Goal: Task Accomplishment & Management: Use online tool/utility

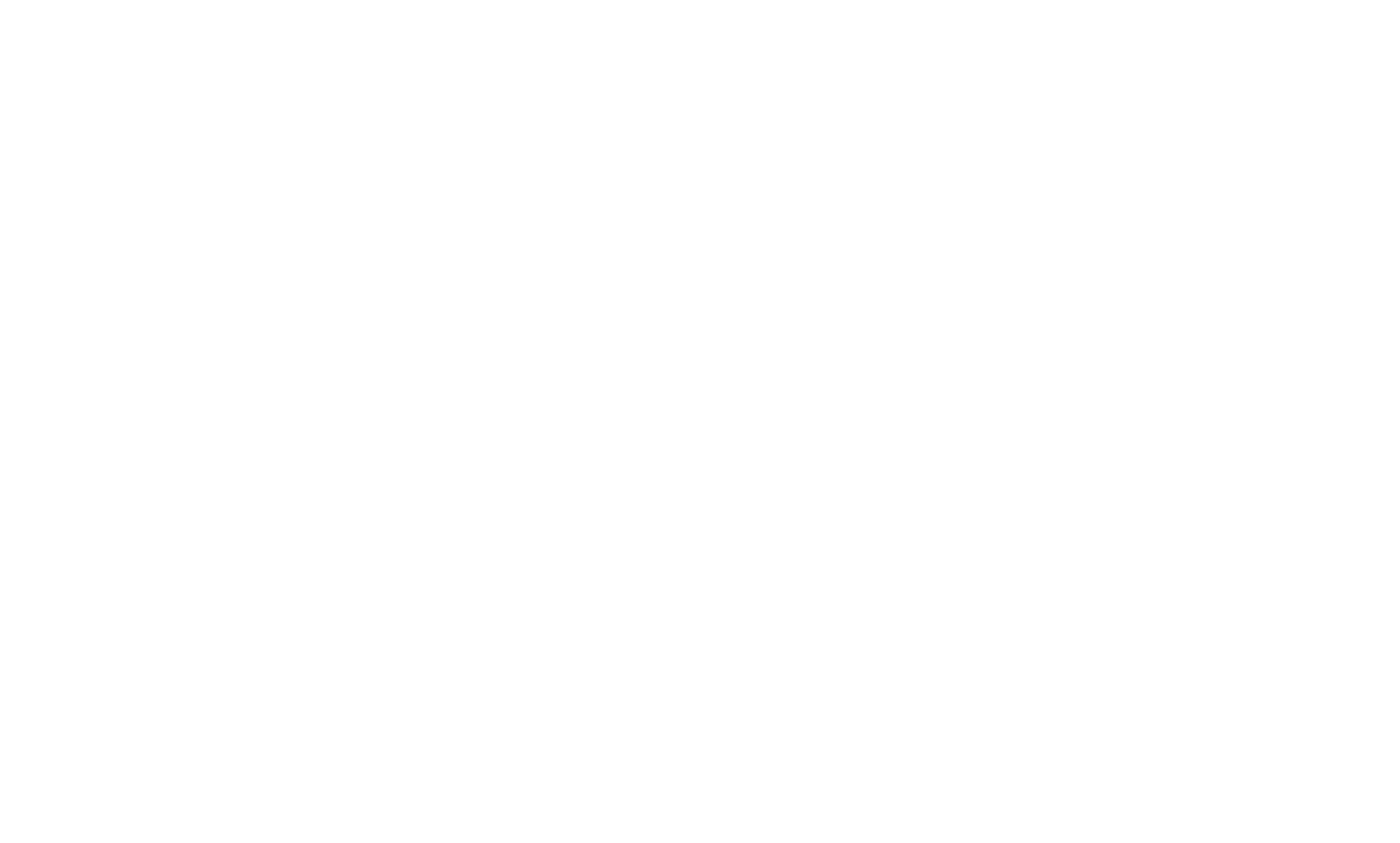
click at [191, 105] on div at bounding box center [700, 421] width 1400 height 843
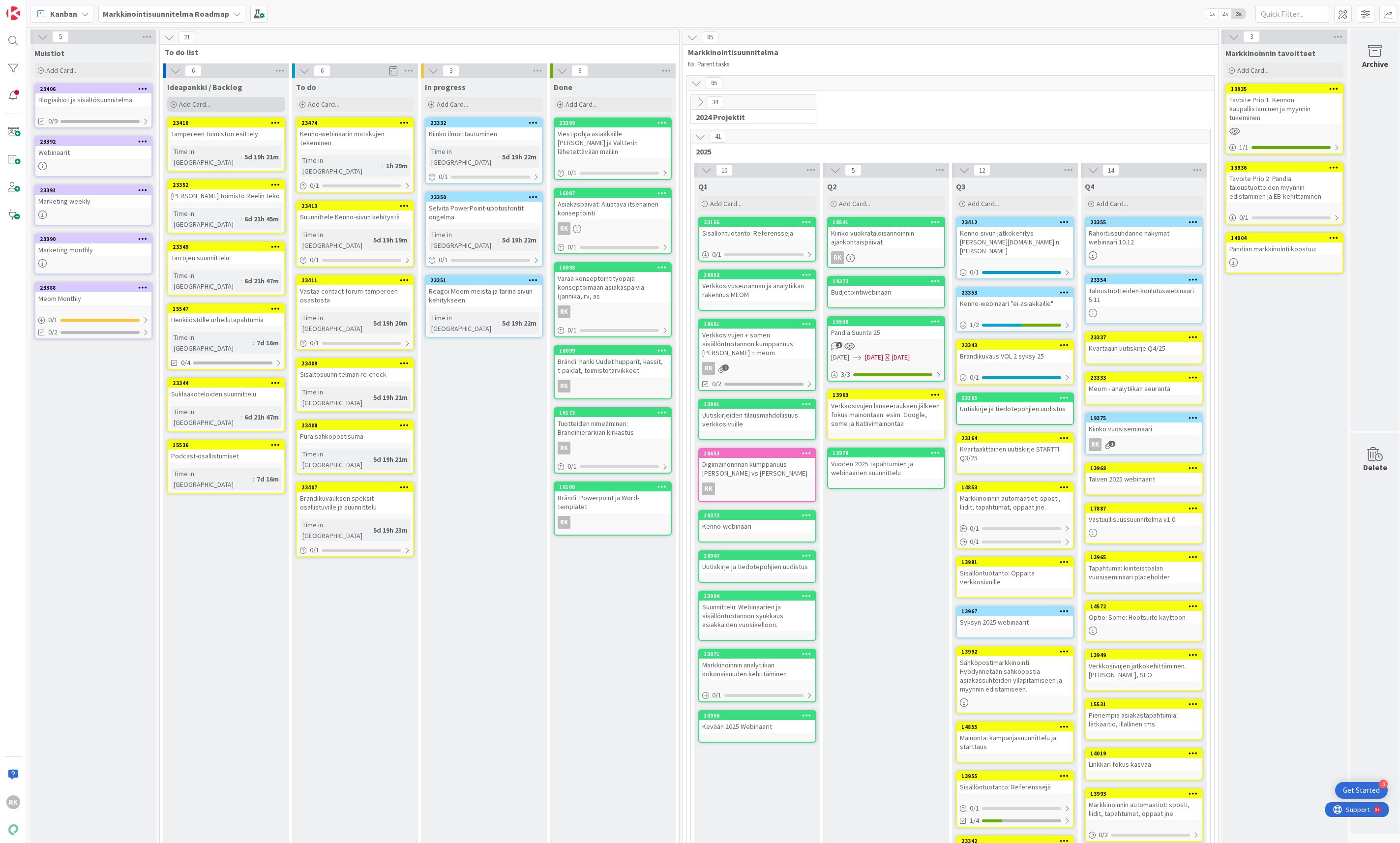
click at [217, 109] on div "Add Card..." at bounding box center [226, 104] width 118 height 15
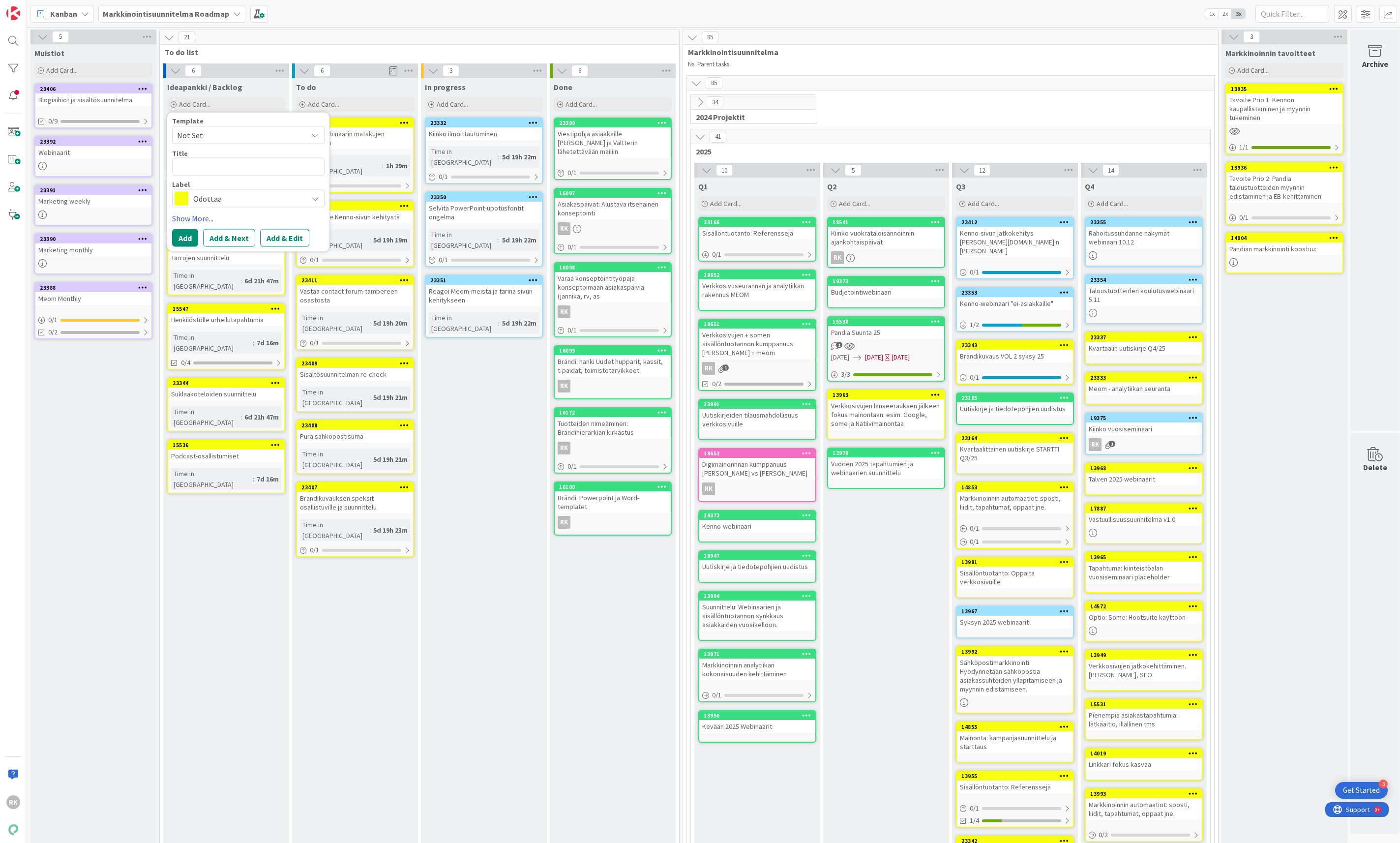
type textarea "x"
type textarea "AAA-luottoluokitus + asiakastieto"
click at [227, 162] on textarea "AAA-luottoluokitus + asiakastieto" at bounding box center [248, 166] width 153 height 18
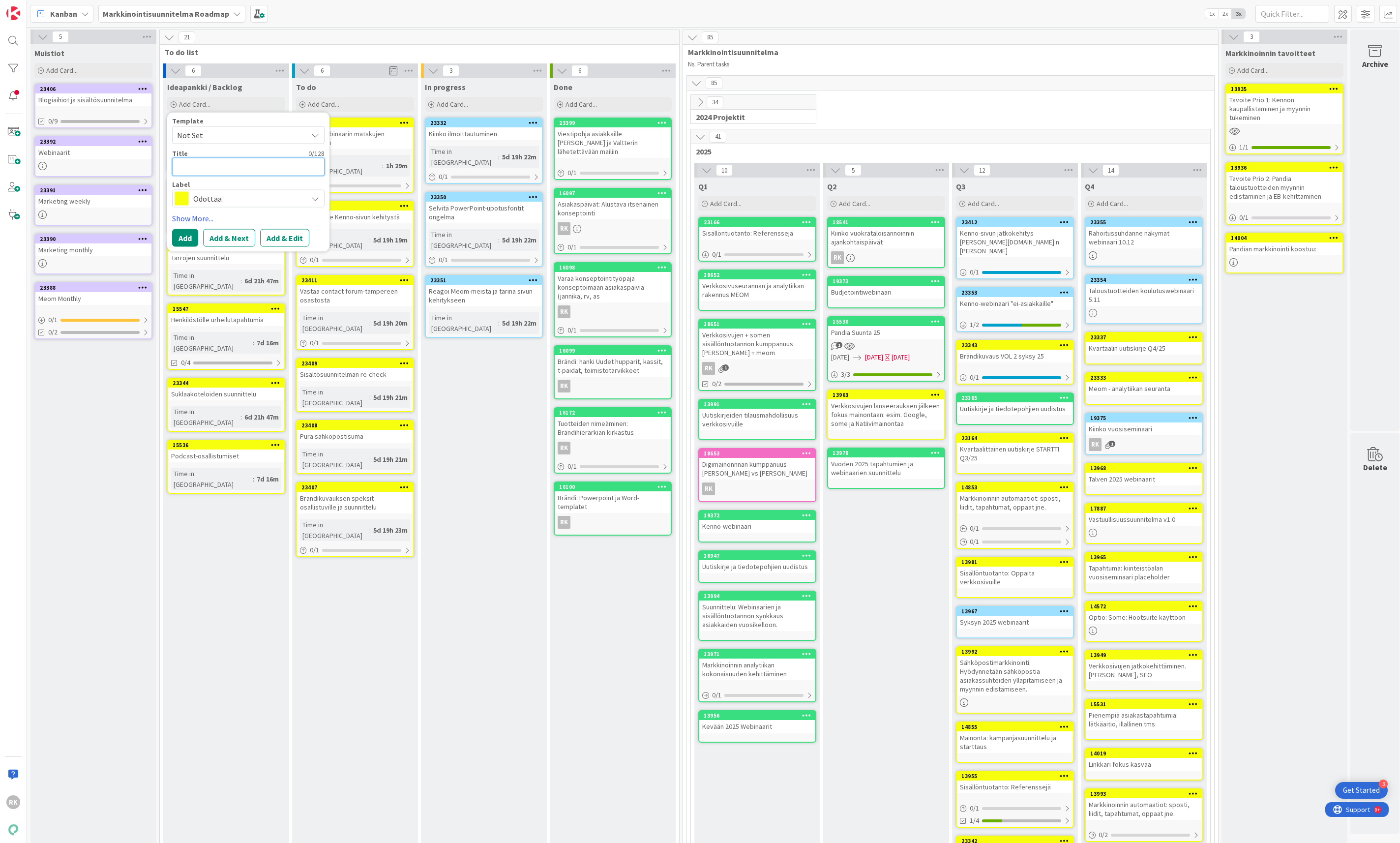
click at [202, 166] on textarea at bounding box center [248, 166] width 153 height 18
paste textarea "Vuosittaiset/ 5 v /10.v kiitoslahjat asiakkaille kumppanuudesta"
type textarea "x"
type textarea "Vuosittaiset/ 5 v /10.v kiitoslahjat asiakkaille kumppanuudesta"
click at [184, 253] on button "Add" at bounding box center [185, 250] width 26 height 18
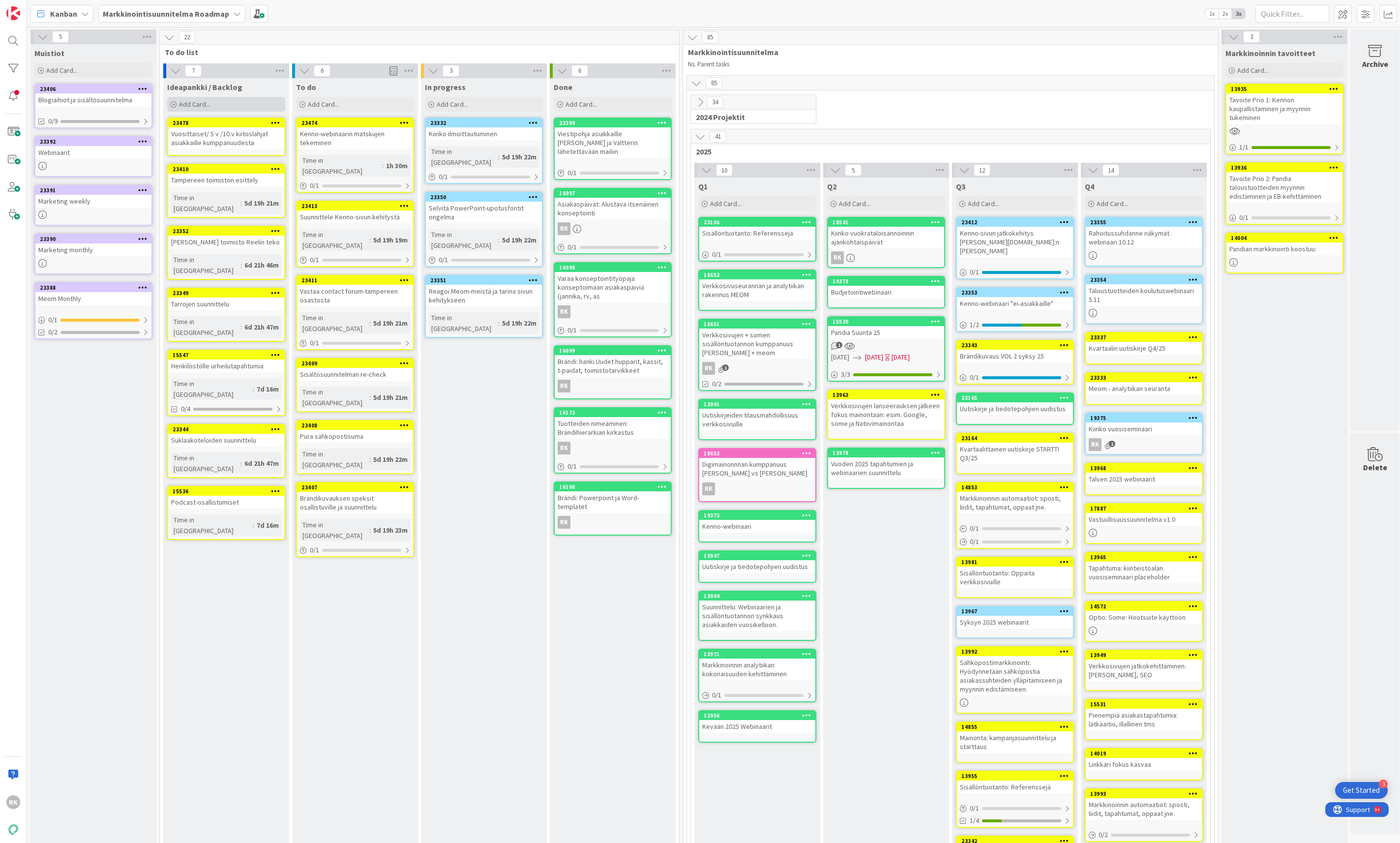
click at [211, 103] on div "Add Card..." at bounding box center [226, 104] width 118 height 15
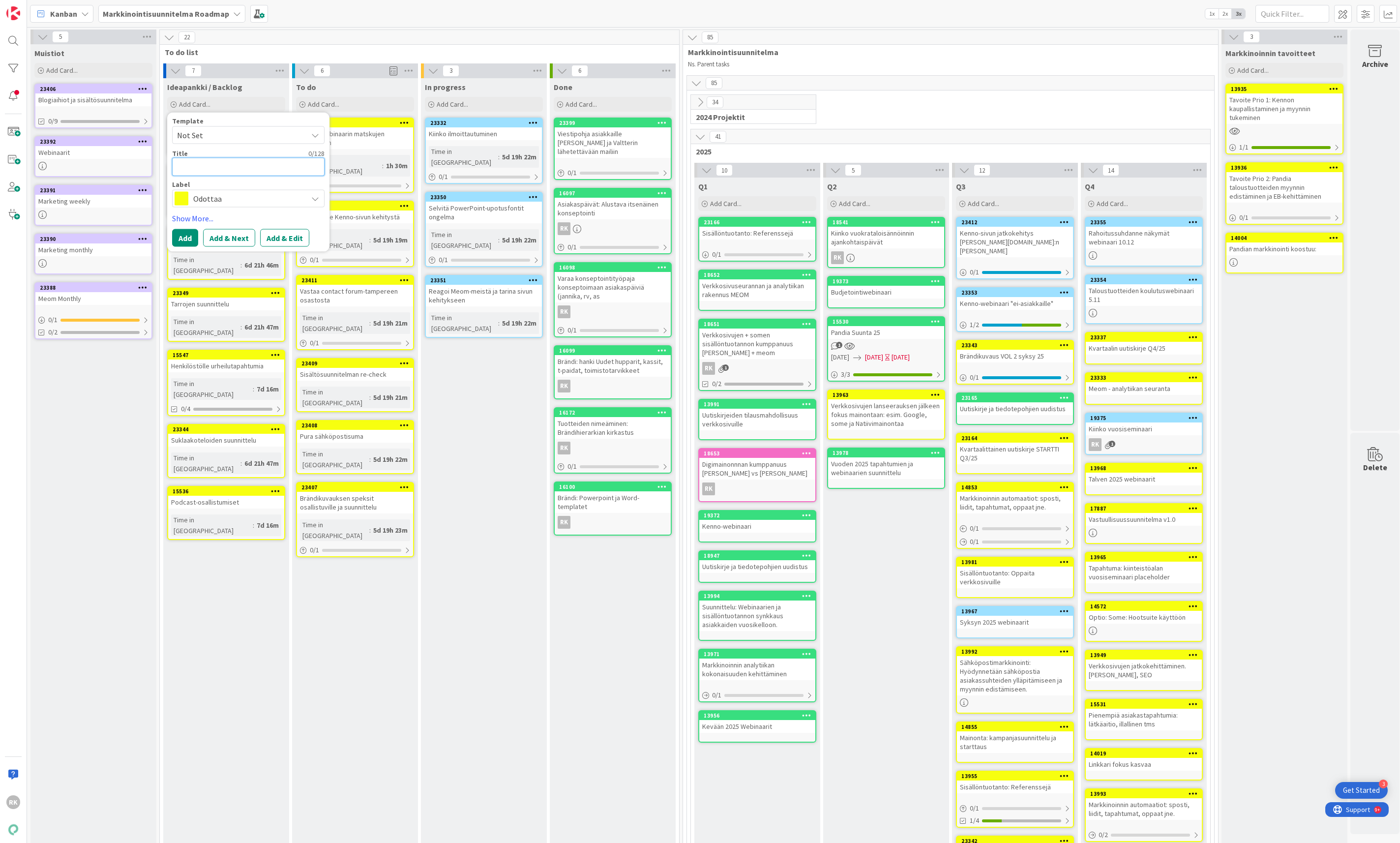
paste textarea "Kiitoslahjat työntekijälle vuosittain pandialle tulon vuosipäivänä"
type textarea "x"
type textarea "Kiitoslahjat työntekijälle vuosittain pandialle tulon vuosipäivänä"
click at [185, 248] on button "Add" at bounding box center [185, 250] width 26 height 18
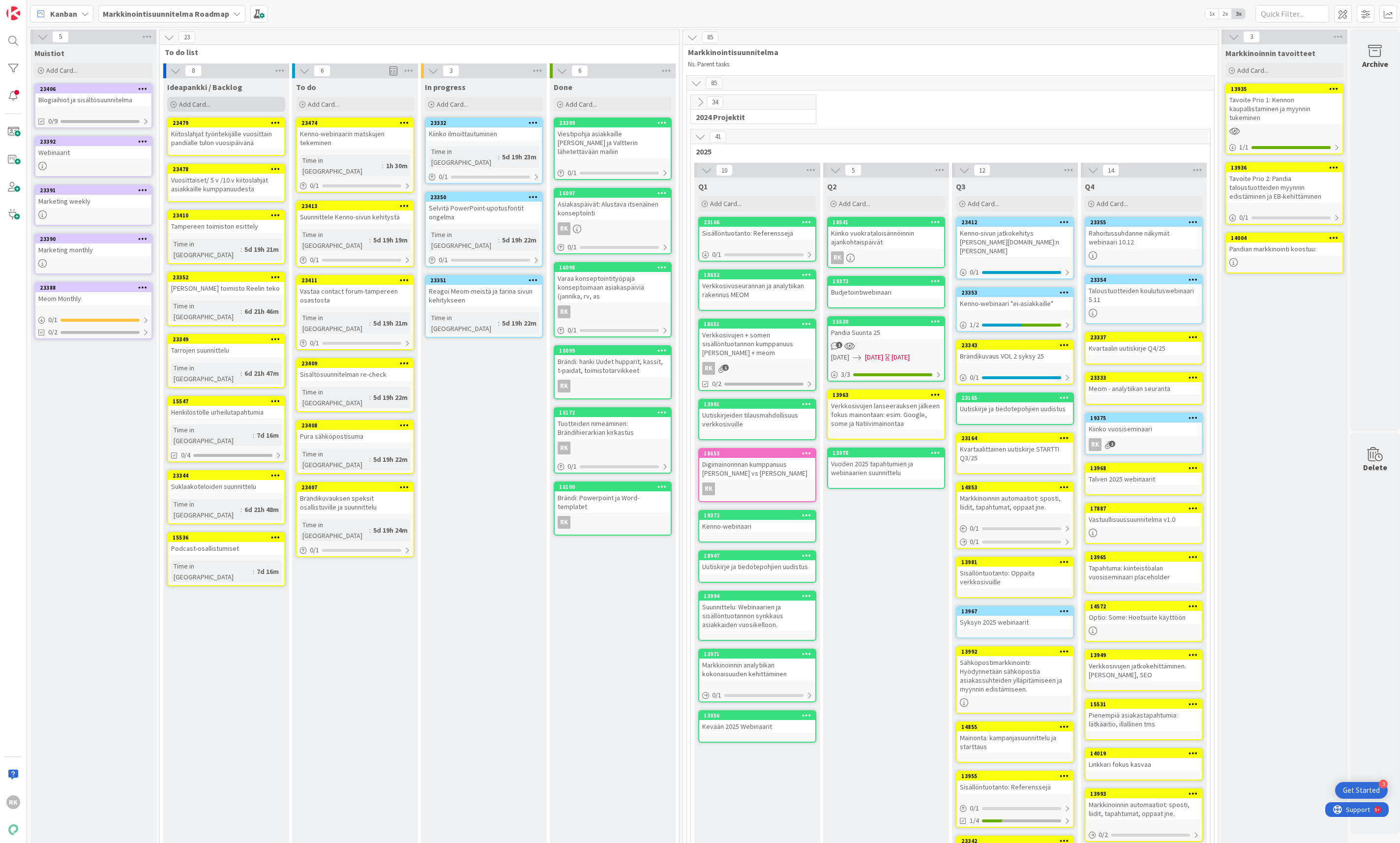
click at [240, 104] on div "Add Card..." at bounding box center [226, 104] width 118 height 15
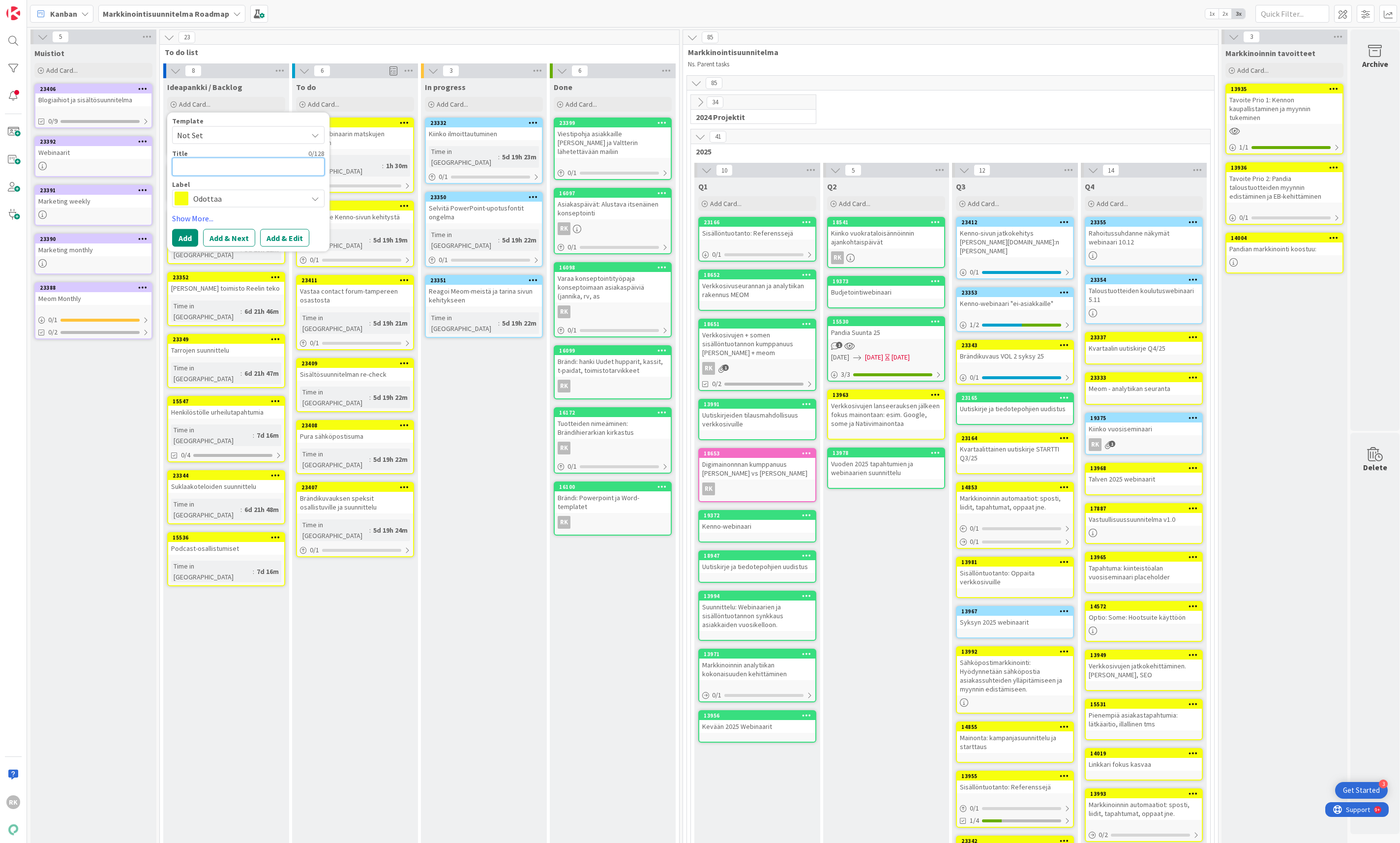
paste textarea "Kenno ja Pandia tuotenimien trademark"
type textarea "x"
click at [187, 239] on button "Add" at bounding box center [185, 237] width 26 height 18
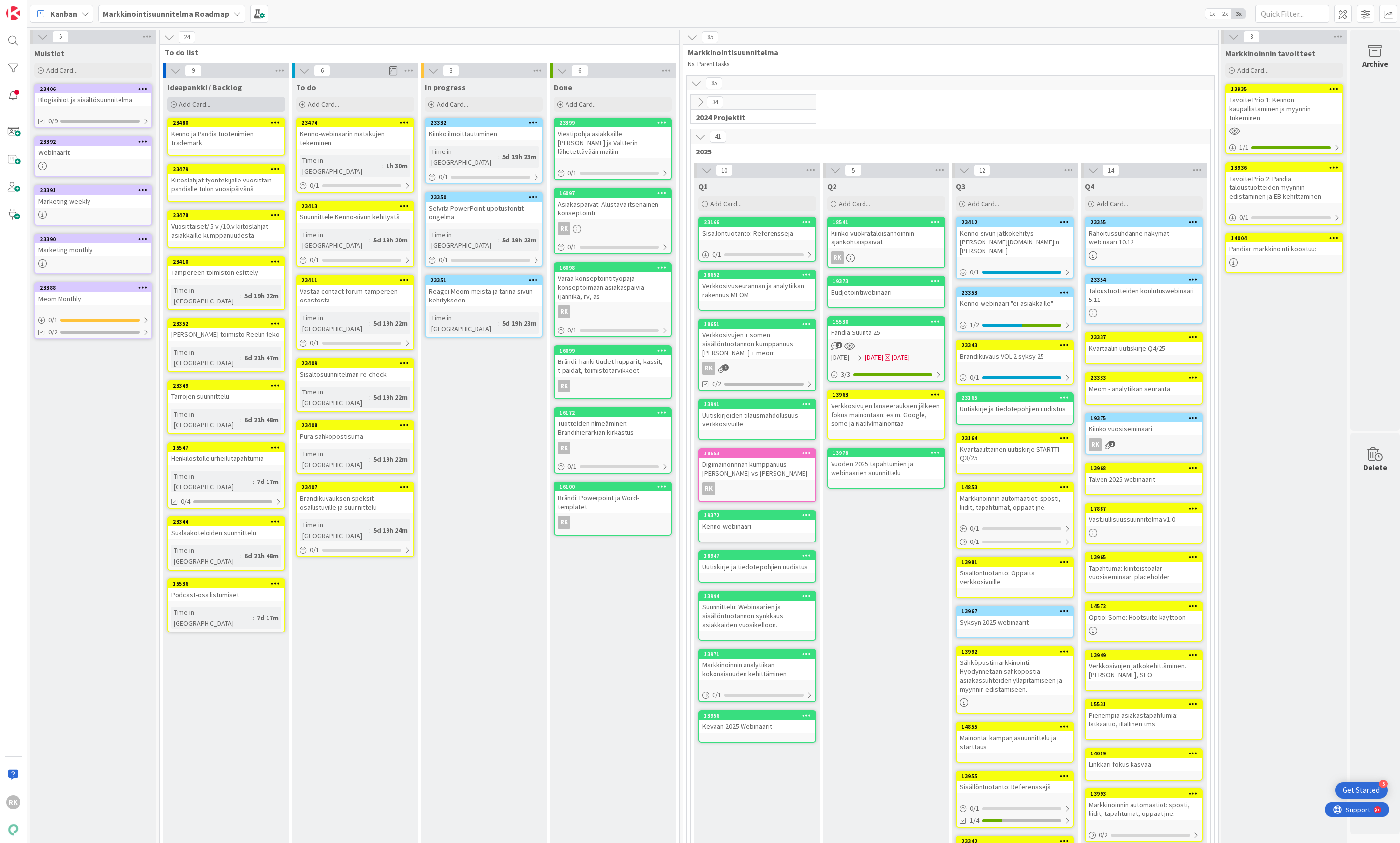
click at [198, 98] on div "Add Card..." at bounding box center [226, 104] width 118 height 15
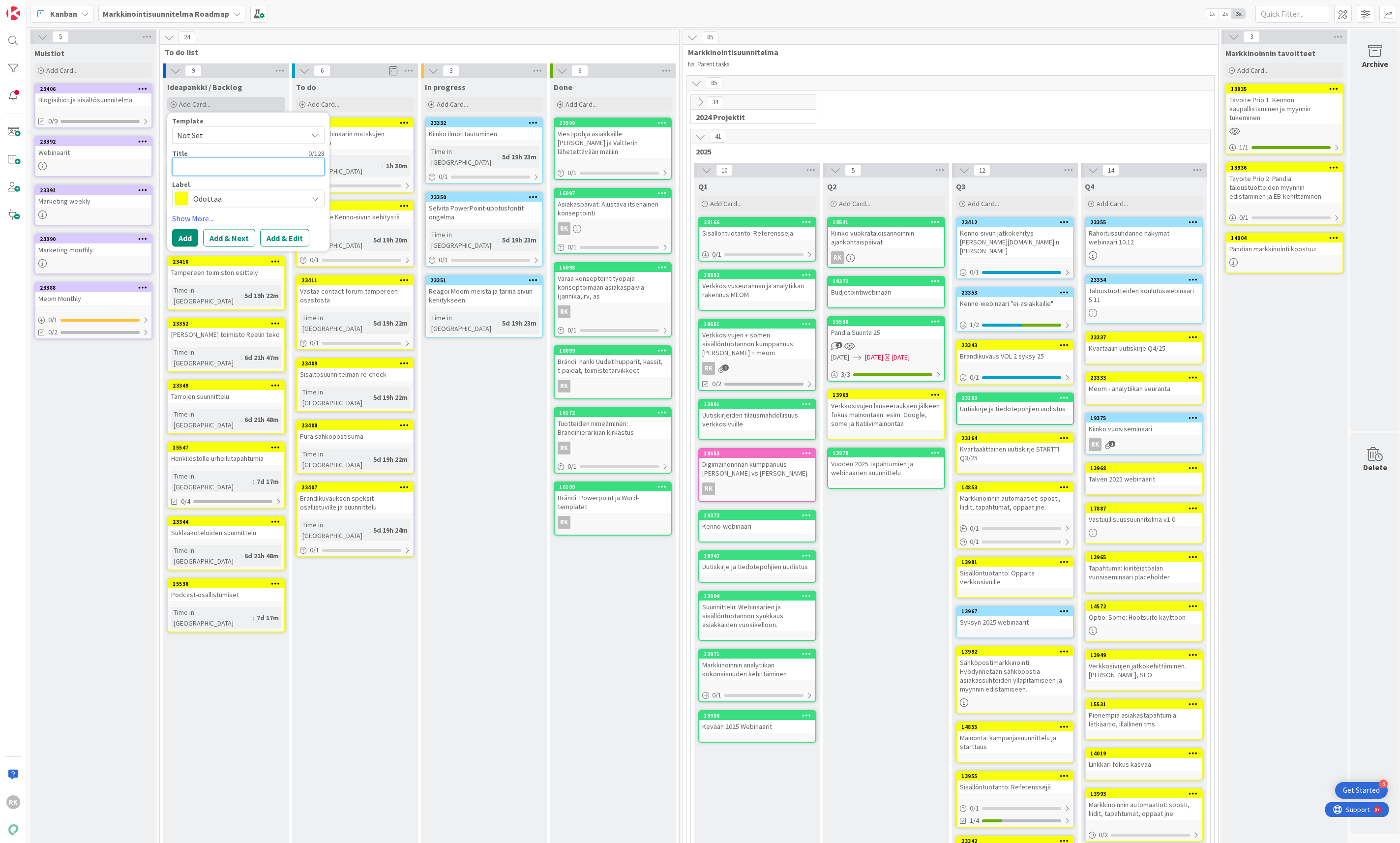
type textarea "P"
type textarea "x"
type textarea "Pa"
type textarea "x"
type textarea "Pan"
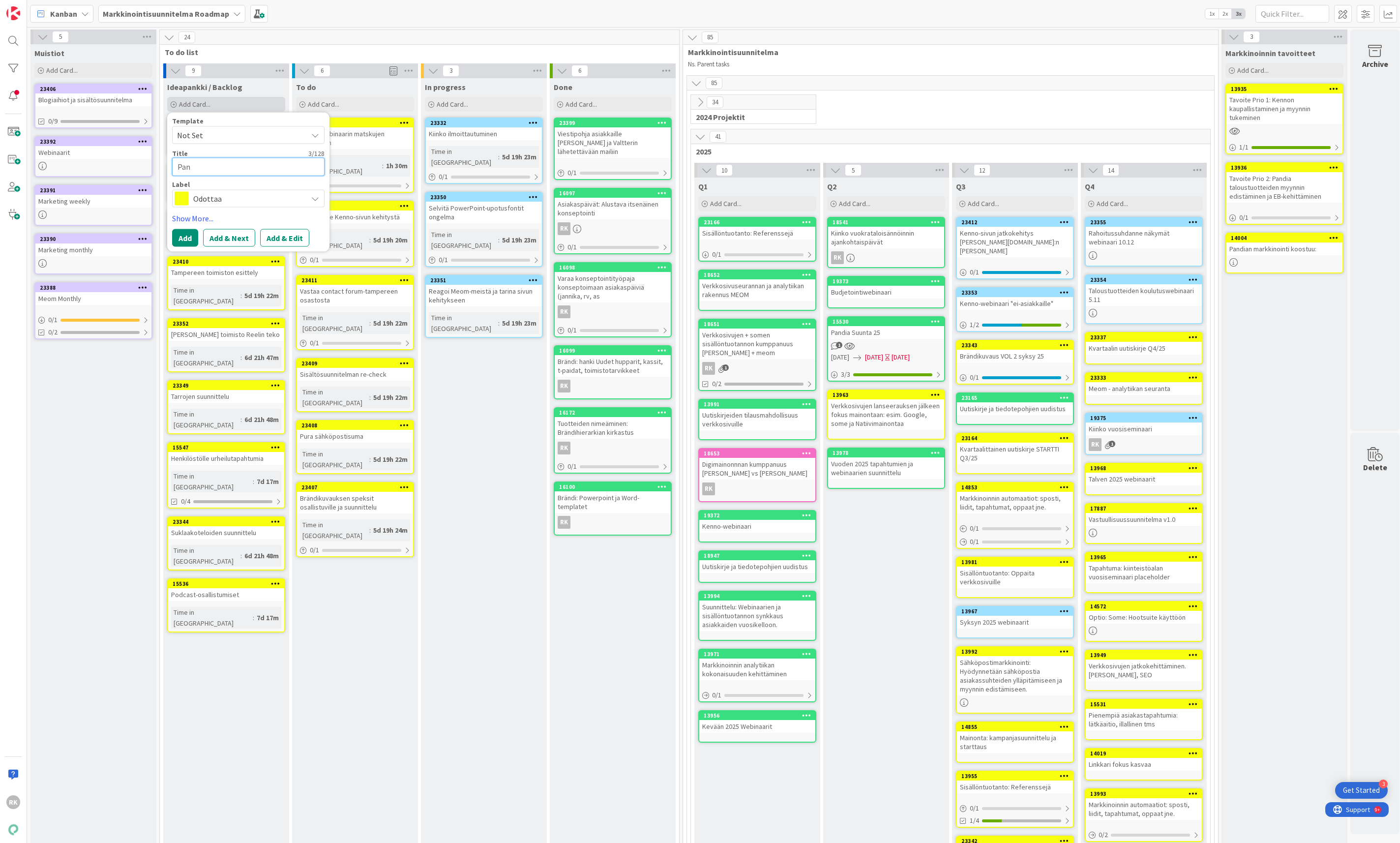
type textarea "x"
type textarea "Pand"
type textarea "x"
type textarea "Pandi"
type textarea "x"
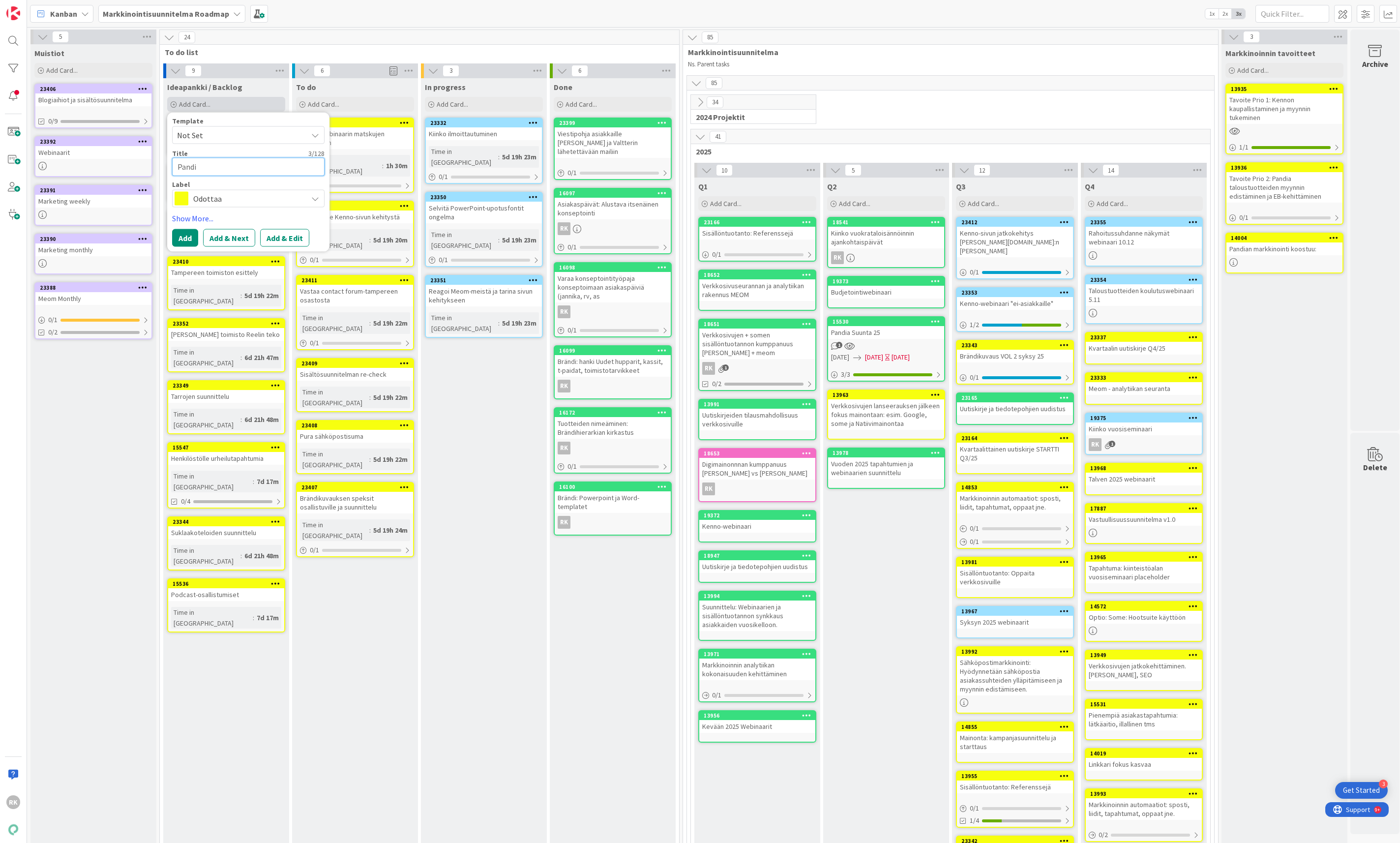
type textarea "Pandia"
type textarea "x"
type textarea "Pandia"
type textarea "x"
type textarea "[PERSON_NAME] T"
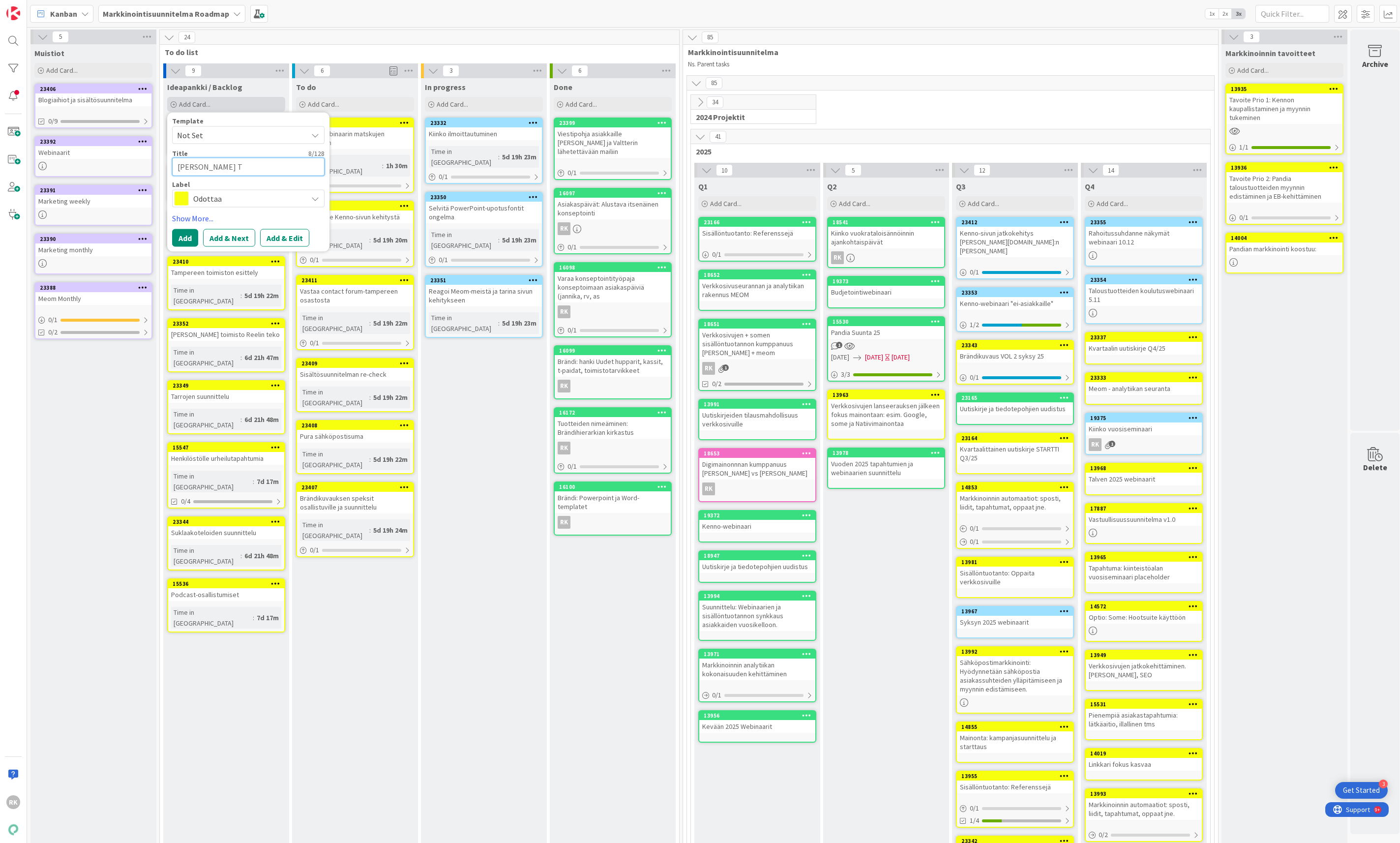
type textarea "x"
type textarea "[PERSON_NAME] To"
type textarea "x"
type textarea "[PERSON_NAME] Tos"
type textarea "x"
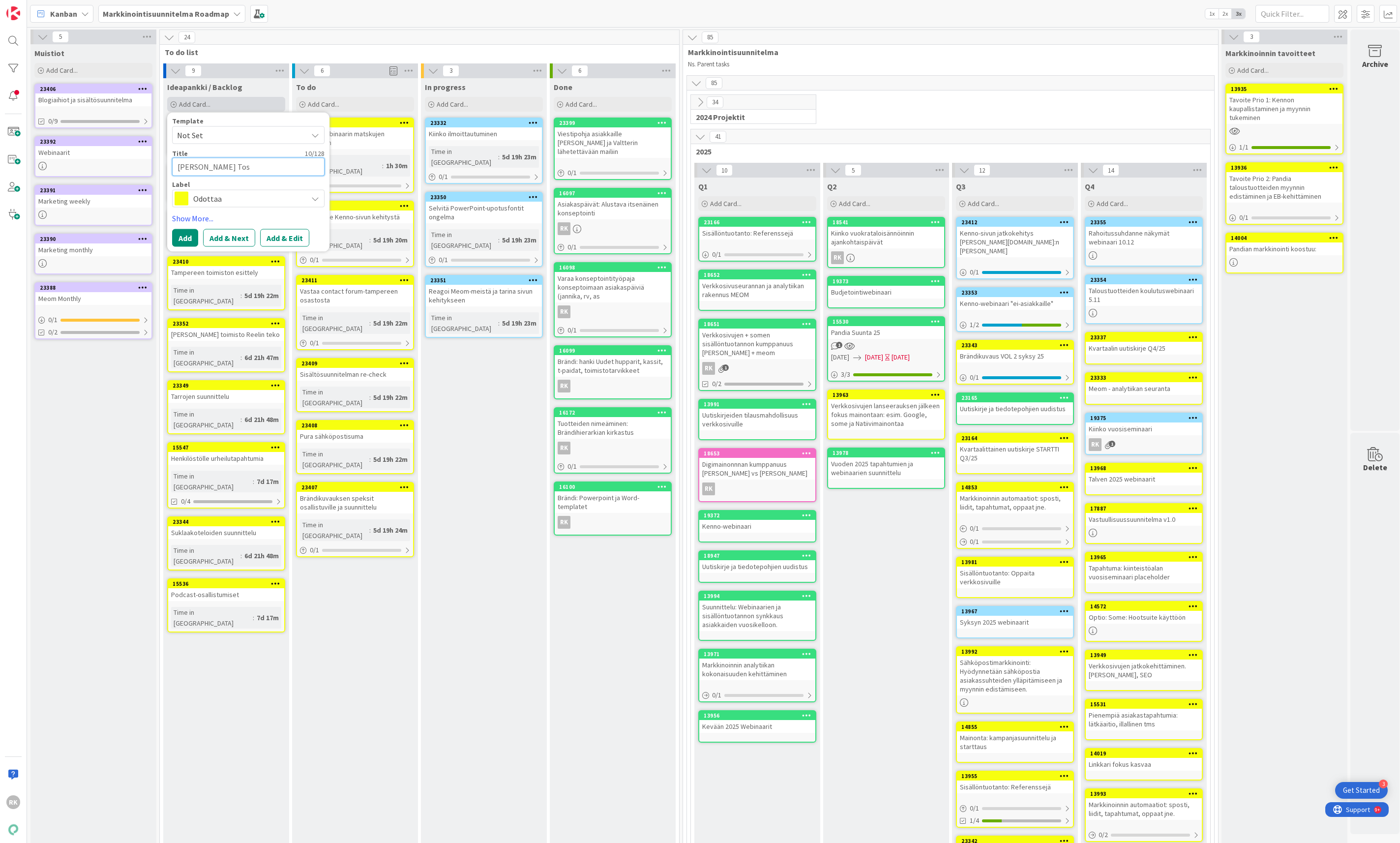
type textarea "[PERSON_NAME] Toss"
type textarea "x"
type textarea "[PERSON_NAME] Tossu"
type textarea "x"
type textarea "Pandia Tossut"
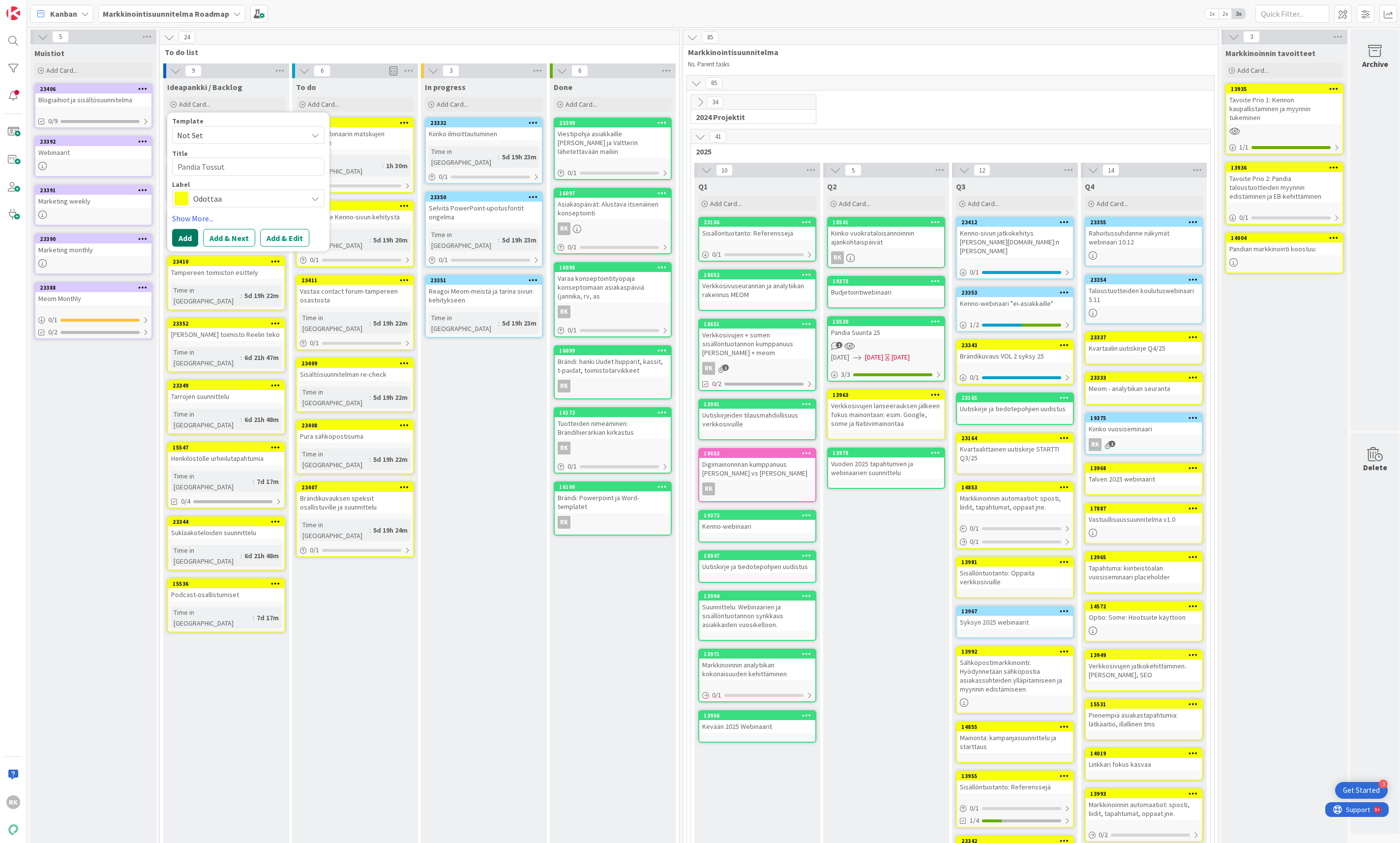
drag, startPoint x: 189, startPoint y: 243, endPoint x: 188, endPoint y: 238, distance: 5.1
click at [188, 238] on button "Add" at bounding box center [185, 237] width 26 height 18
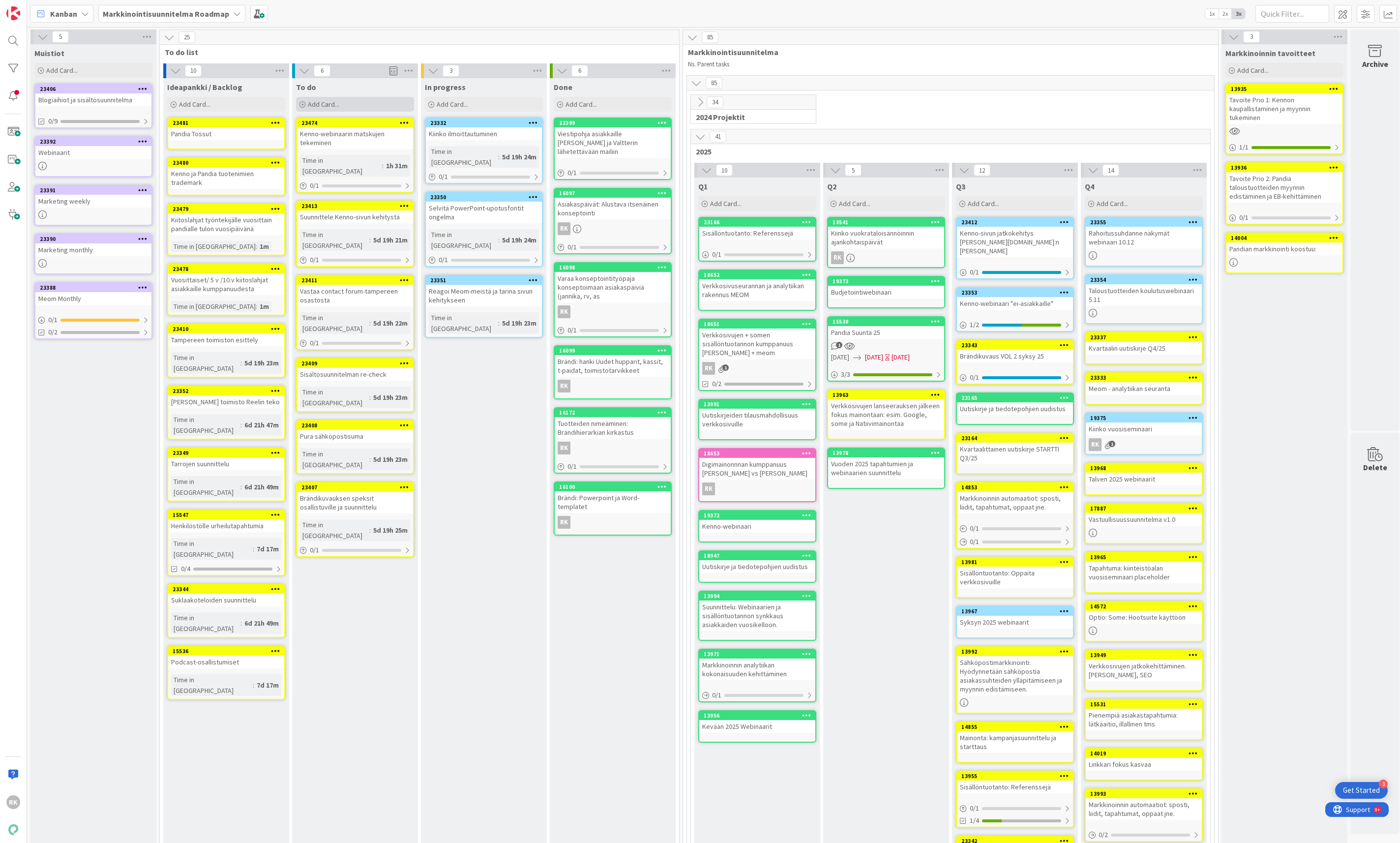
click at [336, 105] on span "Add Card..." at bounding box center [323, 104] width 32 height 9
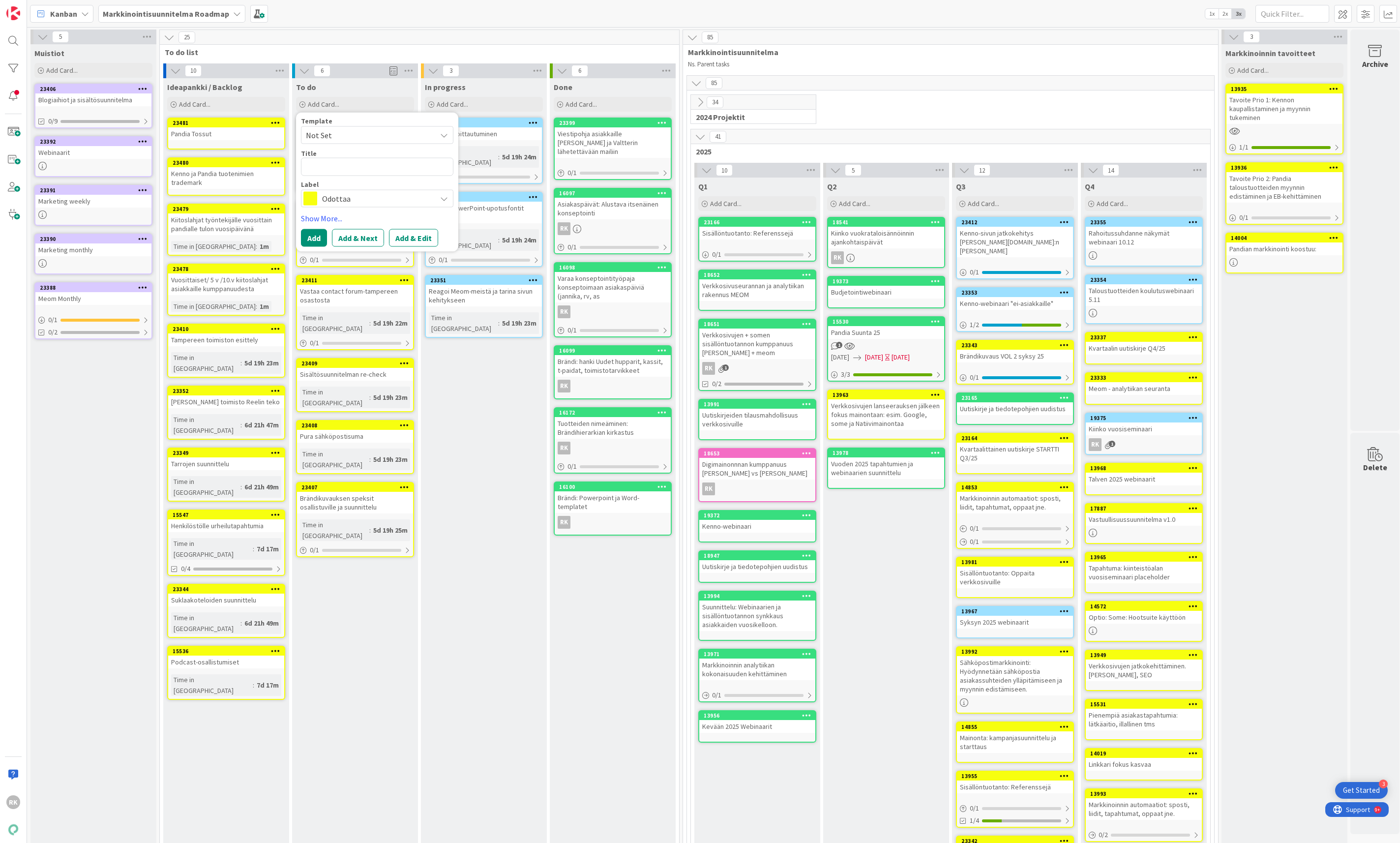
type textarea "x"
type textarea "Suuremmat kuvatiedostot Heroihin, nyt sumuisia"
click at [313, 254] on button "Add" at bounding box center [314, 250] width 26 height 18
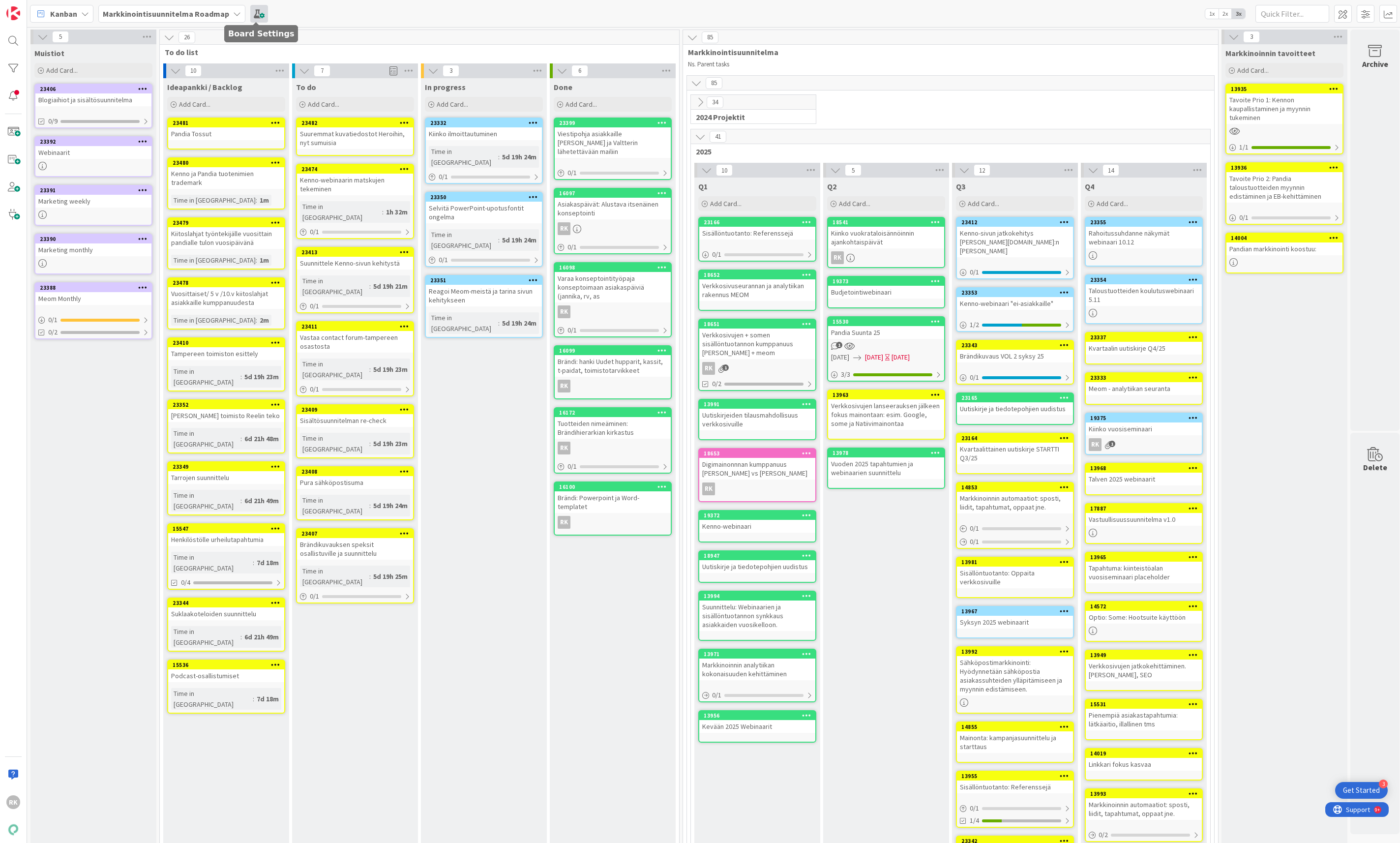
click at [257, 17] on span at bounding box center [259, 14] width 18 height 18
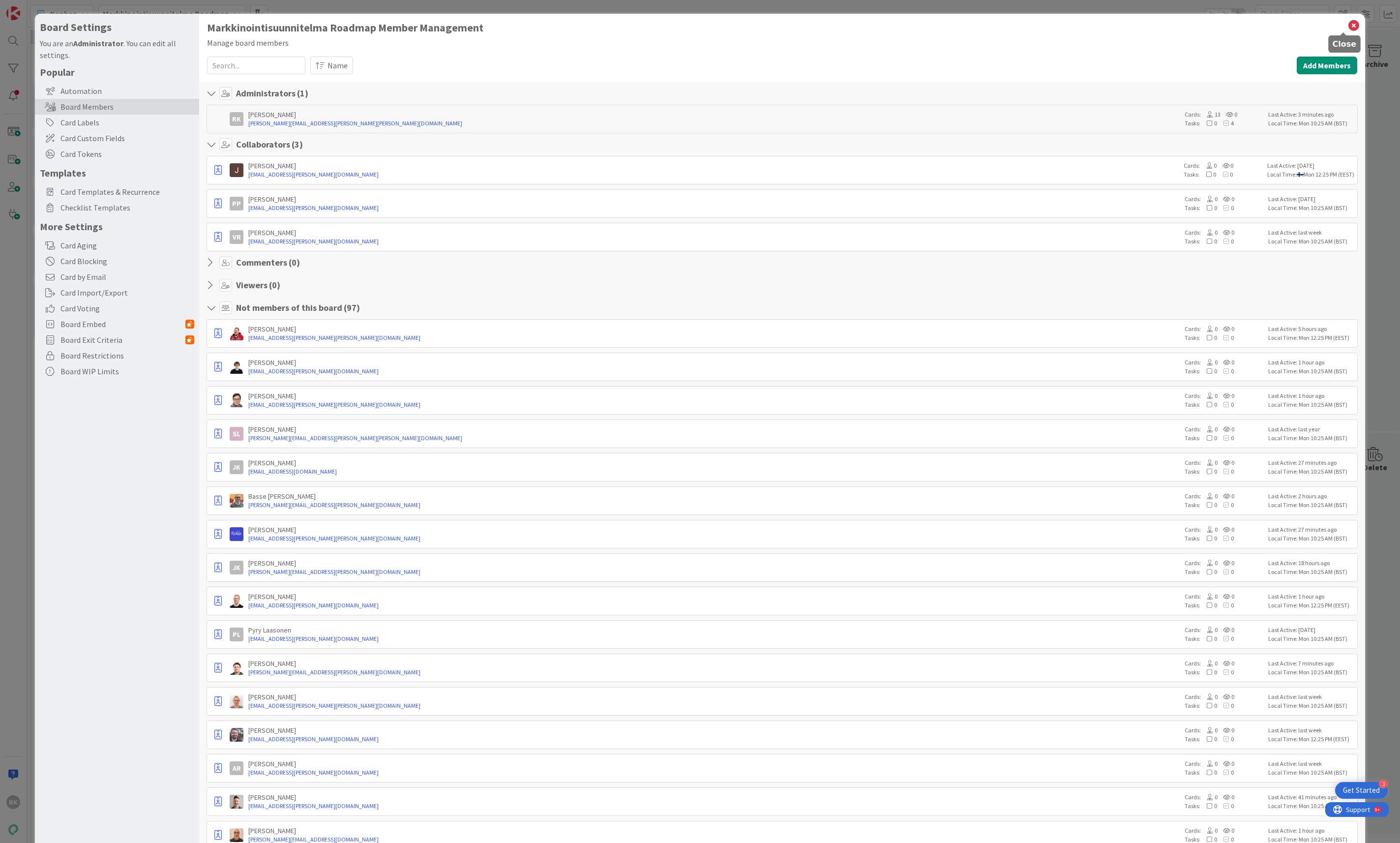
click at [1347, 24] on icon at bounding box center [1353, 25] width 13 height 14
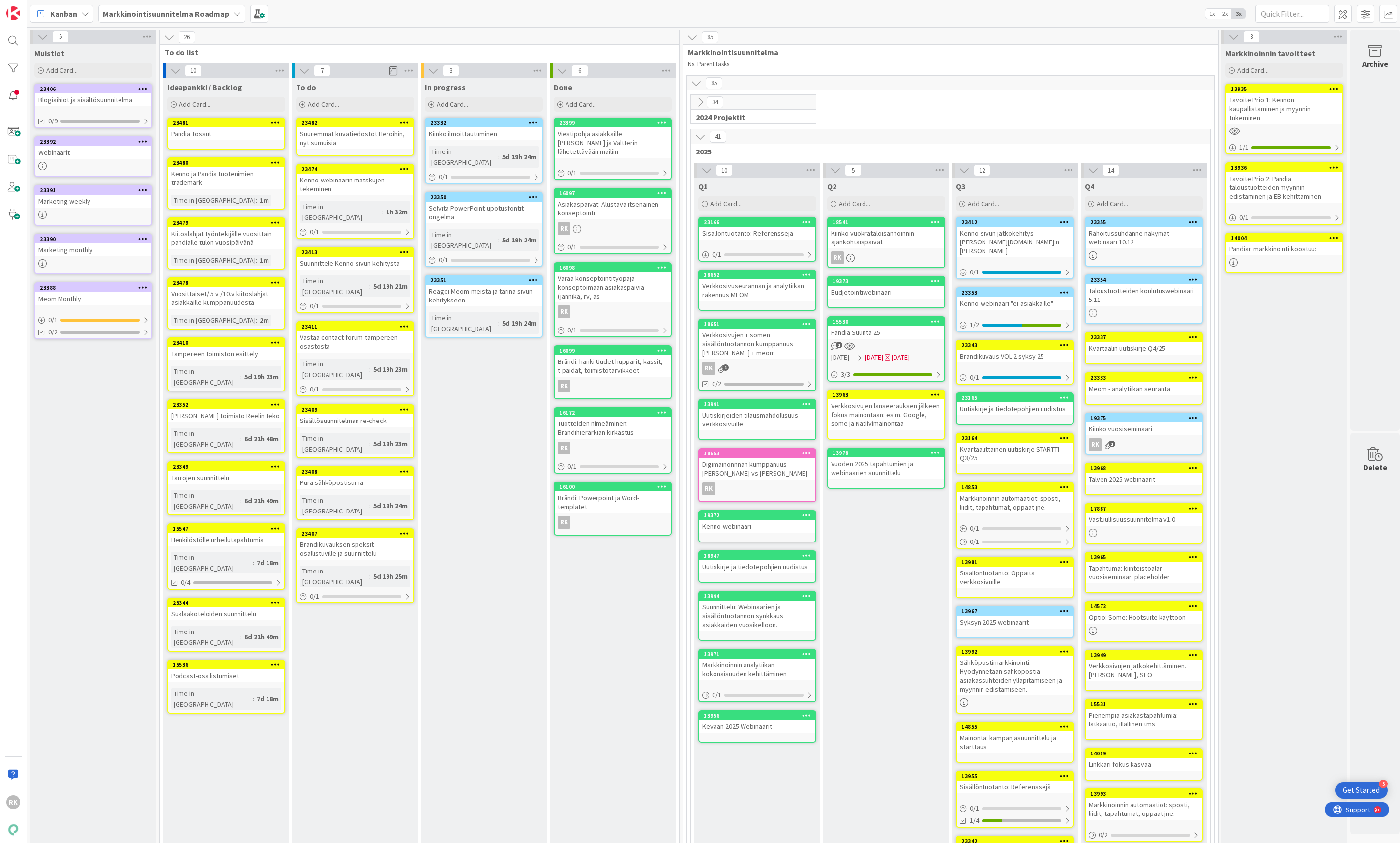
click at [1336, 87] on icon at bounding box center [1333, 89] width 9 height 7
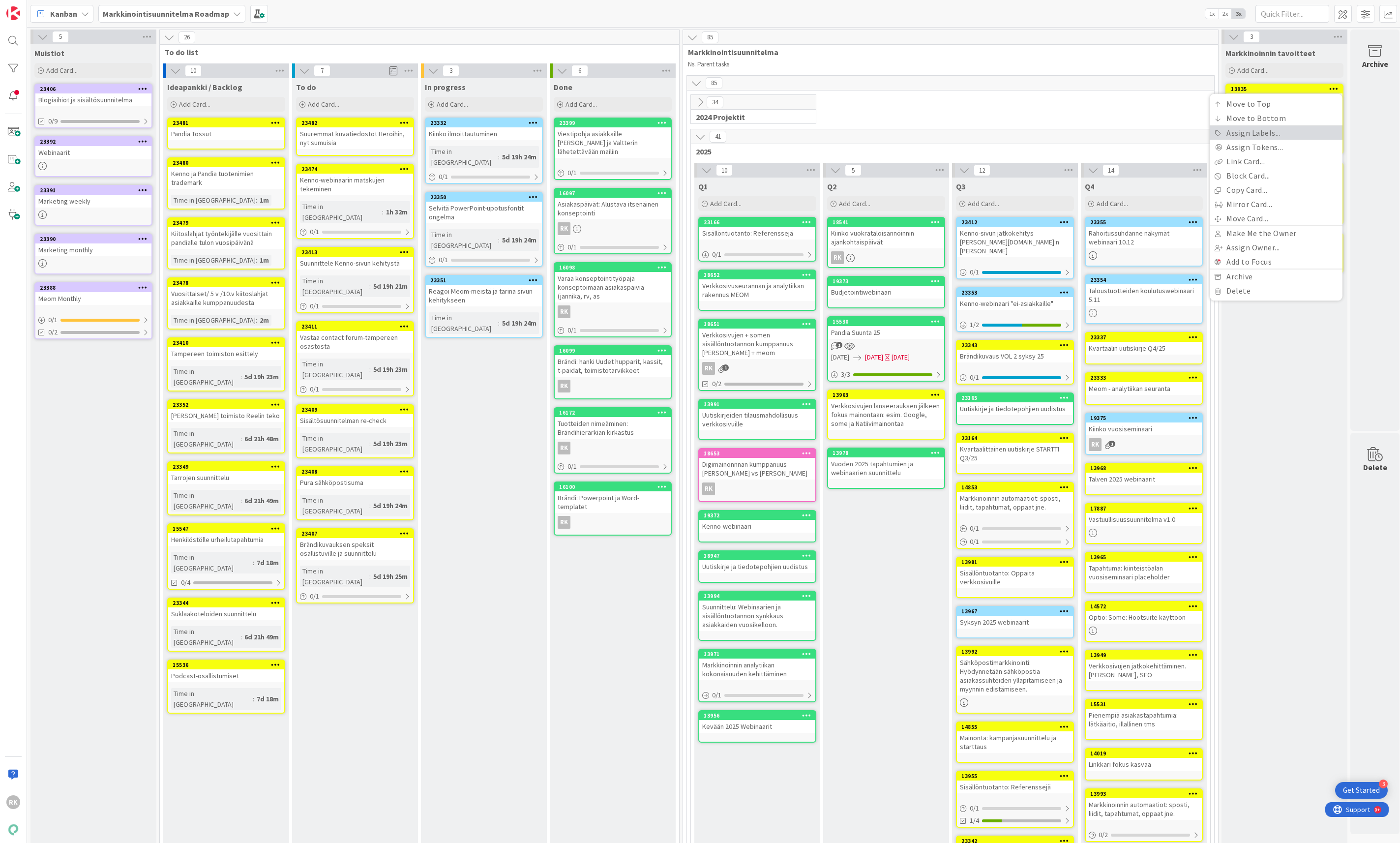
click at [1262, 134] on link "Assign Labels..." at bounding box center [1275, 133] width 133 height 14
click at [1249, 141] on div "[DEMOGRAPHIC_DATA] ja käsiteltyä" at bounding box center [1290, 142] width 95 height 27
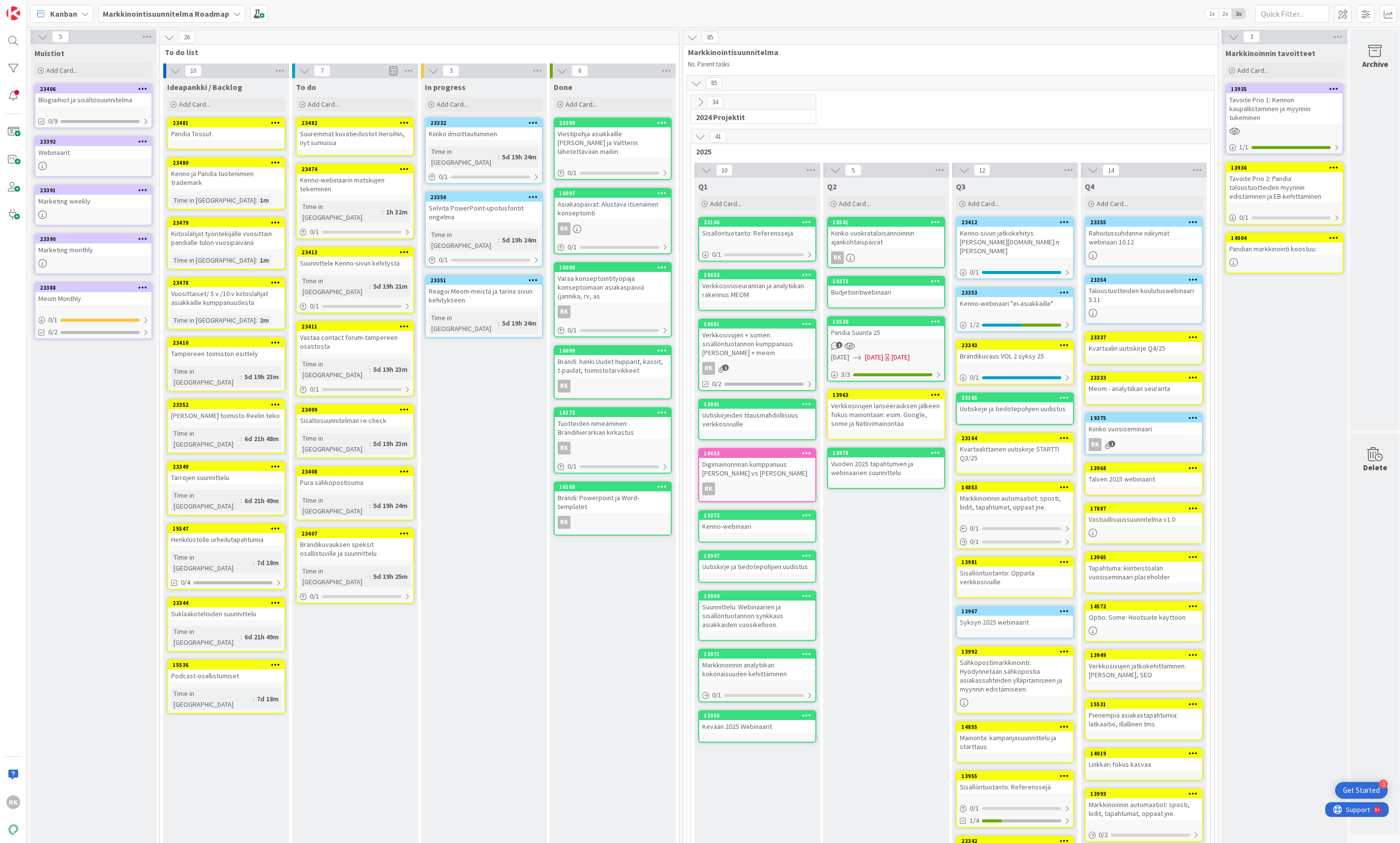
click at [1336, 168] on icon at bounding box center [1333, 167] width 9 height 7
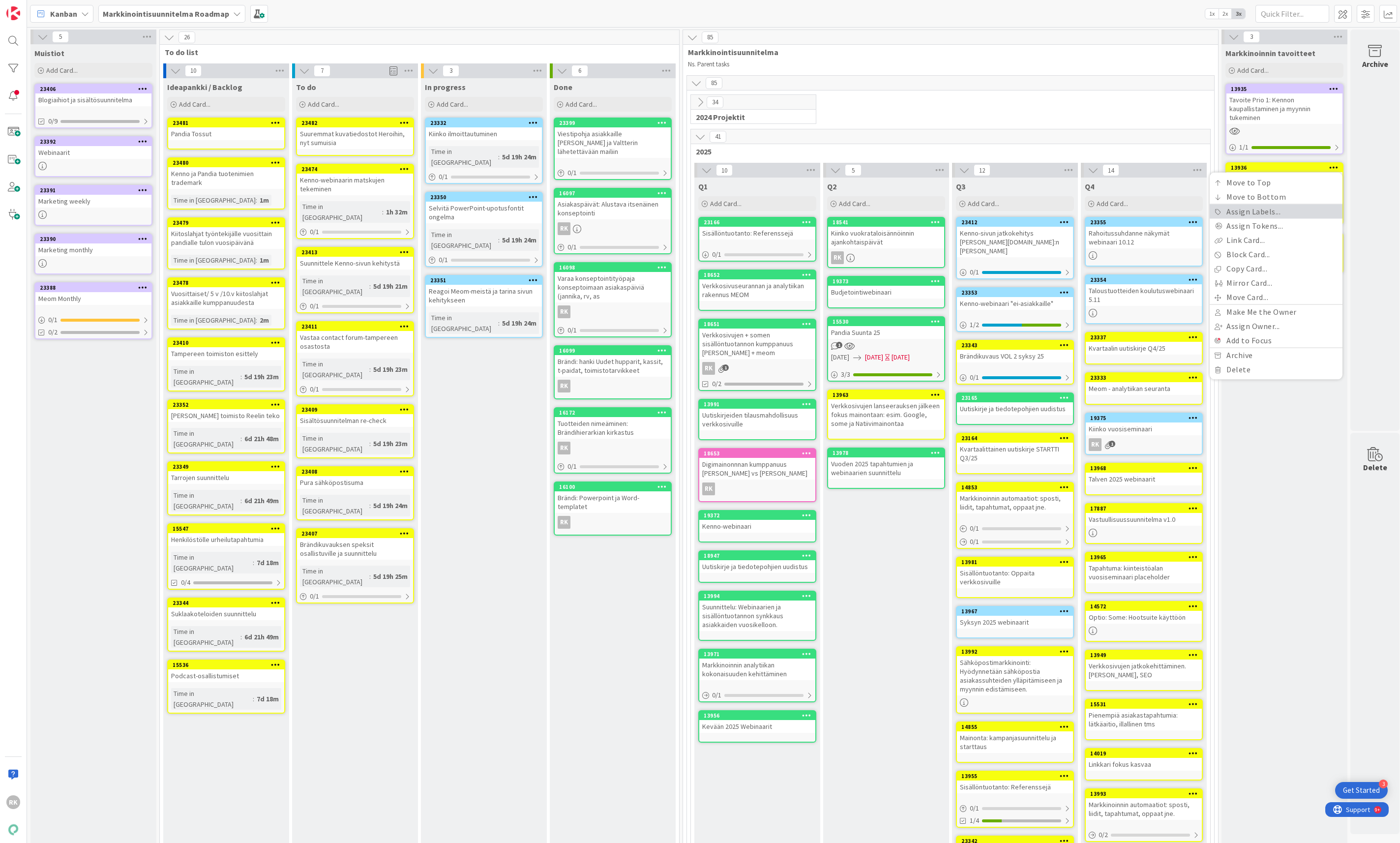
click at [1258, 212] on link "Assign Labels..." at bounding box center [1275, 212] width 133 height 14
click at [1222, 217] on div "radio" at bounding box center [1218, 220] width 8 height 8
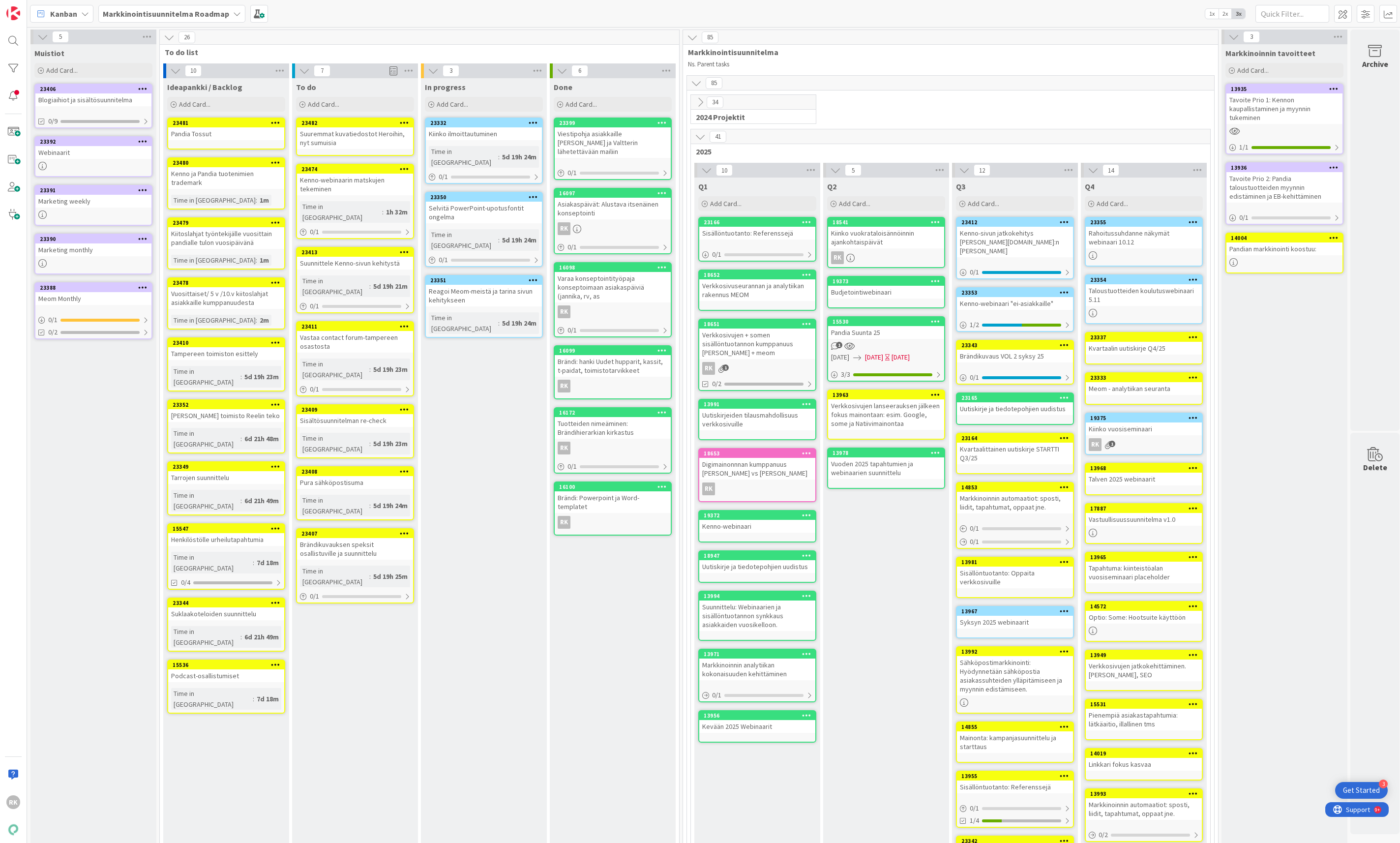
click at [1332, 237] on icon at bounding box center [1333, 237] width 9 height 7
click at [1235, 282] on link "Assign Labels..." at bounding box center [1275, 282] width 133 height 14
click at [1222, 287] on div "radio" at bounding box center [1218, 291] width 8 height 8
click at [1316, 354] on div "Markkinoinnin tavoitteet Add Card... 13935 Labels Back Peruttu Kokousmuistiot j…" at bounding box center [1284, 673] width 126 height 1257
click at [216, 100] on div "Add Card..." at bounding box center [226, 104] width 118 height 15
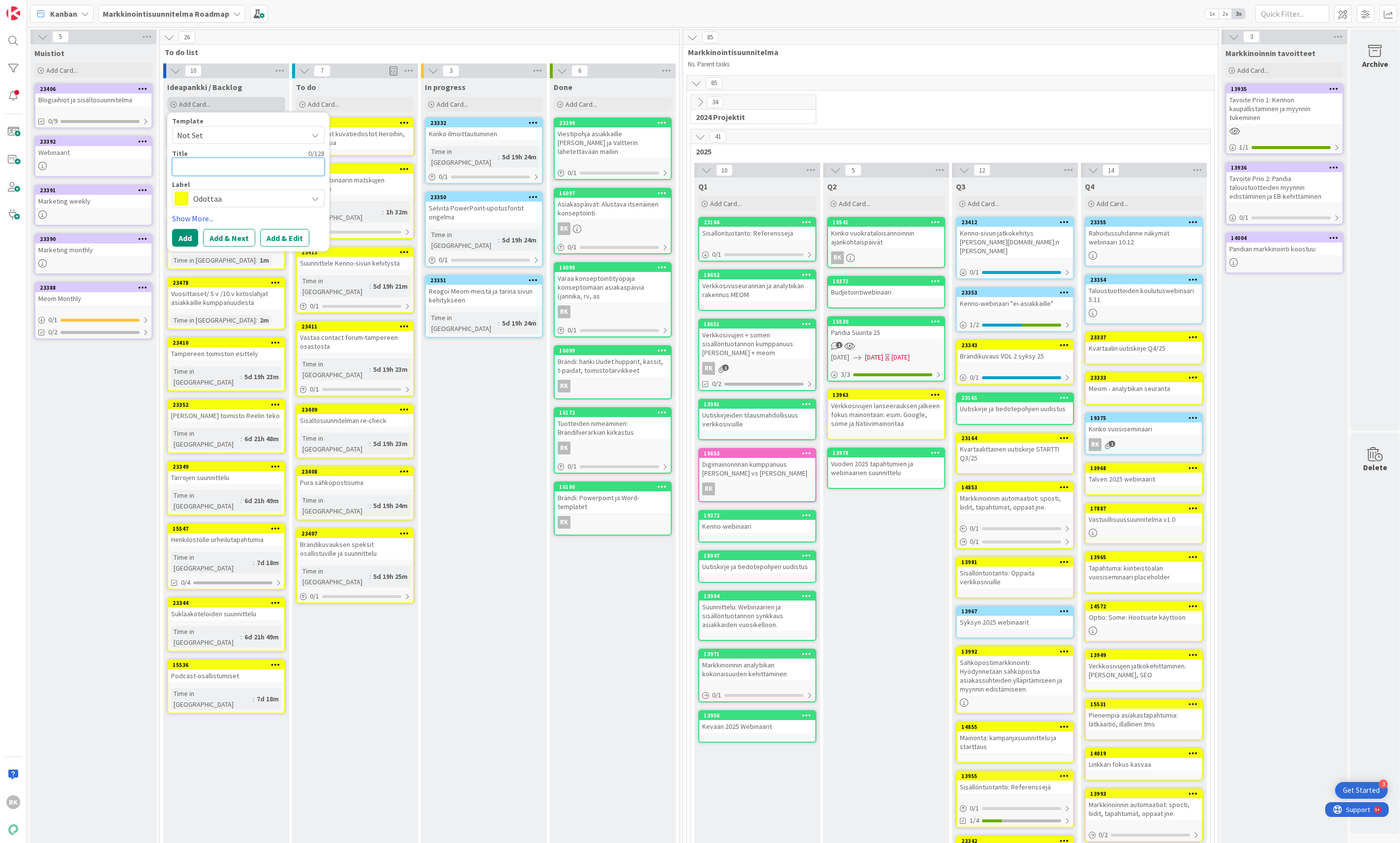
type textarea "x"
type textarea "O"
type textarea "x"
type textarea "Op"
type textarea "x"
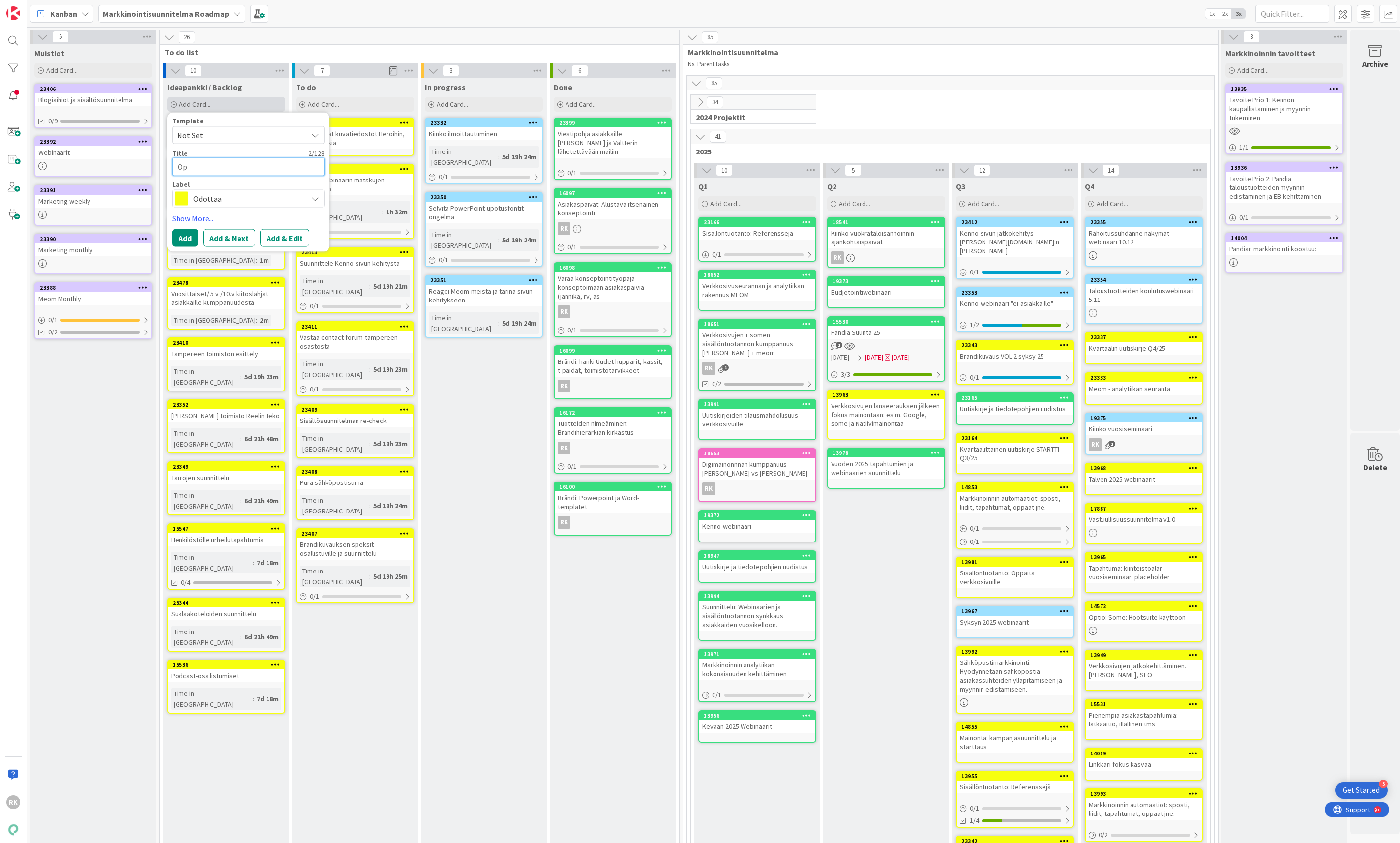
type textarea "Opp"
type textarea "x"
type textarea "Oppa"
type textarea "x"
type textarea "Oppaa"
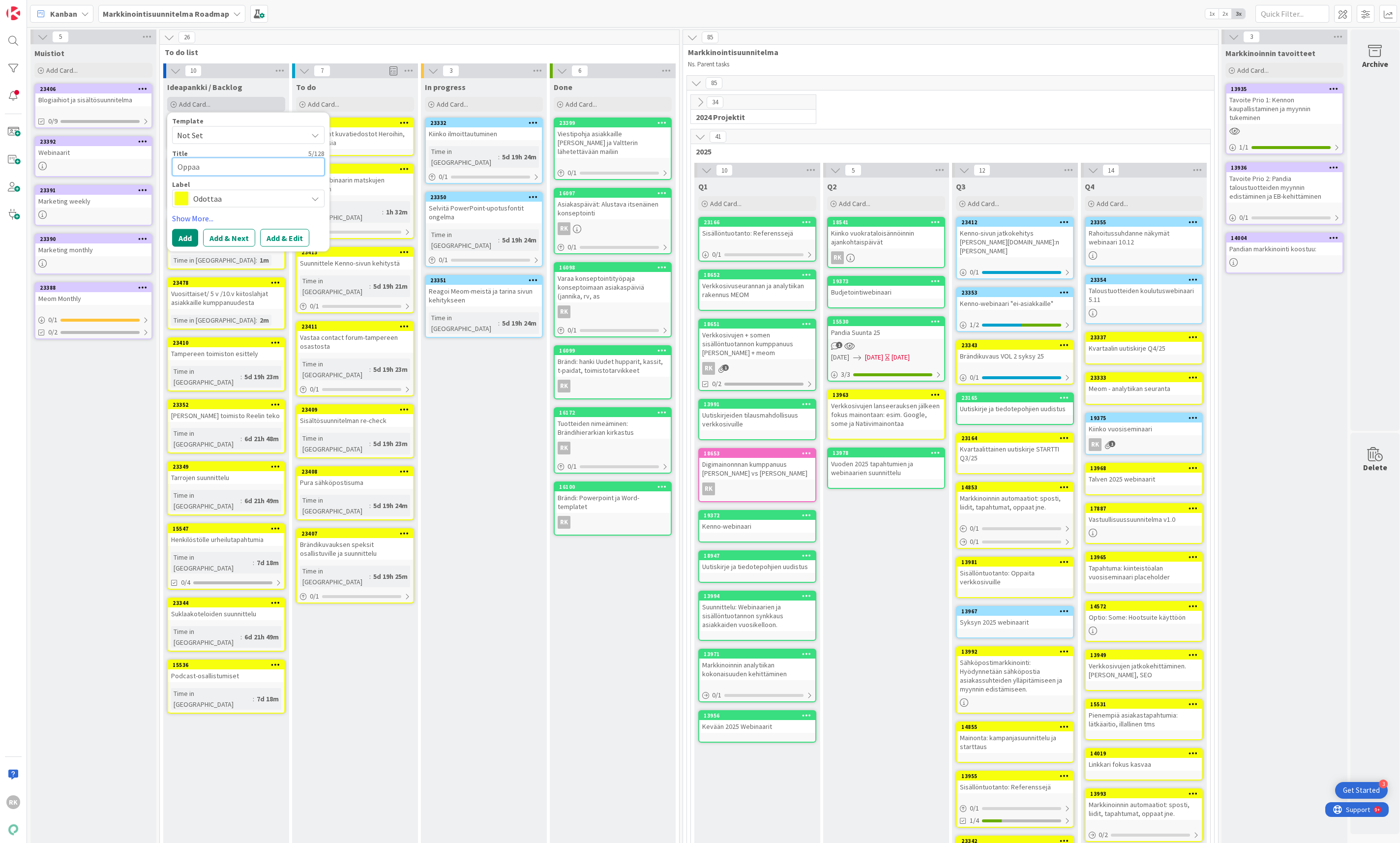
type textarea "x"
type textarea "Oppaat"
type textarea "x"
type textarea "Oppaat"
type textarea "x"
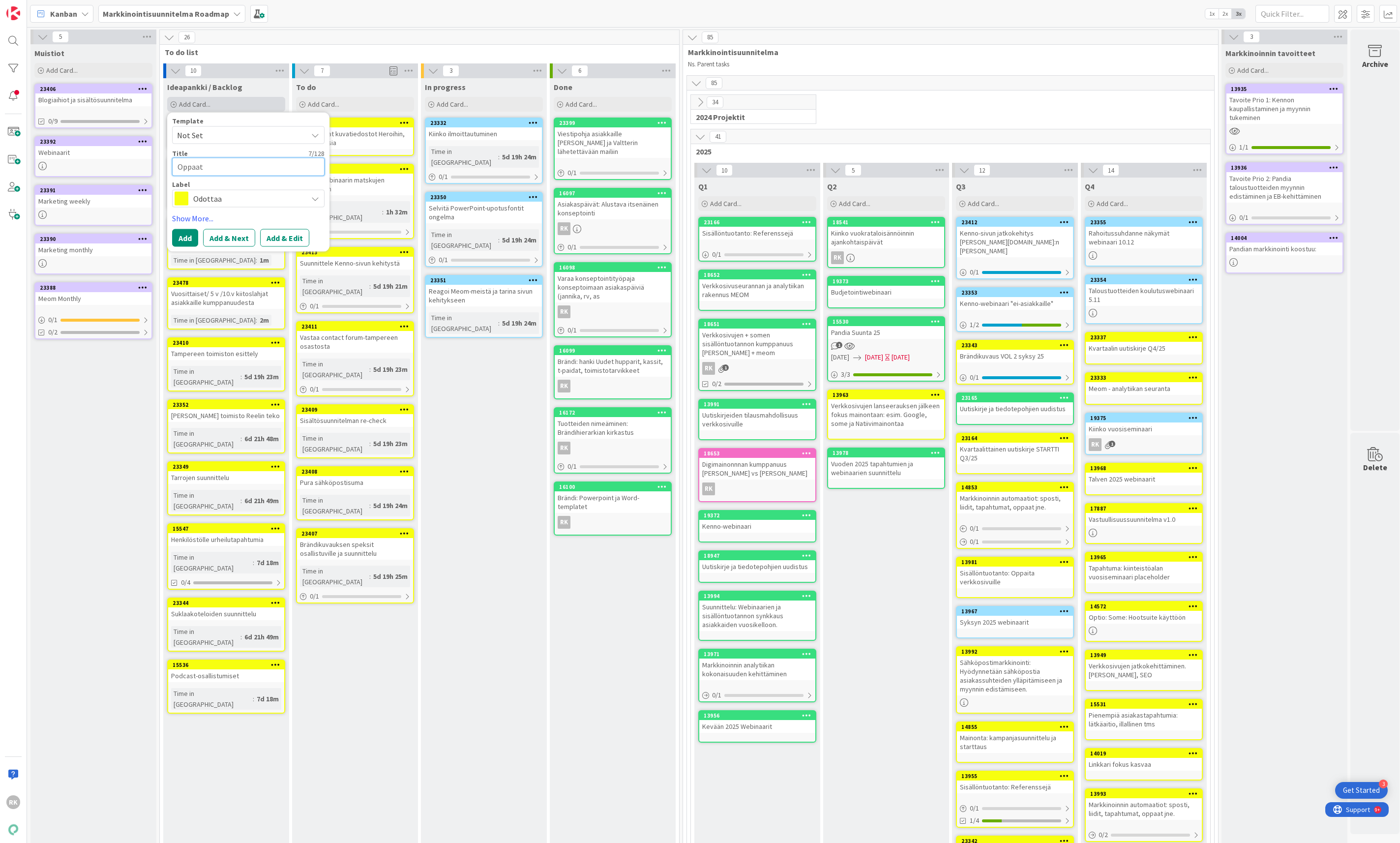
type textarea "Oppaat"
type textarea "x"
type textarea "Oppaat-"
type textarea "x"
type textarea "Oppaat-s"
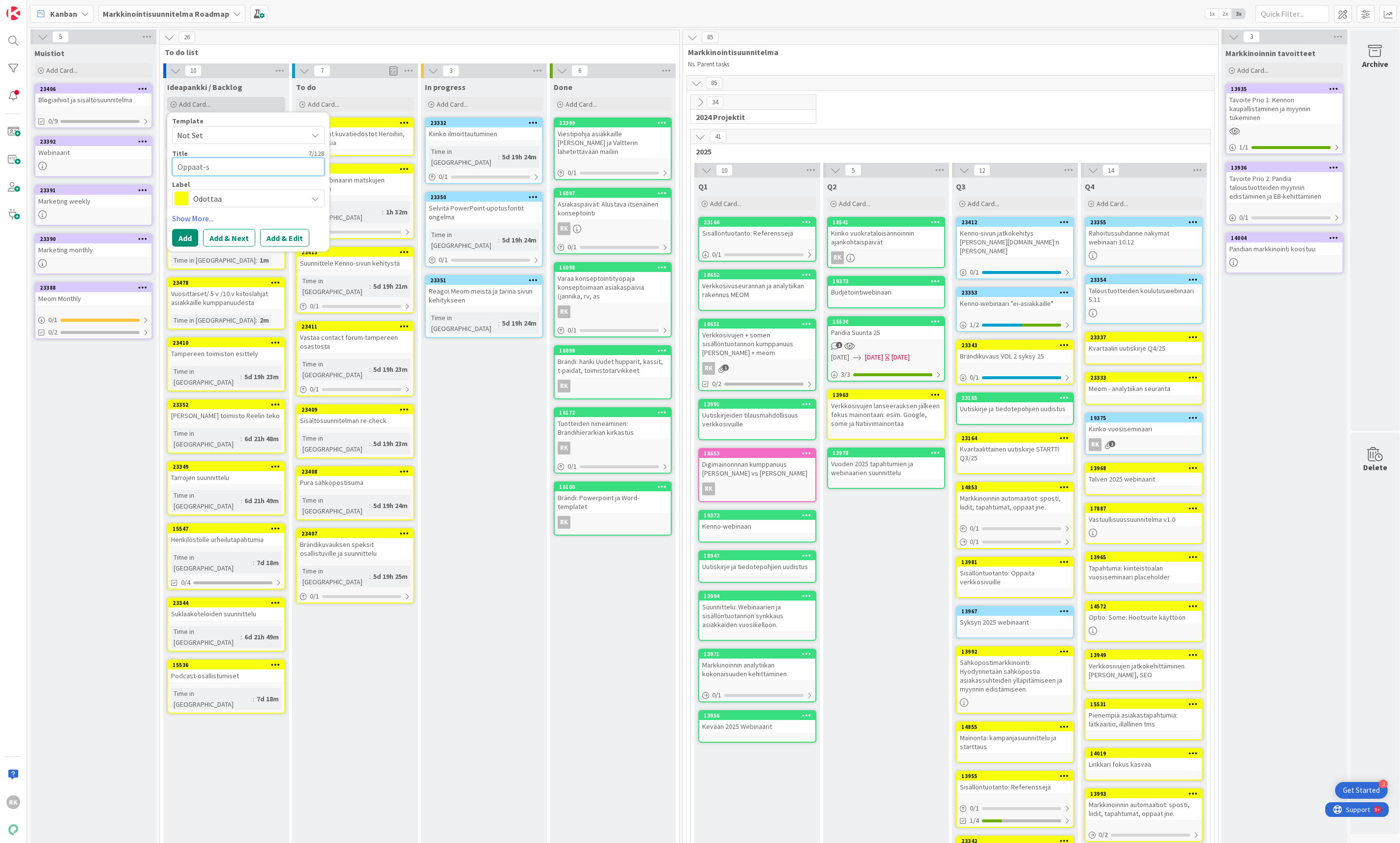
type textarea "x"
type textarea "Oppaat-si"
type textarea "x"
type textarea "Oppaat-siv"
type textarea "x"
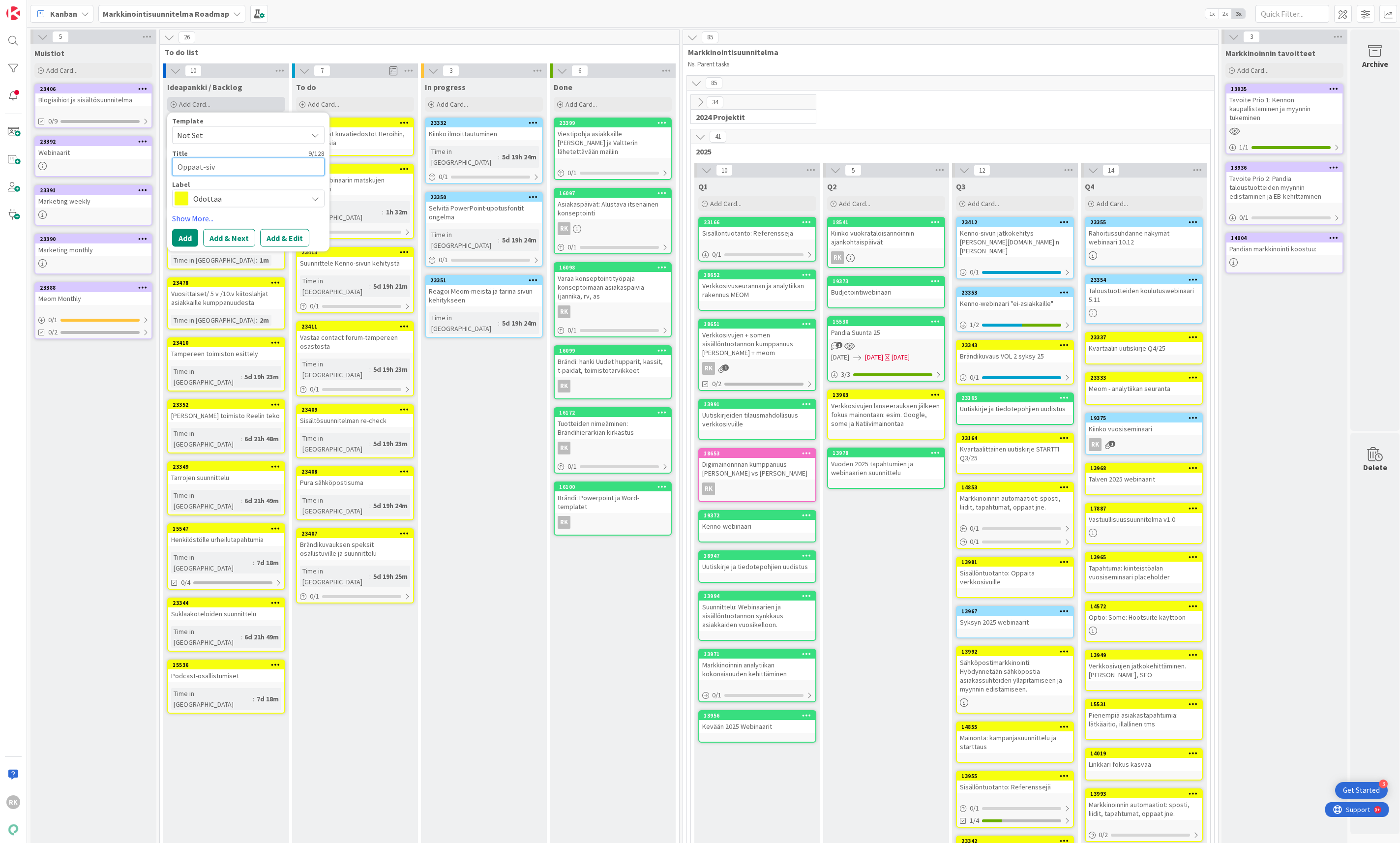
type textarea "Oppaat-sivu"
type textarea "x"
type textarea "Oppaat-sivu"
type textarea "x"
type textarea "Oppaat-sivu v"
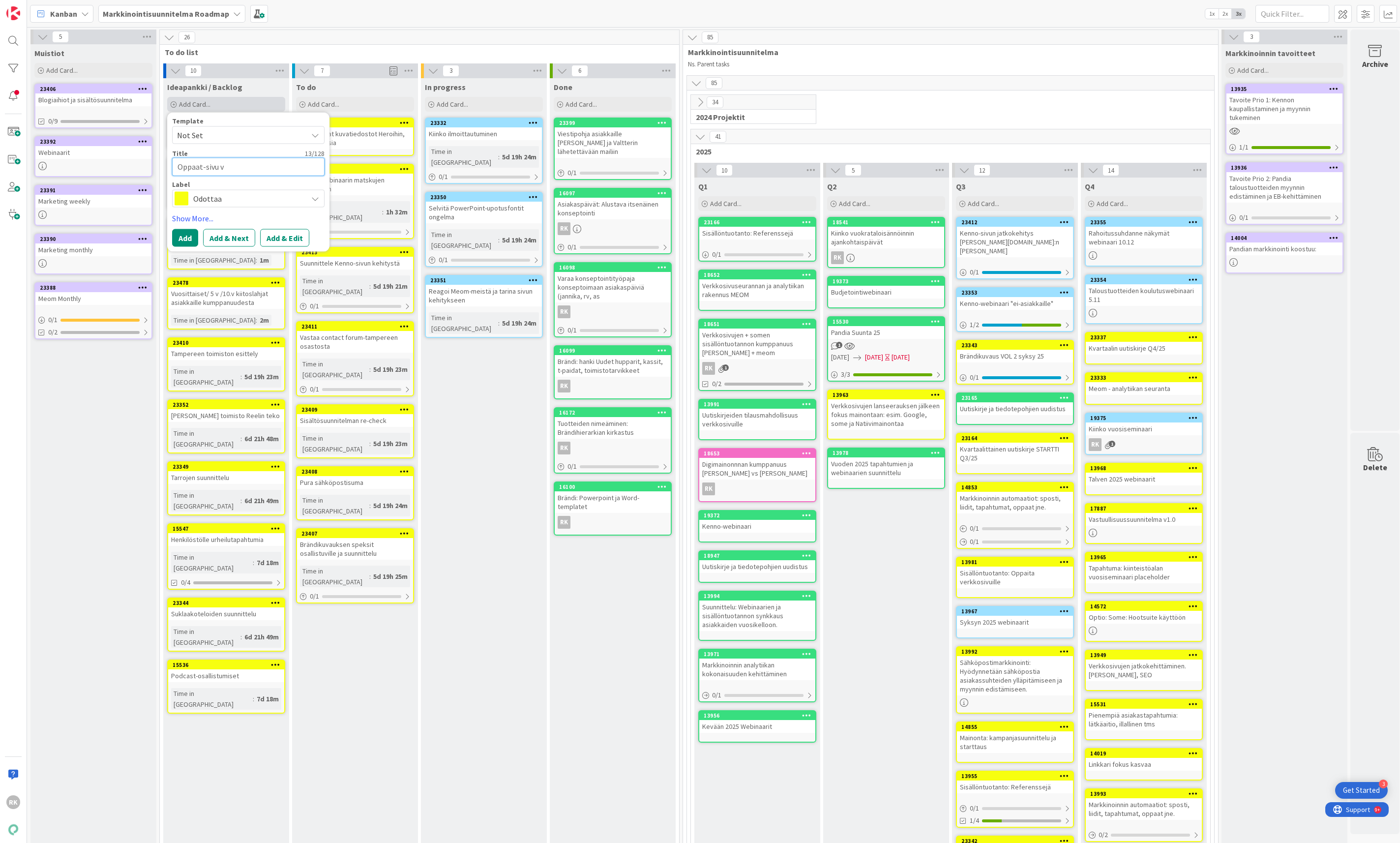
type textarea "x"
type textarea "Oppaat-sivu ve"
type textarea "x"
type textarea "Oppaat-sivu ver"
type textarea "x"
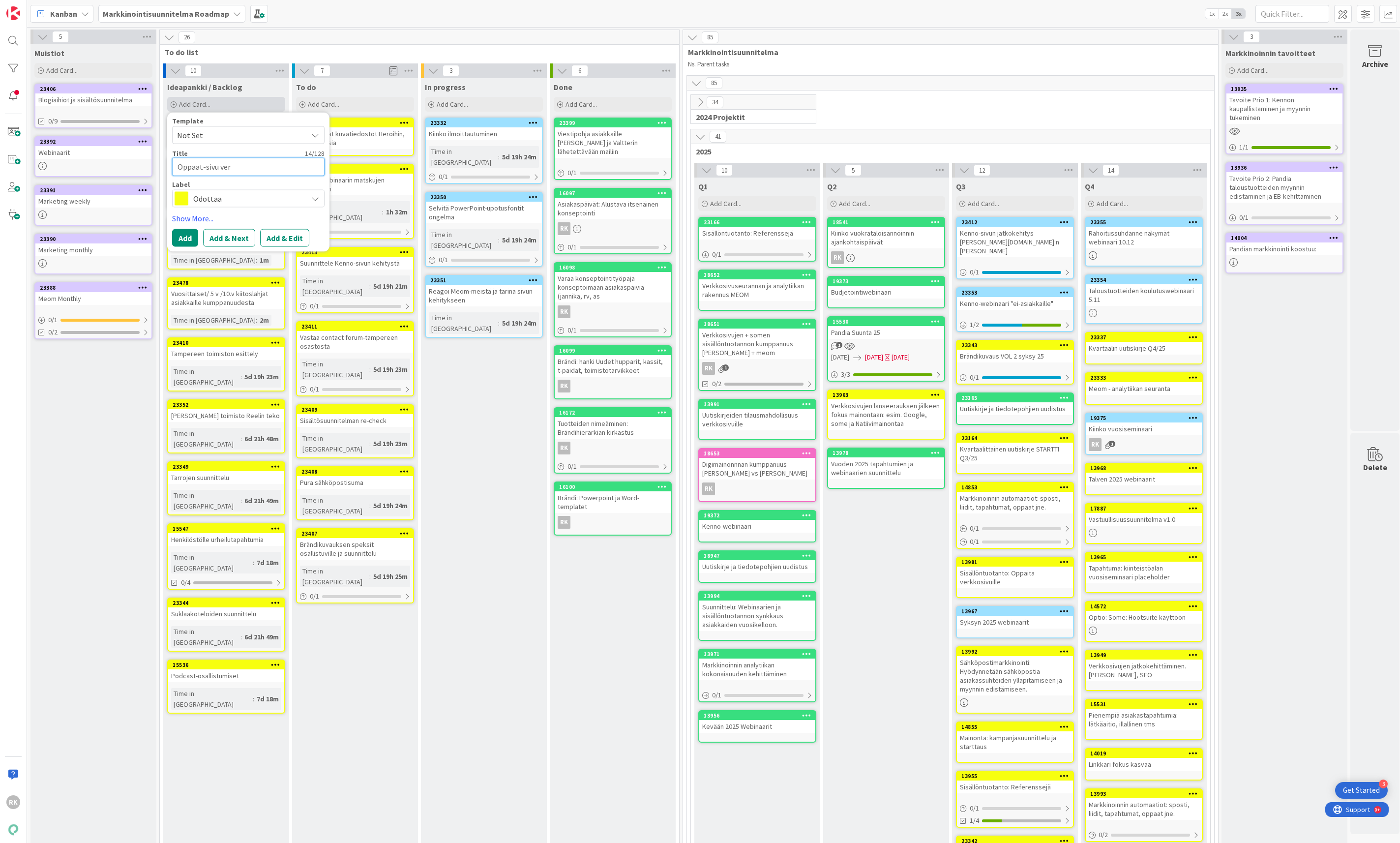
type textarea "Oppaat-sivu verk"
type textarea "x"
type textarea "Oppaat-sivu verkk"
type textarea "x"
type textarea "Oppaat-sivu verkko"
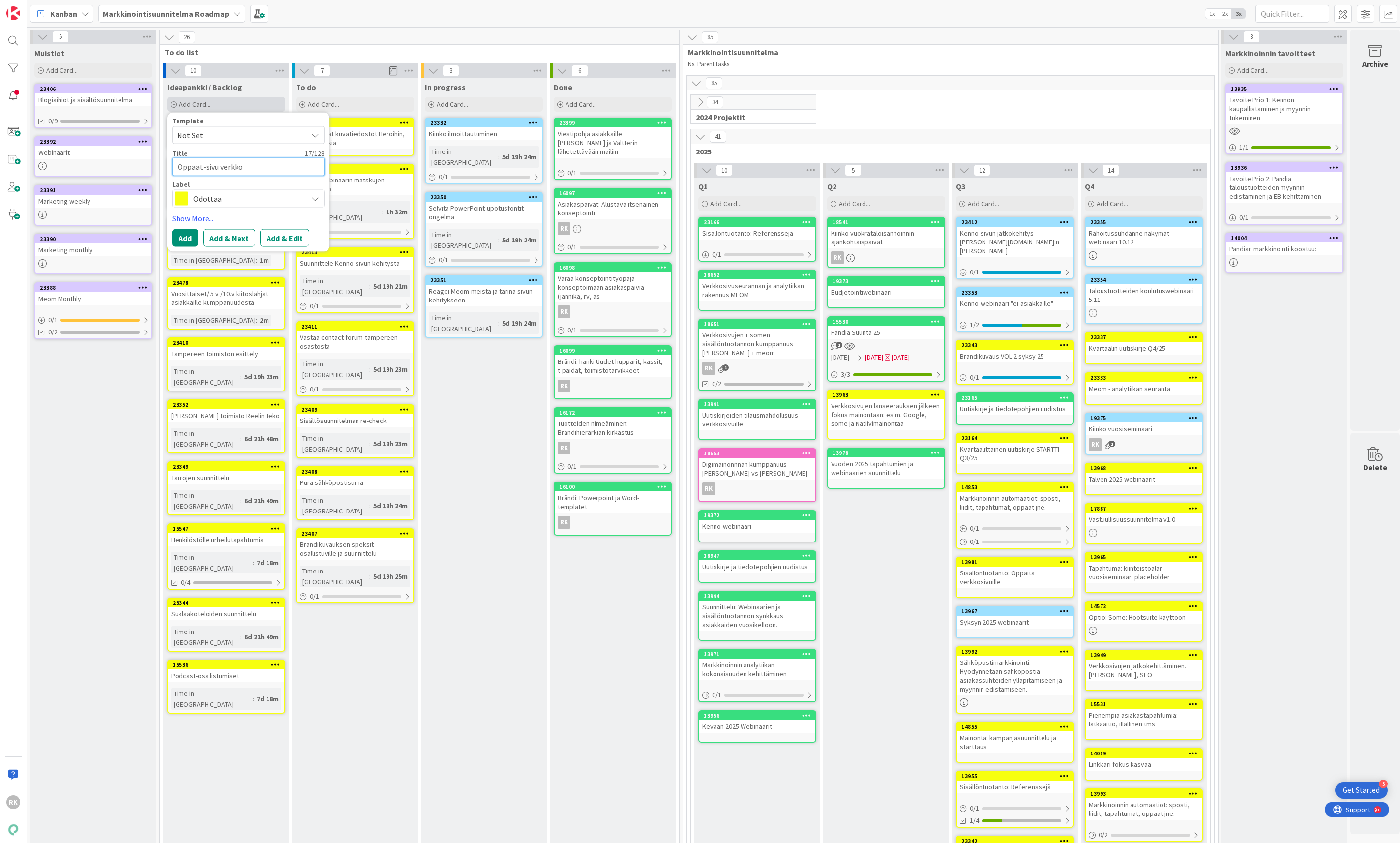
type textarea "x"
type textarea "Oppaat-sivu verkkos"
type textarea "x"
type textarea "Oppaat-sivu verkkosi"
type textarea "x"
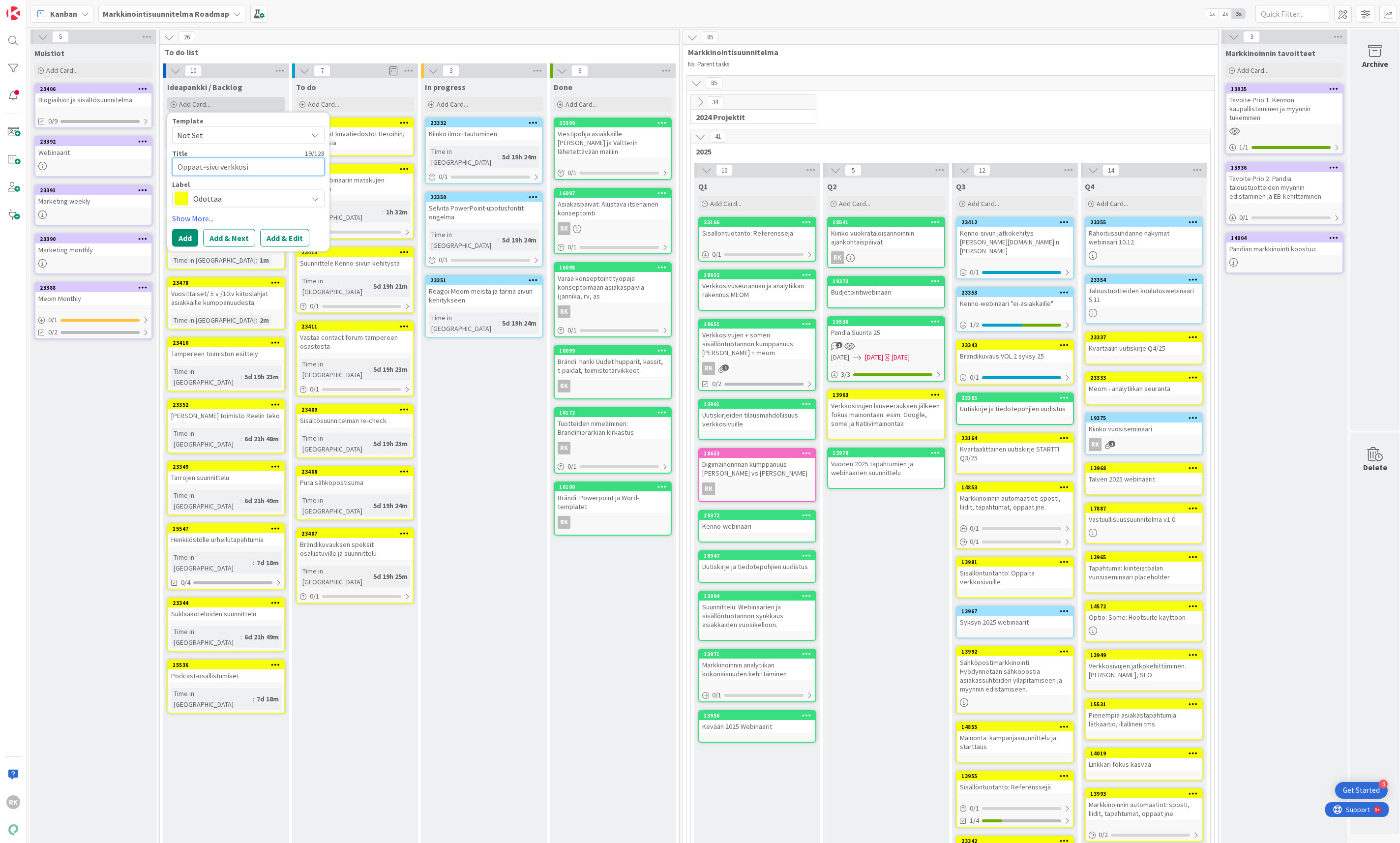
type textarea "Oppaat-sivu verkkosiv"
type textarea "x"
type textarea "Oppaat-sivu verkkosivu"
type textarea "x"
type textarea "Oppaat-sivu verkkosivuj"
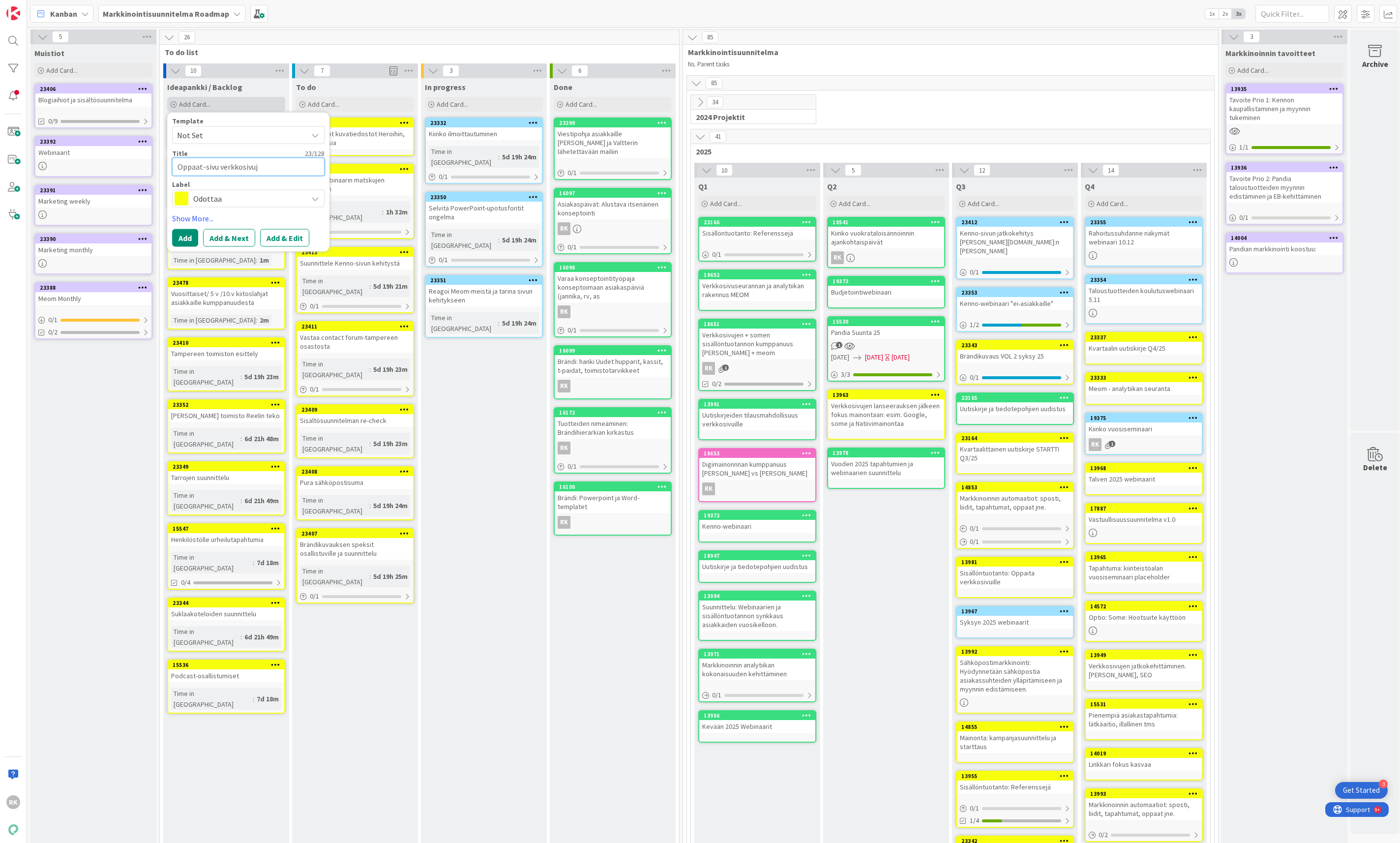
type textarea "x"
type textarea "Oppaat-sivu verkkosivu"
type textarea "x"
type textarea "Oppaat-sivu verkkosivui"
type textarea "x"
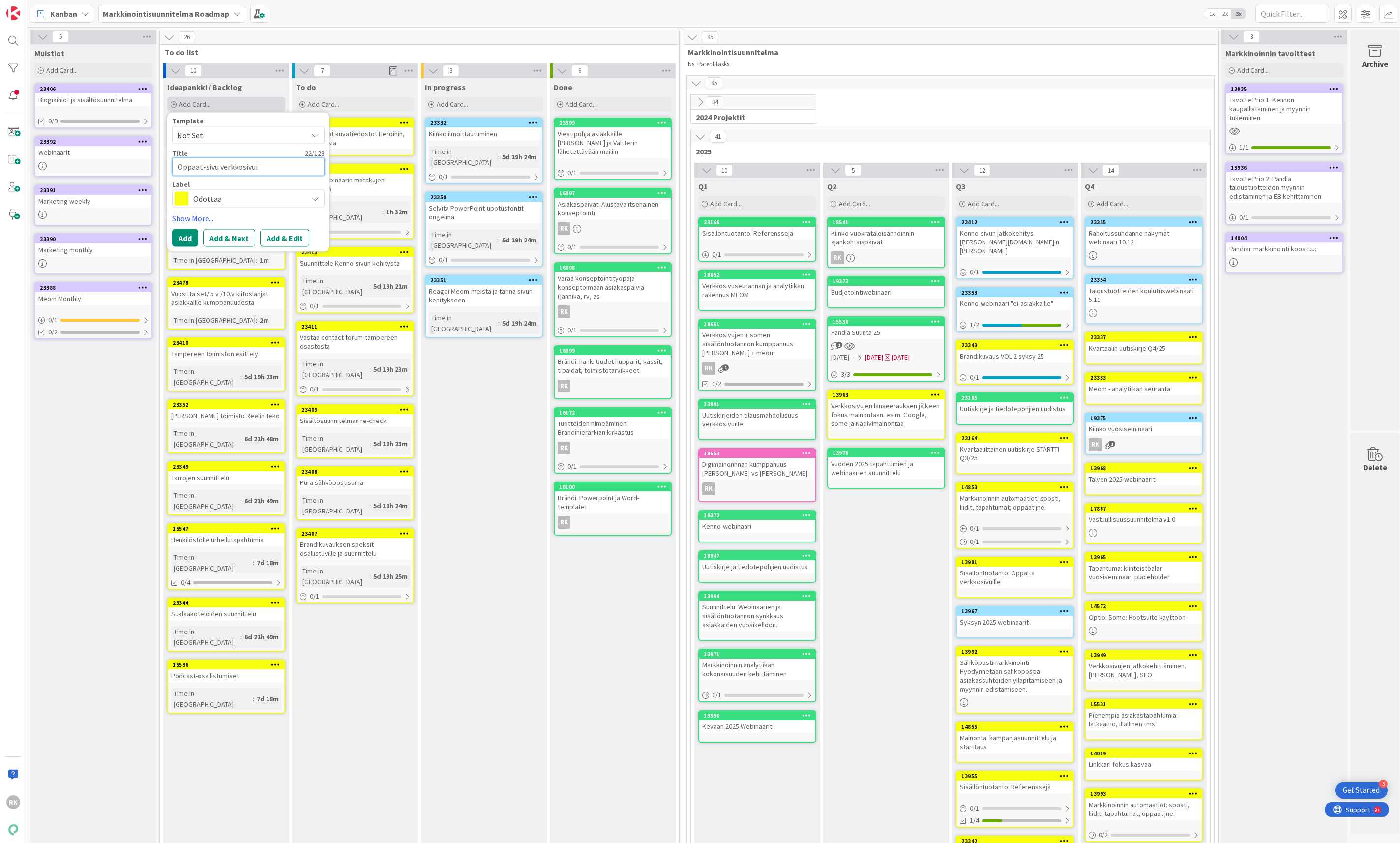
type textarea "Oppaat-sivu verkkosivuil"
type textarea "x"
type textarea "Oppaat-sivu verkkosivuill"
type textarea "x"
type textarea "Oppaat-sivu verkkosivuille"
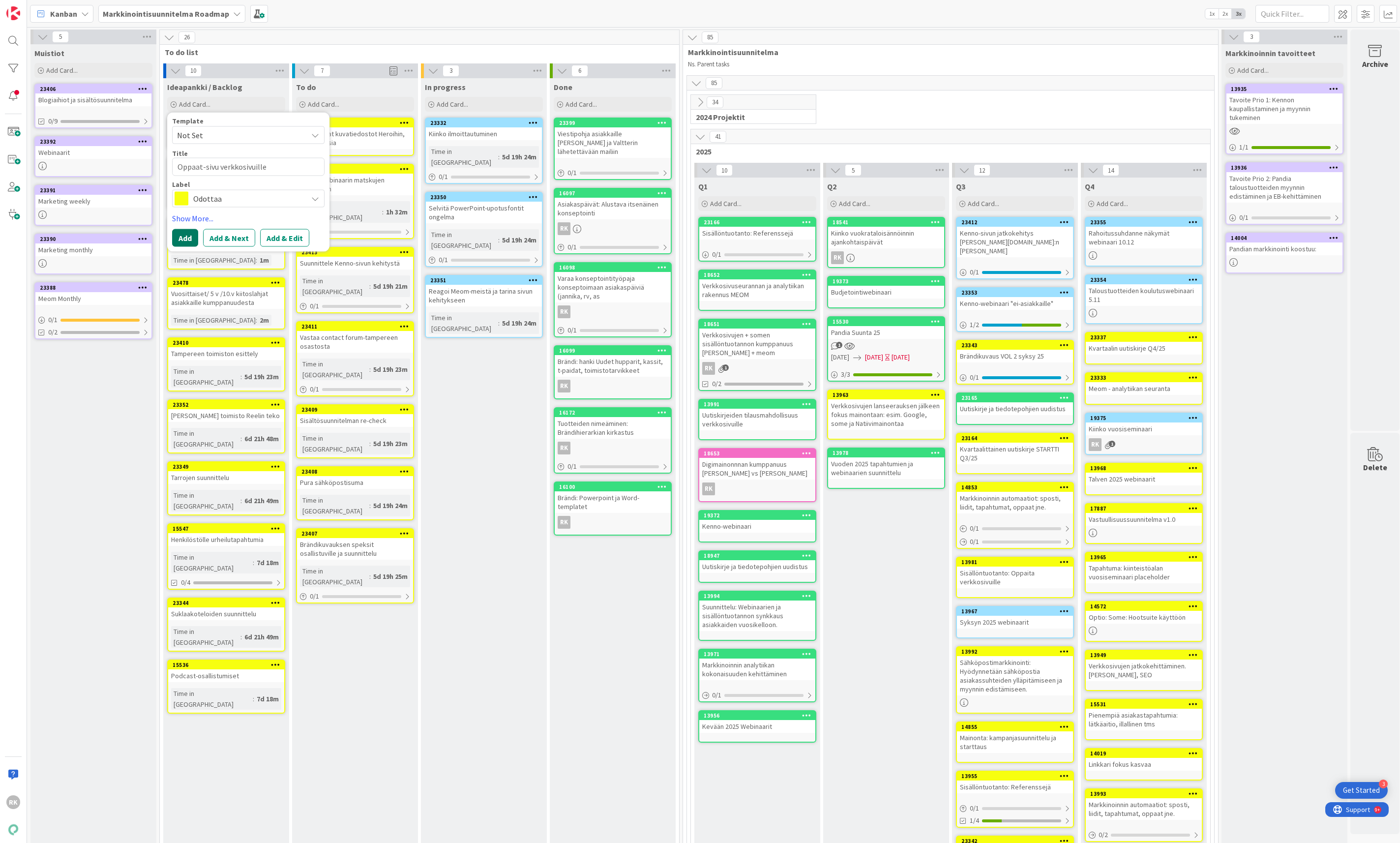
click at [185, 239] on button "Add" at bounding box center [185, 237] width 26 height 18
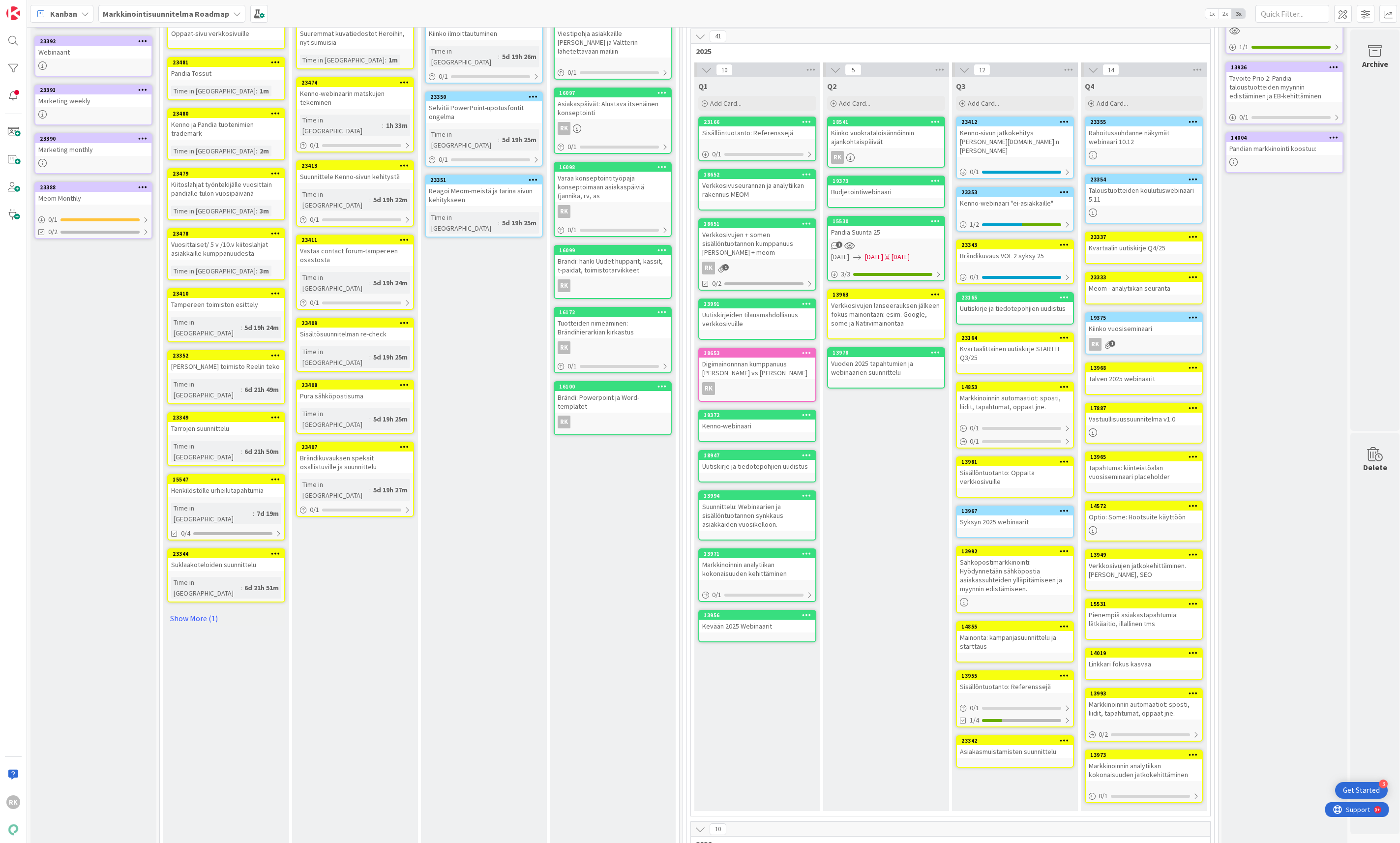
scroll to position [138, 0]
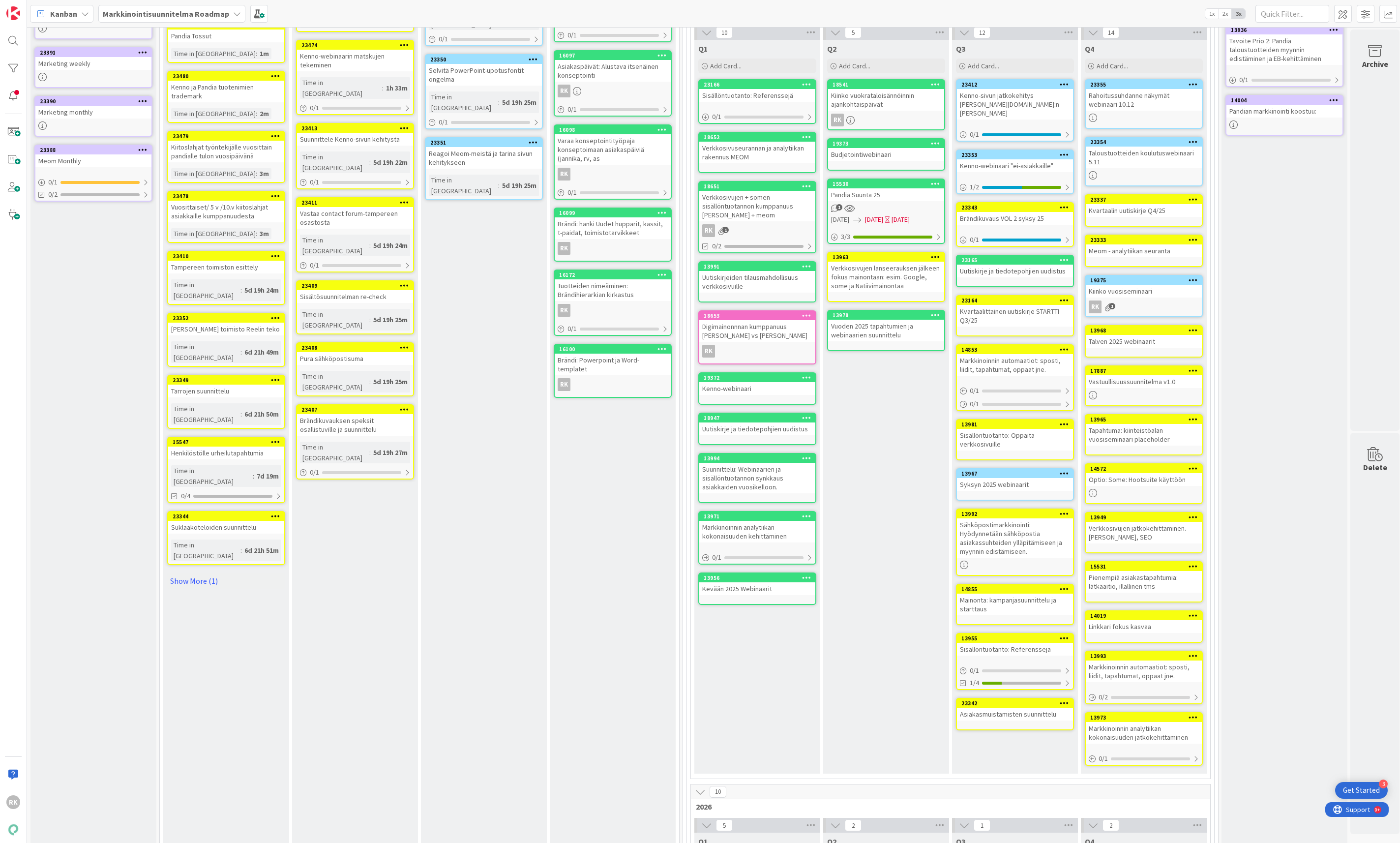
click at [1144, 529] on div "Verkkosivujen jatkokehittäminen. [PERSON_NAME], SEO" at bounding box center [1144, 532] width 116 height 22
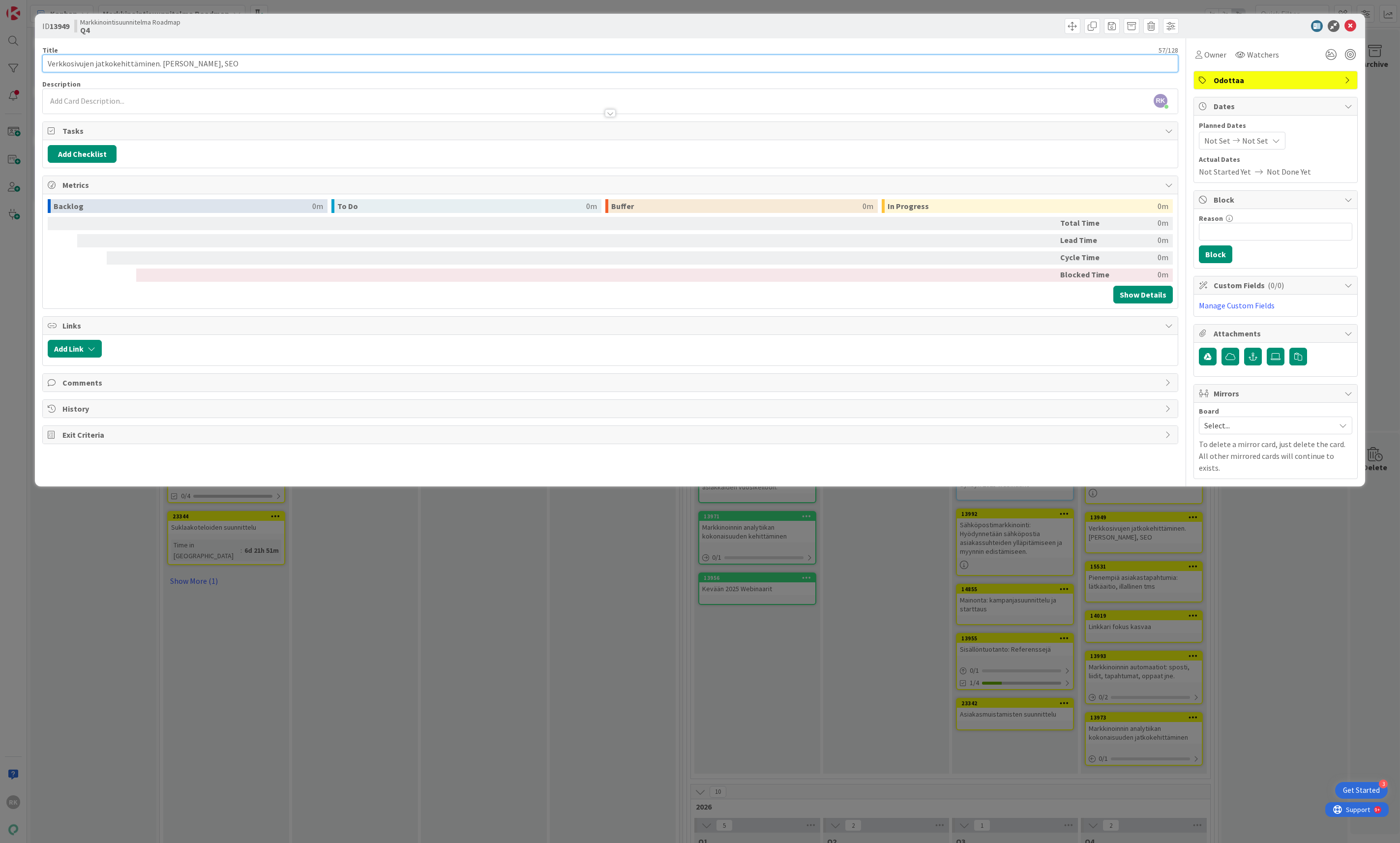
drag, startPoint x: 304, startPoint y: 60, endPoint x: 166, endPoint y: 62, distance: 138.0
click at [166, 62] on input "Verkkosivujen jatkokehittäminen. [PERSON_NAME], SEO" at bounding box center [610, 63] width 1136 height 18
click at [235, 55] on input "Verkkosivujen jatkokehittäminen. [PERSON_NAME], SEO" at bounding box center [610, 63] width 1136 height 18
click at [267, 67] on input "Verkkosivujen jatkokehittäminen. [PERSON_NAME], SEO" at bounding box center [610, 63] width 1136 height 18
drag, startPoint x: 274, startPoint y: 63, endPoint x: 159, endPoint y: 64, distance: 115.0
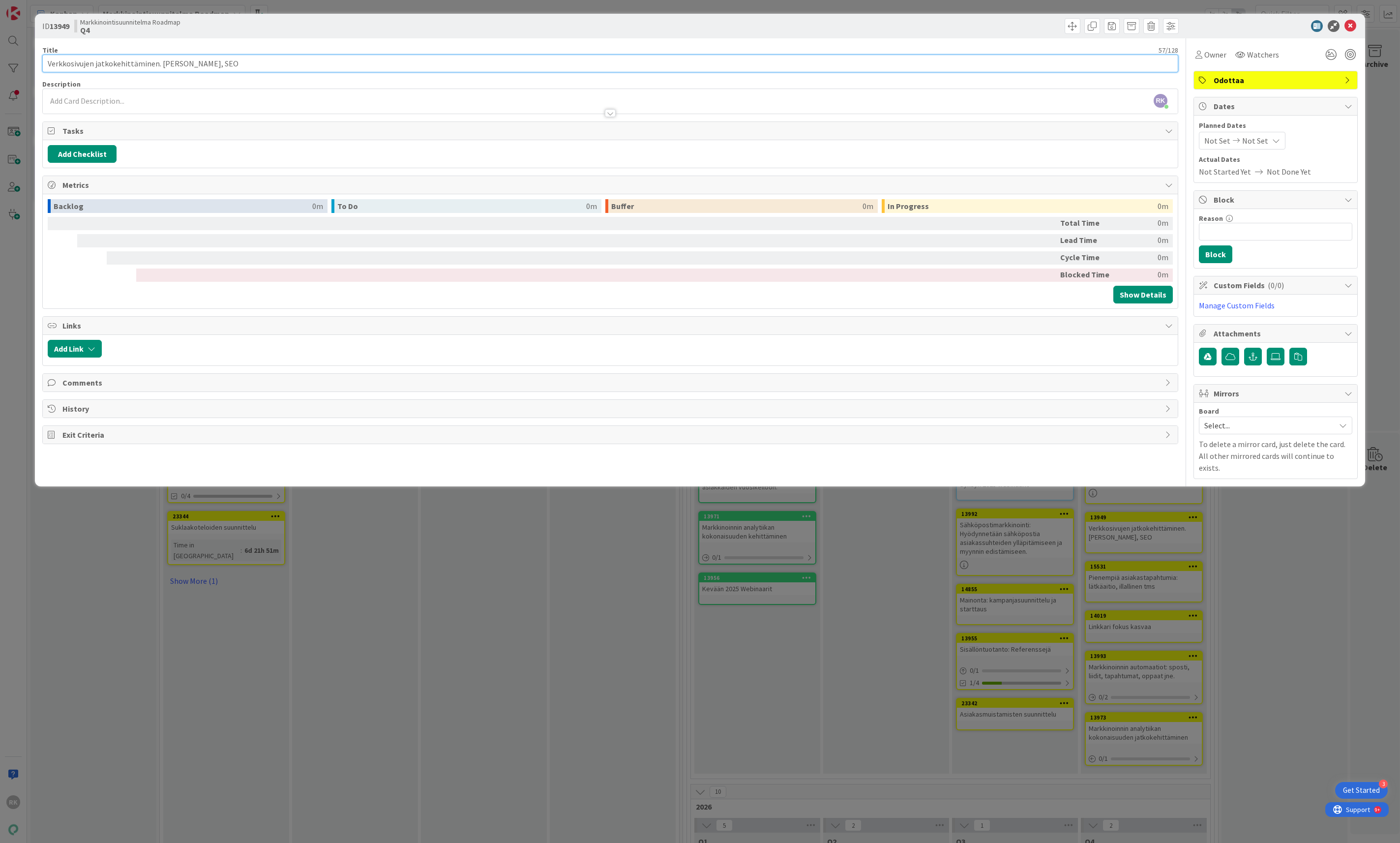
click at [159, 64] on input "Verkkosivujen jatkokehittäminen. [PERSON_NAME], SEO" at bounding box center [610, 63] width 1136 height 18
type input "Verkkosivujen jatkokehittäminen."
click at [71, 105] on div at bounding box center [610, 108] width 1135 height 10
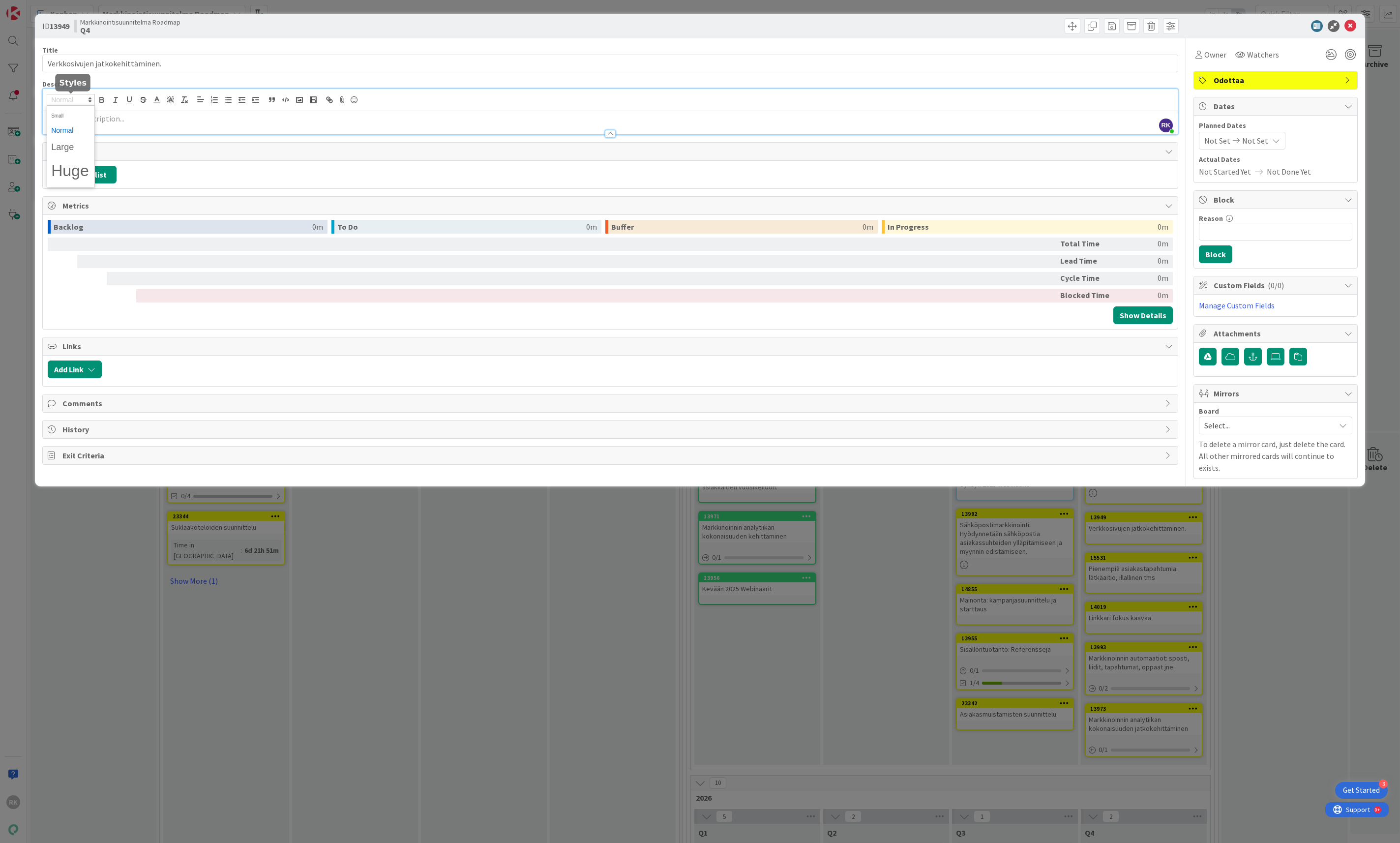
drag, startPoint x: 71, startPoint y: 105, endPoint x: 219, endPoint y: 123, distance: 149.1
click at [219, 123] on div "[PERSON_NAME]-[PERSON_NAME] just joined" at bounding box center [610, 111] width 1135 height 45
click at [126, 115] on p at bounding box center [610, 119] width 1125 height 11
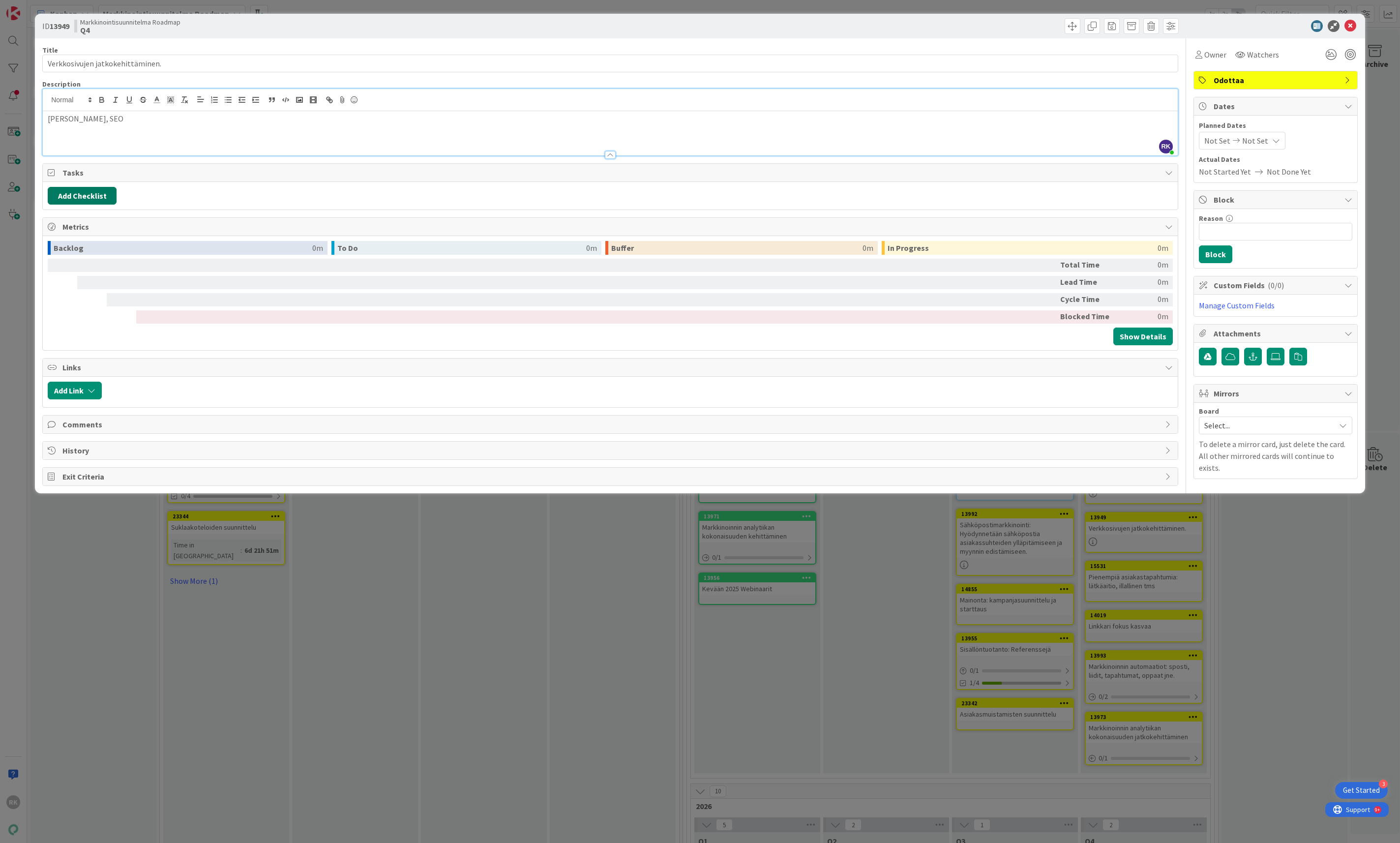
click at [105, 198] on button "Add Checklist" at bounding box center [82, 196] width 69 height 18
type input "To do"
click at [70, 267] on button "Add" at bounding box center [65, 266] width 26 height 18
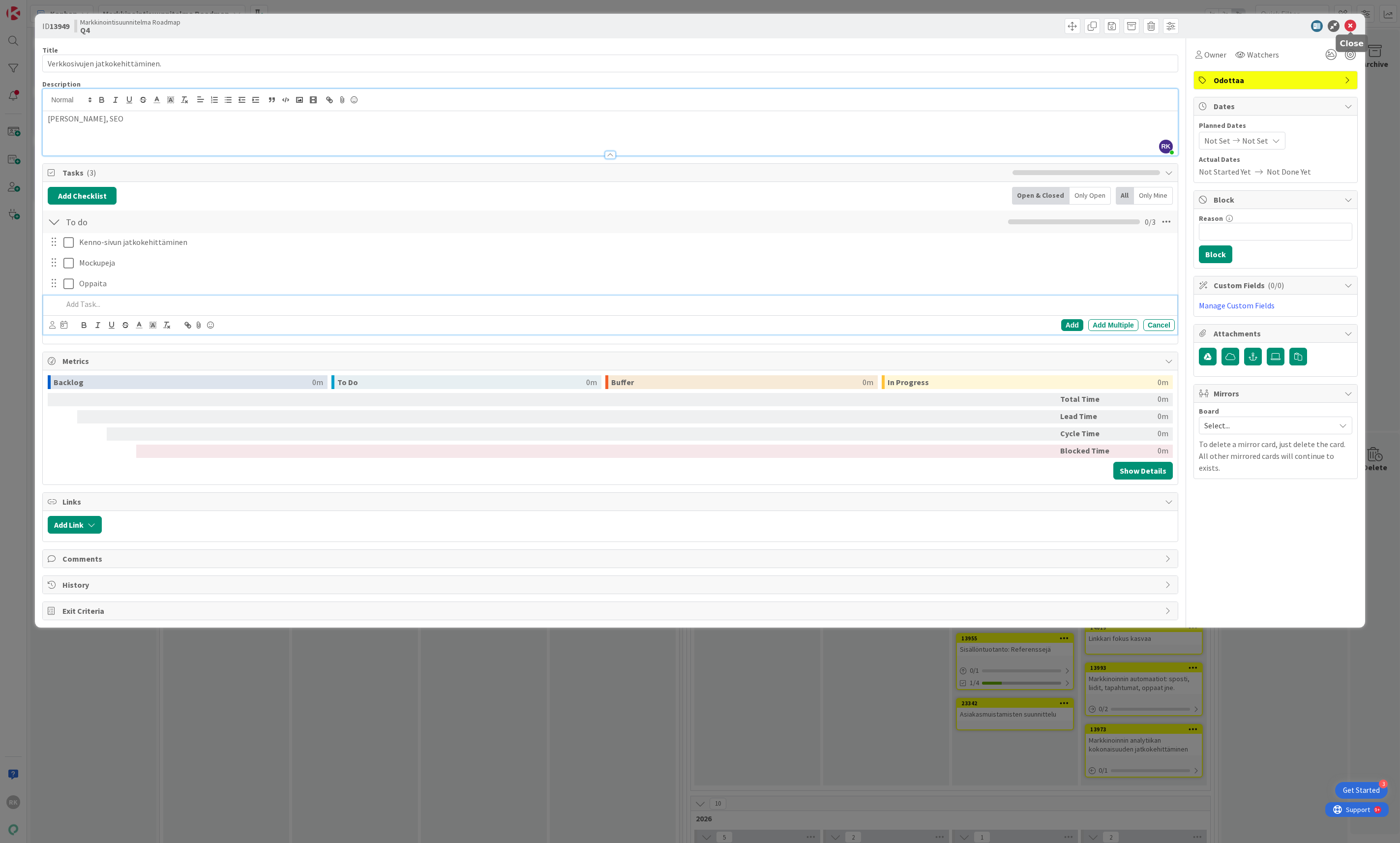
click at [1353, 25] on icon at bounding box center [1350, 26] width 11 height 11
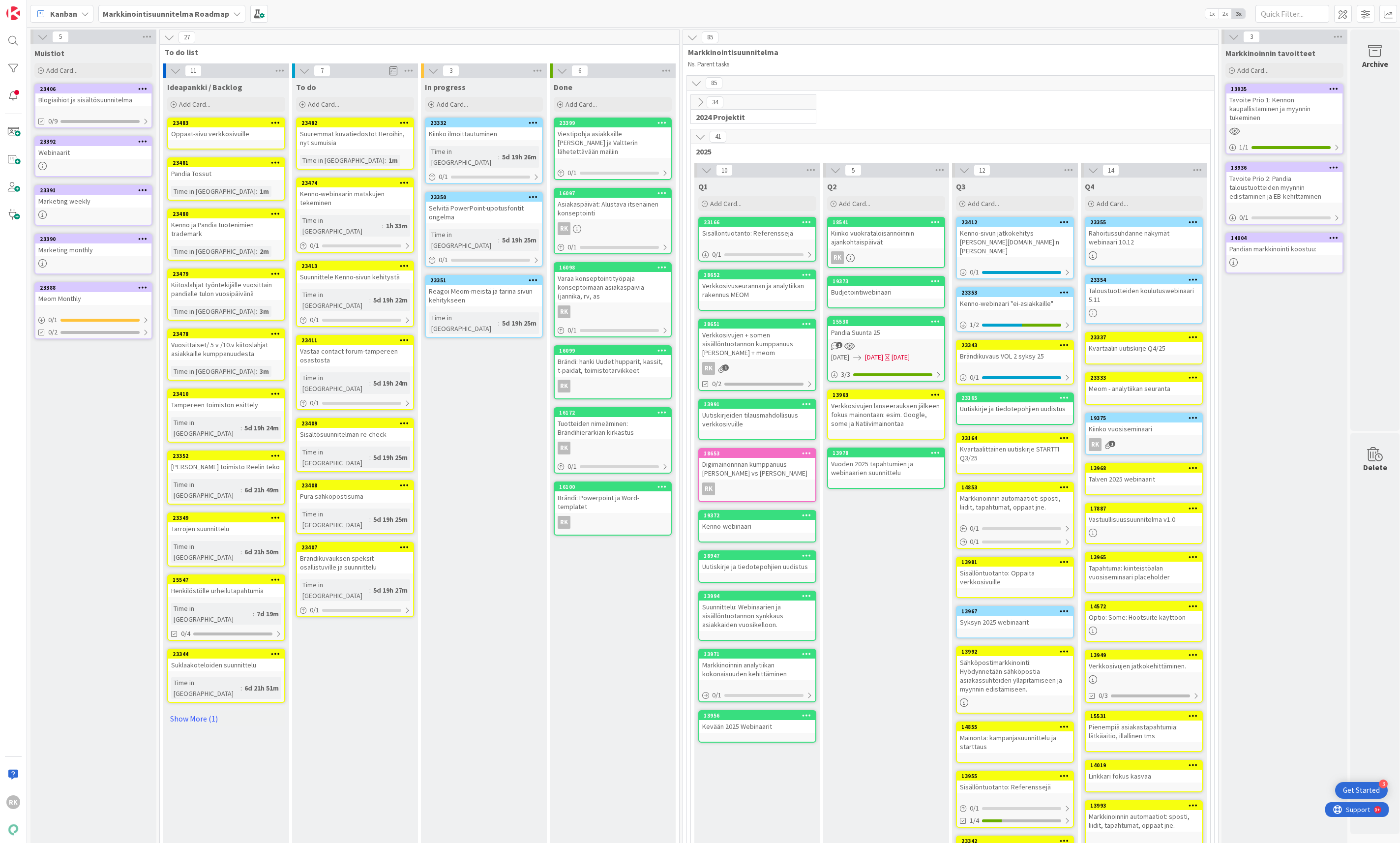
click at [343, 88] on div "To do" at bounding box center [355, 87] width 118 height 10
drag, startPoint x: 343, startPoint y: 88, endPoint x: 290, endPoint y: 88, distance: 53.0
click at [290, 88] on div "7 To do Add Card... Template Not Set Title 0 / 128 Label Odottaa Show More... A…" at bounding box center [355, 687] width 129 height 1249
click at [336, 86] on div "To do" at bounding box center [355, 87] width 118 height 10
drag, startPoint x: 339, startPoint y: 86, endPoint x: 176, endPoint y: 88, distance: 163.0
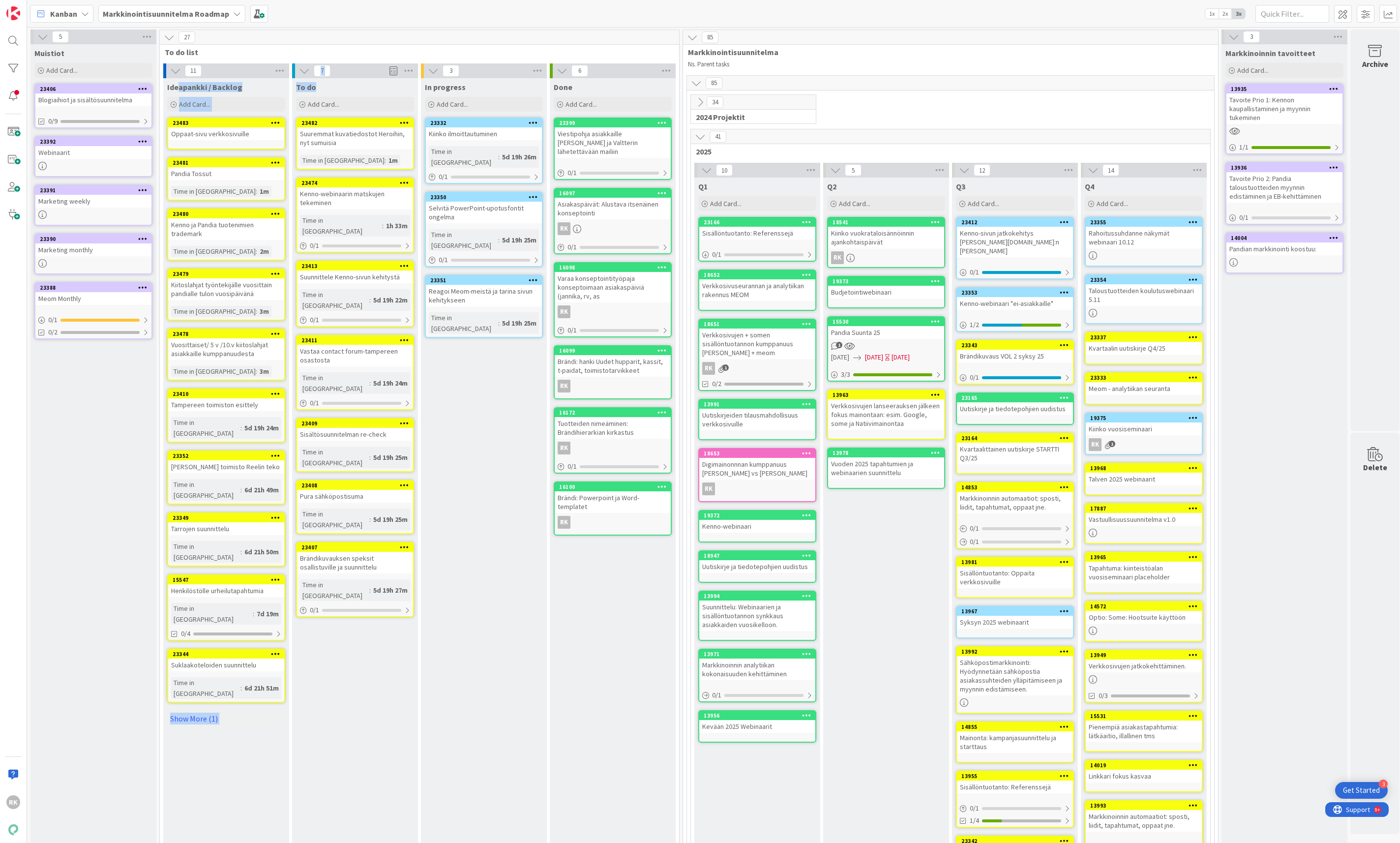
click at [176, 88] on div "11 Ideapankki / Backlog Add Card... Template Not Set Title 0 / 128 Label Odotta…" at bounding box center [420, 687] width 515 height 1249
drag, startPoint x: 166, startPoint y: 89, endPoint x: 610, endPoint y: 103, distance: 444.2
click at [610, 103] on div "11 Ideapankki / Backlog Add Card... Template Not Set Title 0 / 128 Label Odotta…" at bounding box center [420, 687] width 515 height 1249
click at [615, 80] on div "Done" at bounding box center [612, 85] width 126 height 14
drag, startPoint x: 163, startPoint y: 49, endPoint x: 623, endPoint y: 103, distance: 463.2
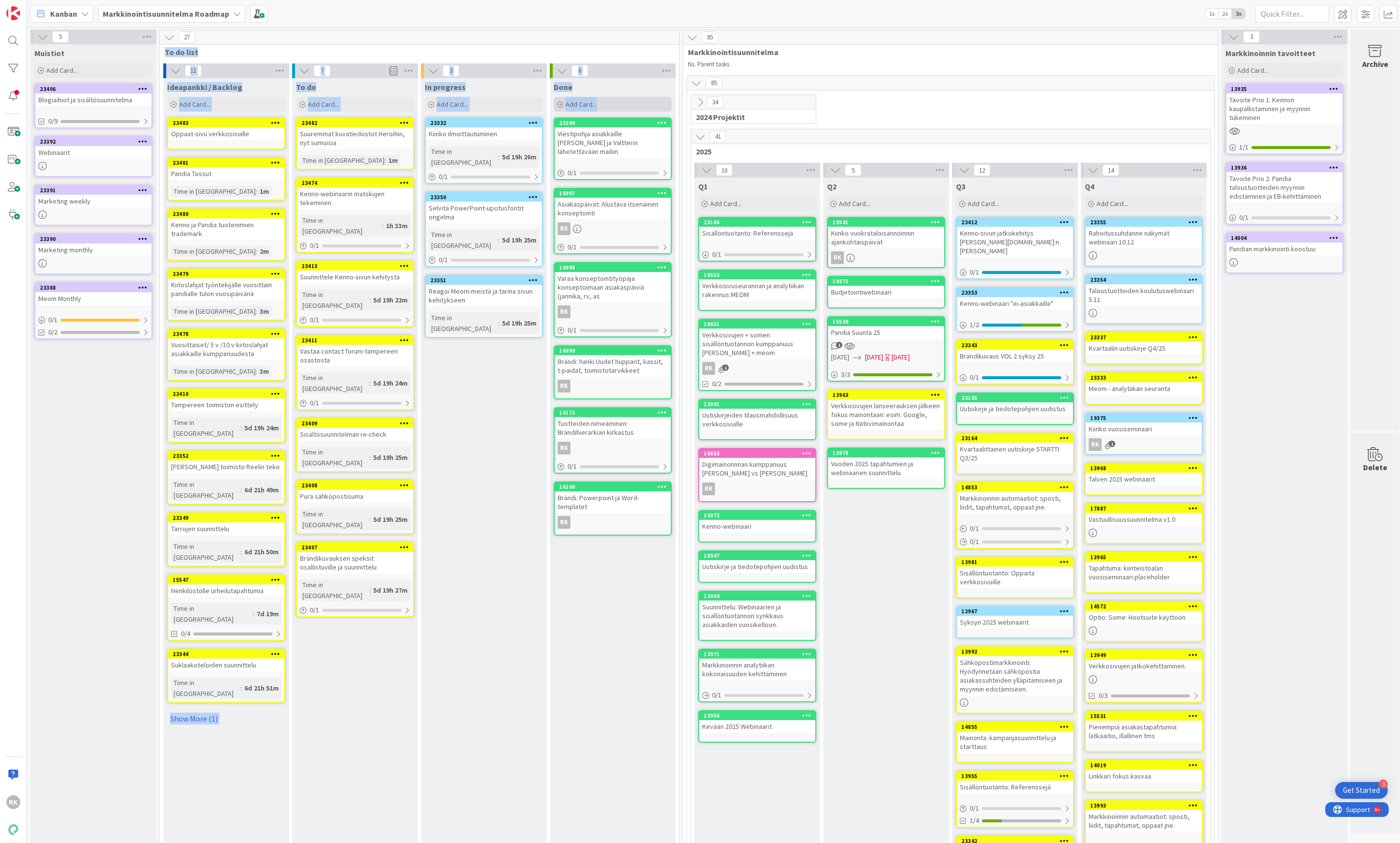
click at [623, 103] on div "27 To do list 11 Ideapankki / Backlog Add Card... Template Not Set Title 0 / 12…" at bounding box center [419, 671] width 520 height 1284
click at [621, 91] on div "Done" at bounding box center [612, 87] width 118 height 10
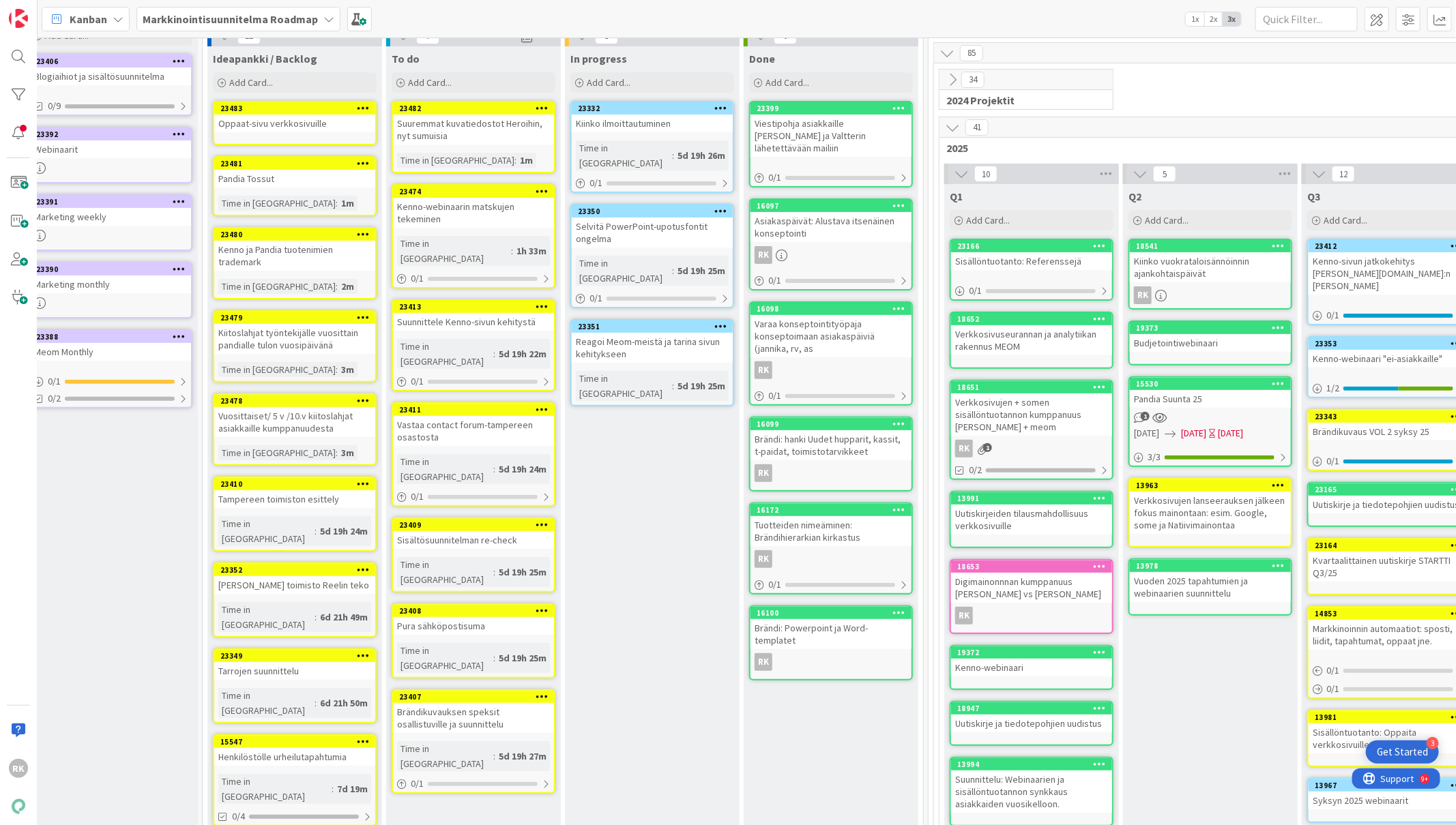
scroll to position [44, 19]
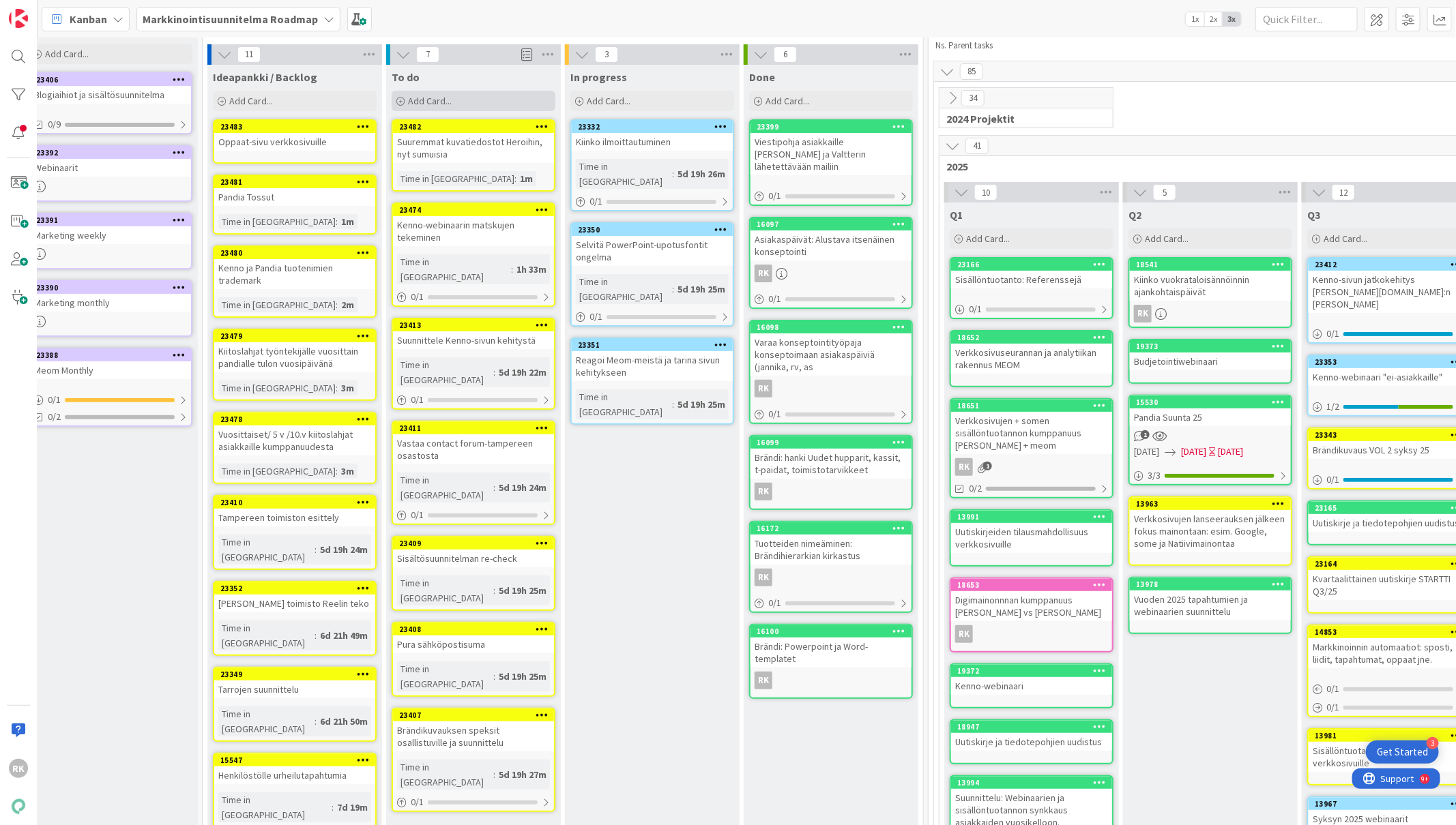
click at [461, 105] on div "Add Card..." at bounding box center [473, 101] width 164 height 21
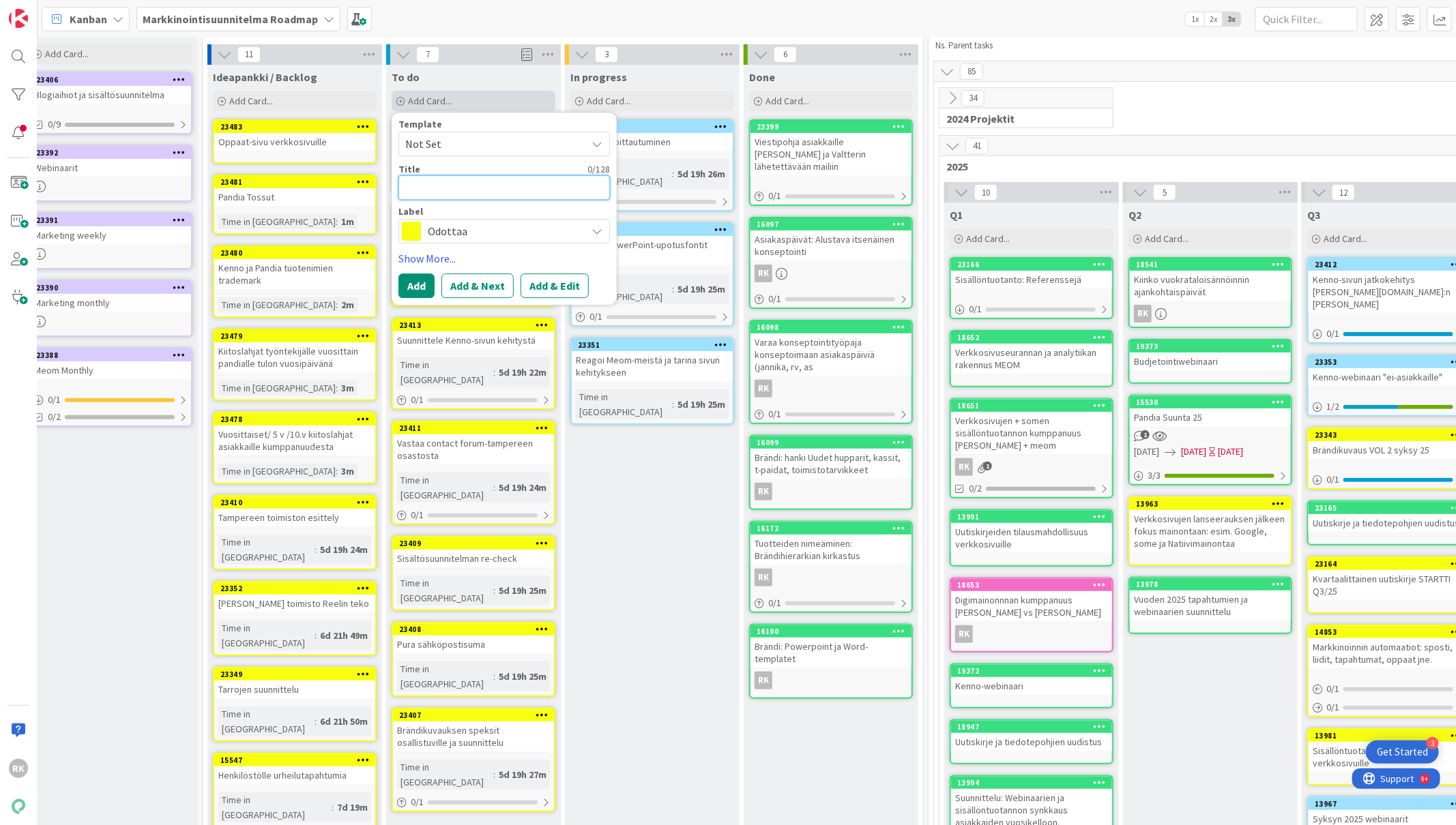
type textarea "x"
type textarea "D"
type textarea "x"
type textarea "Dun"
type textarea "x"
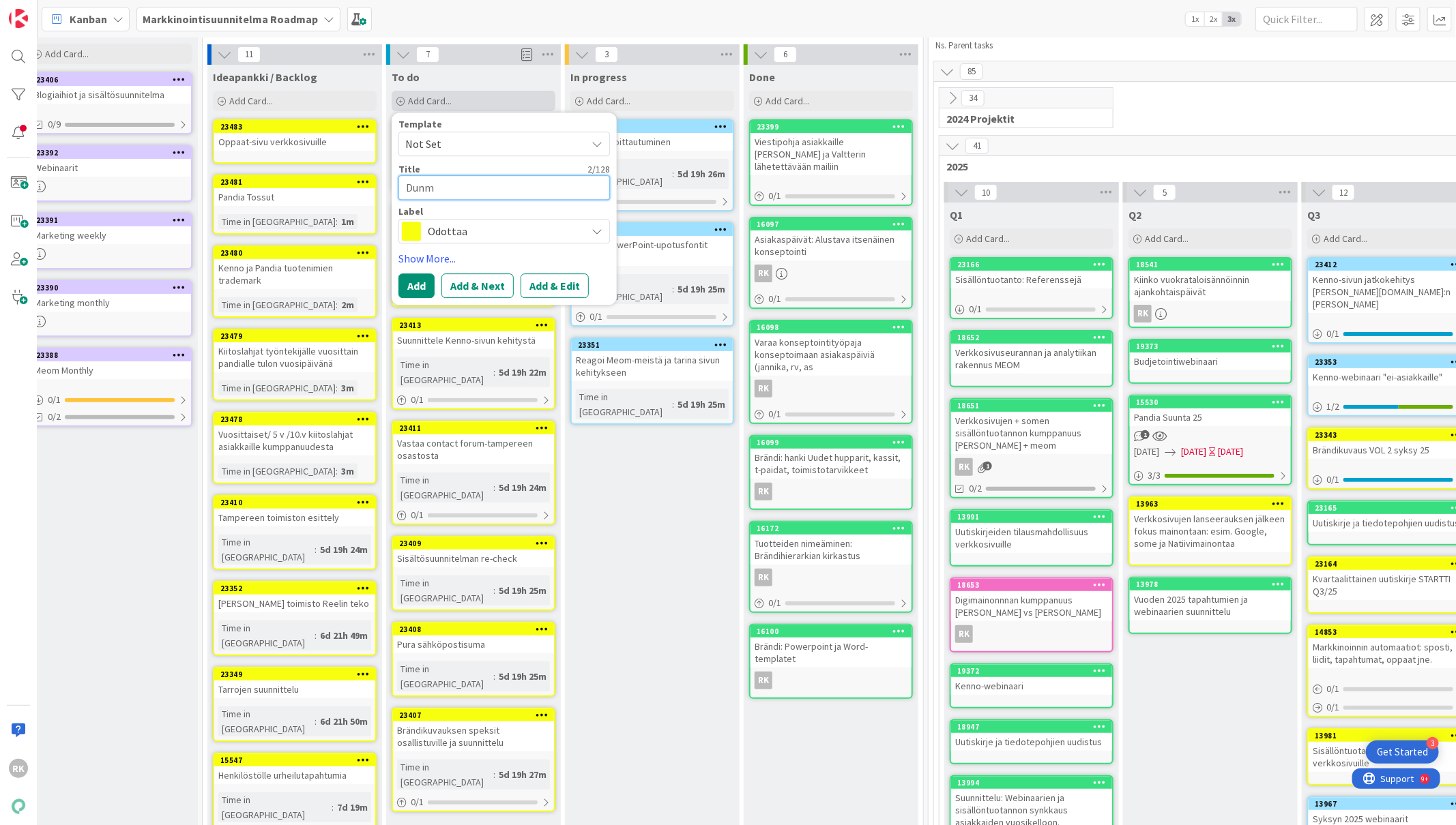
type textarea "Dunmm"
type textarea "x"
type textarea "Dunmmn"
type textarea "x"
type textarea "Dunmm"
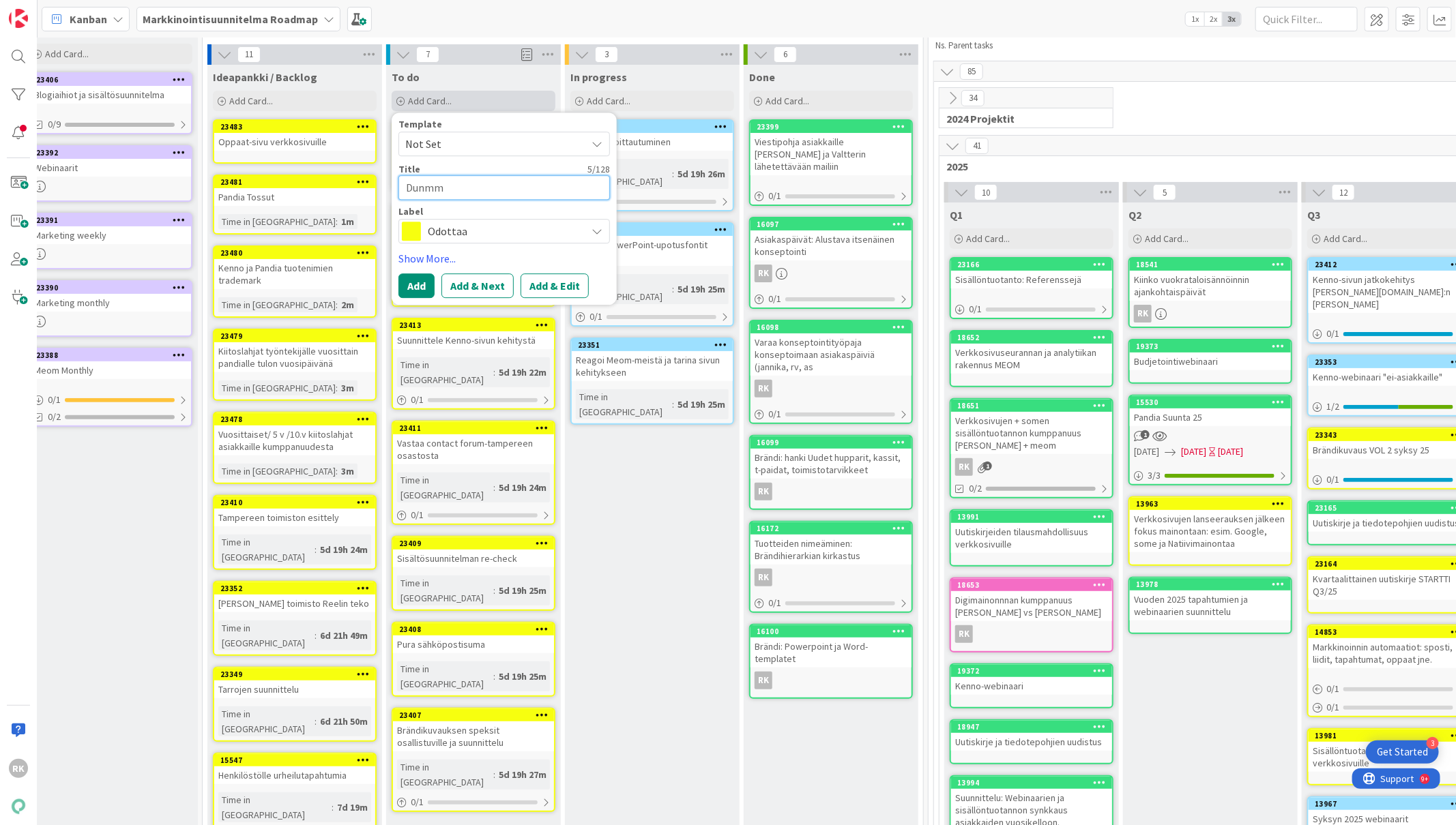
type textarea "x"
type textarea "Dunm"
type textarea "x"
type textarea "Dun"
type textarea "x"
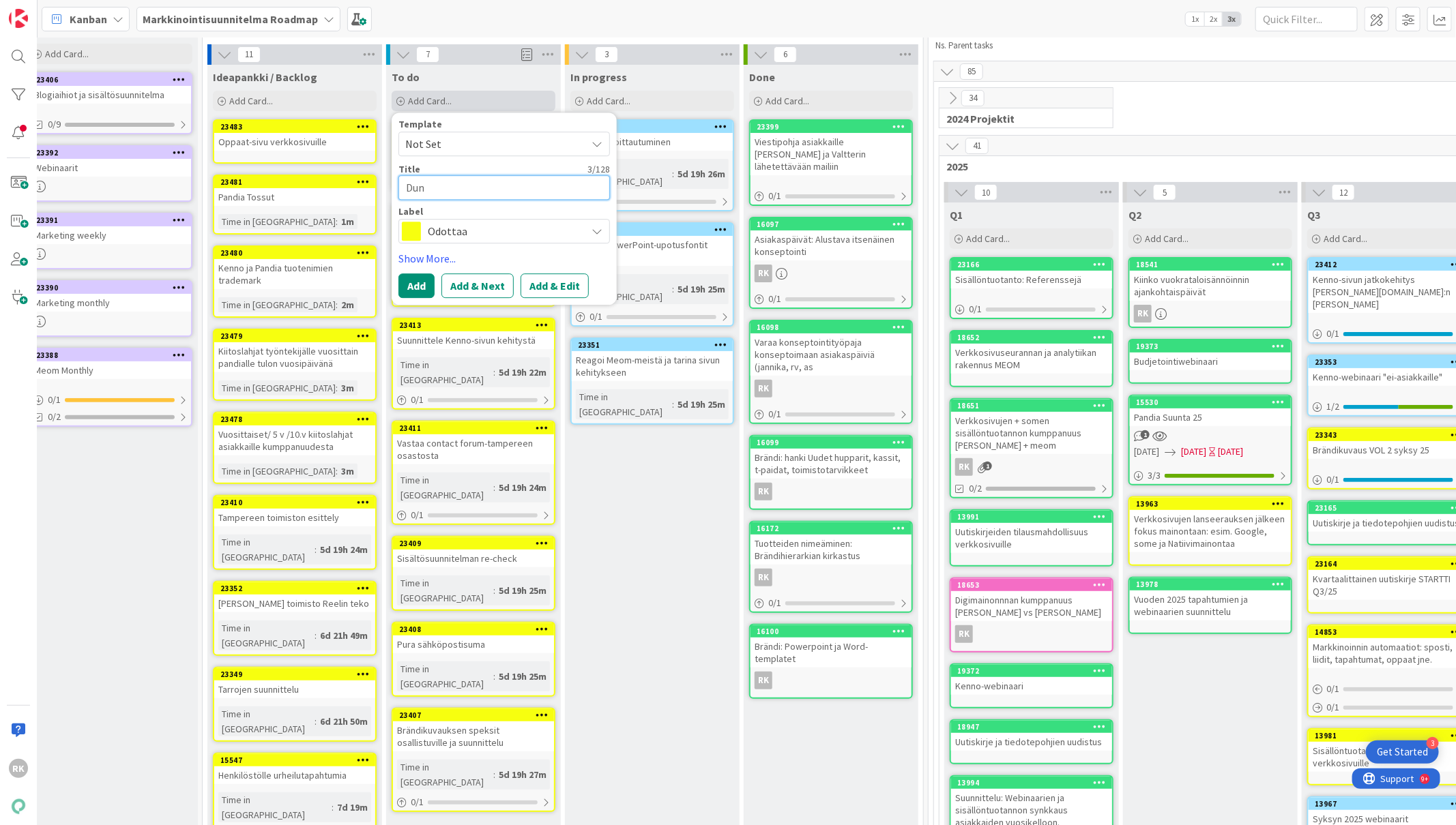
type textarea "Du"
type textarea "x"
type textarea "Dum"
type textarea "x"
type textarea "[PERSON_NAME]"
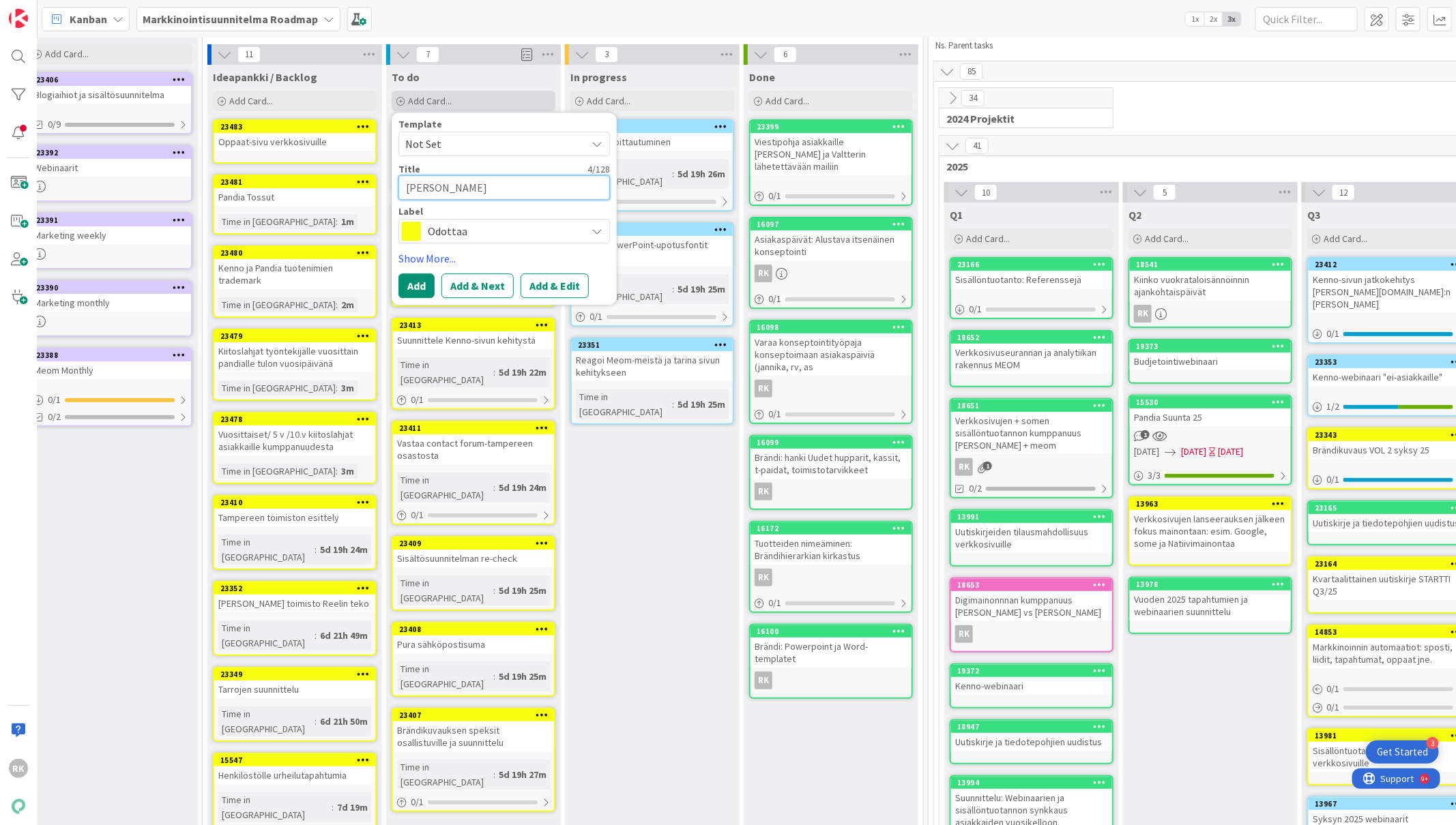
type textarea "x"
type textarea "Dummi"
type textarea "x"
type textarea "Dummie"
type textarea "x"
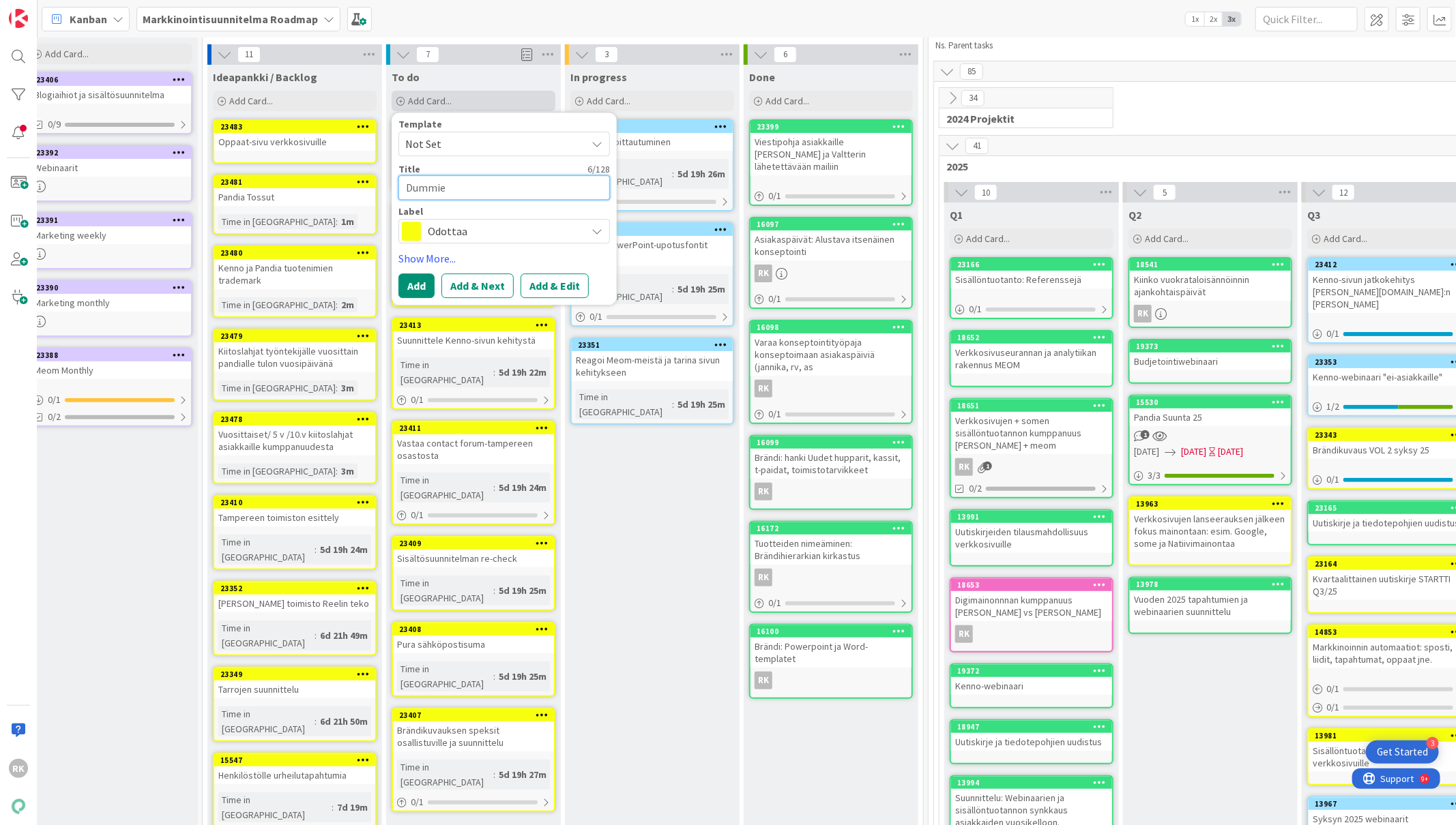
type textarea "Dummie"
type textarea "x"
type textarea "Dummie -"
type textarea "x"
type textarea "Dummie -"
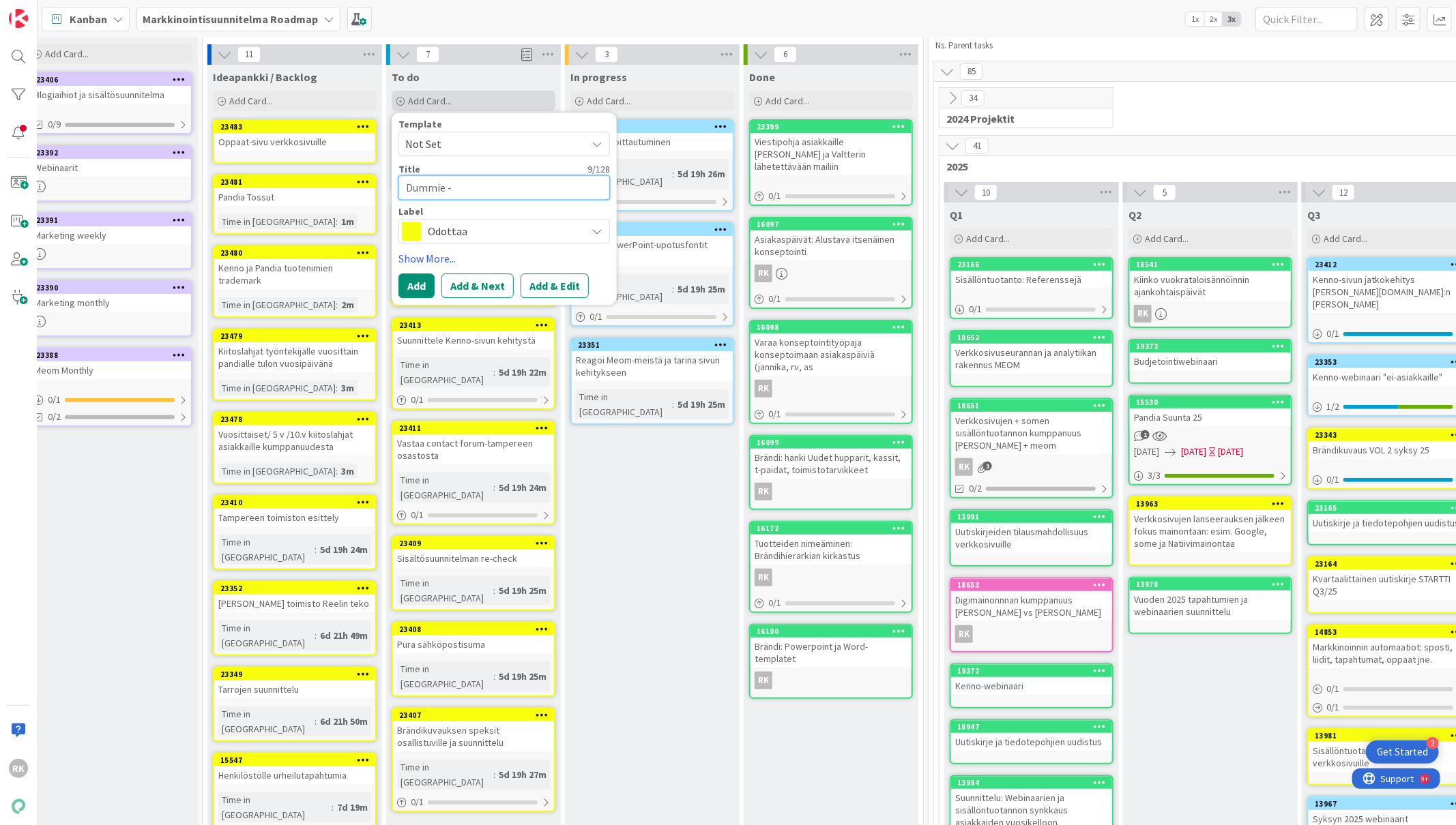
type textarea "x"
type textarea "Dummie - h"
type textarea "x"
type textarea "Dummie - he"
type textarea "x"
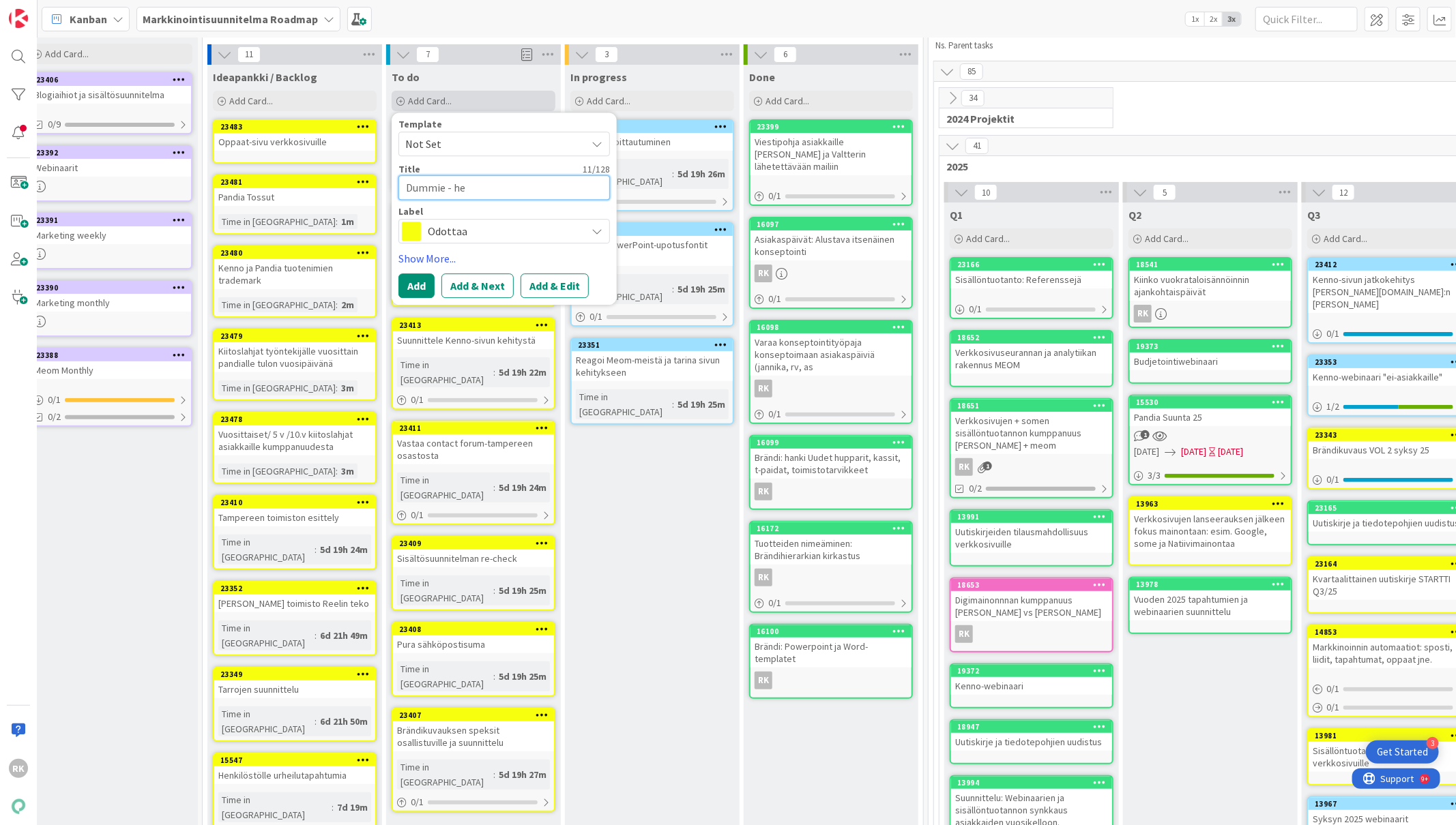
type textarea "Dummie - hen"
type textarea "x"
type textarea "Dummie - [PERSON_NAME]"
type textarea "x"
type textarea "Dummie - henki"
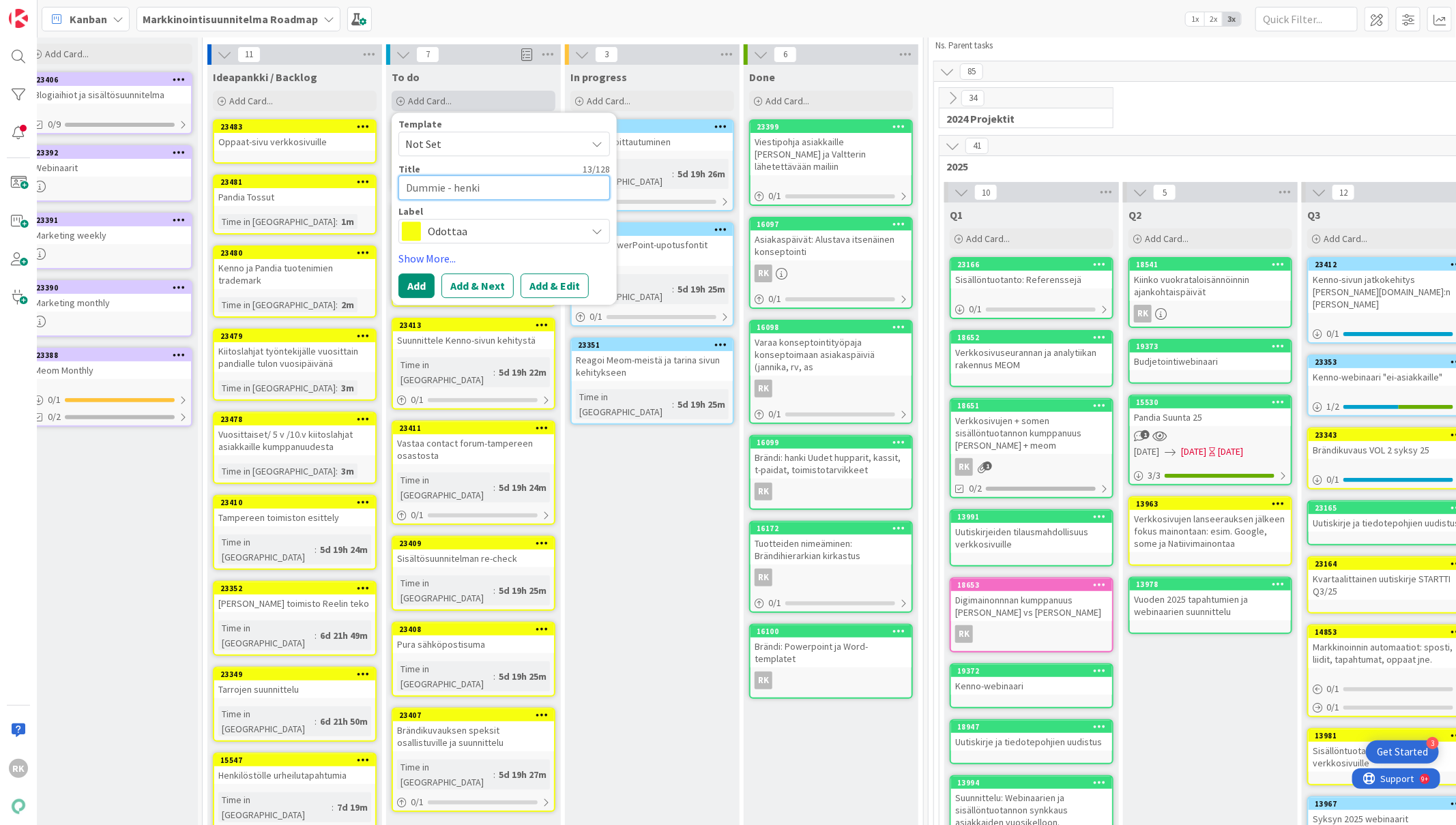
type textarea "x"
type textarea "Dummie - henkil"
type textarea "x"
type textarea "Dummie - henkilö"
type textarea "x"
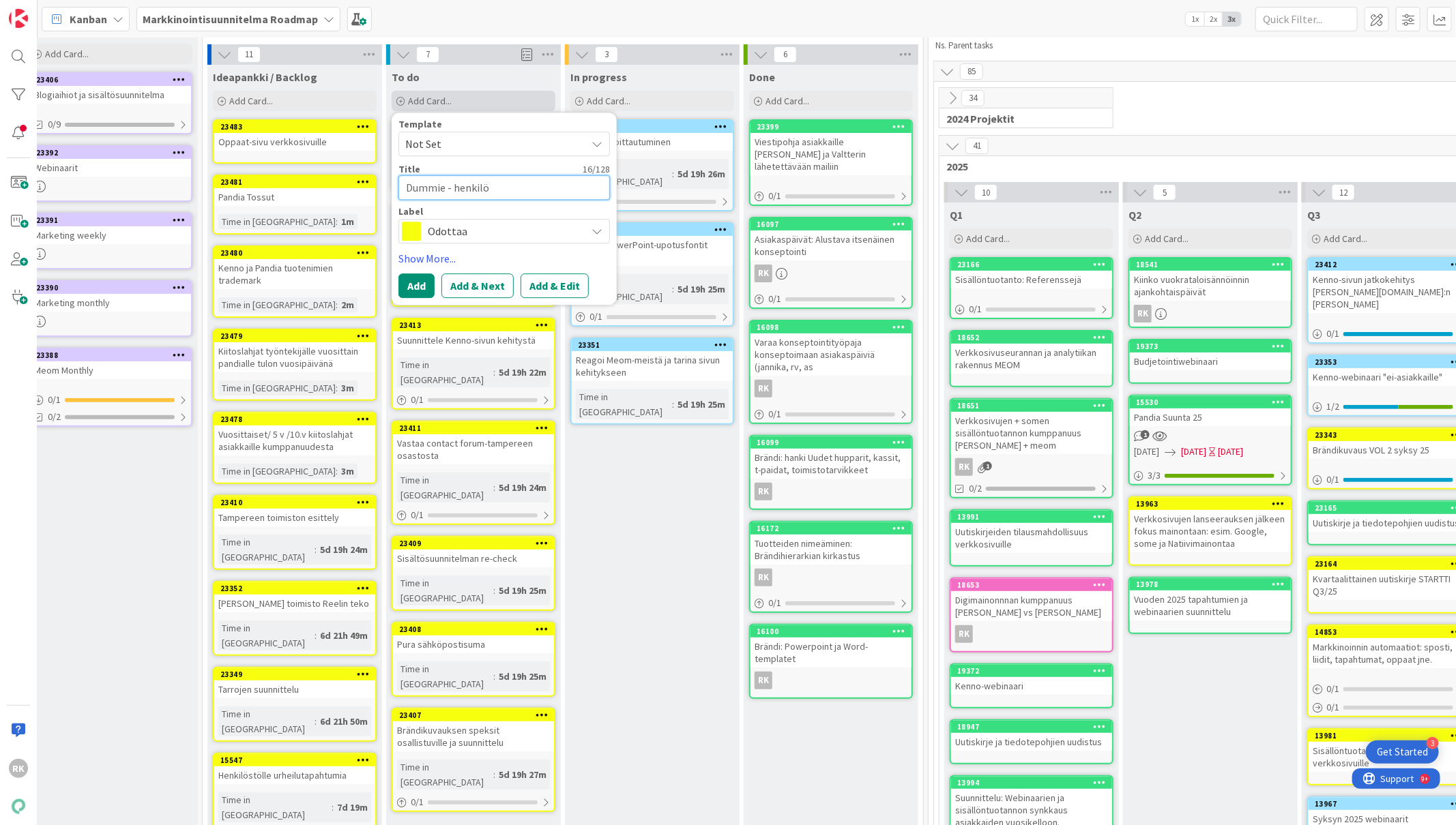
type textarea "Dummie - henkilöt"
type textarea "x"
type textarea "Dummie - henkilöt"
type textarea "x"
type textarea "Dummie - henkilöt l"
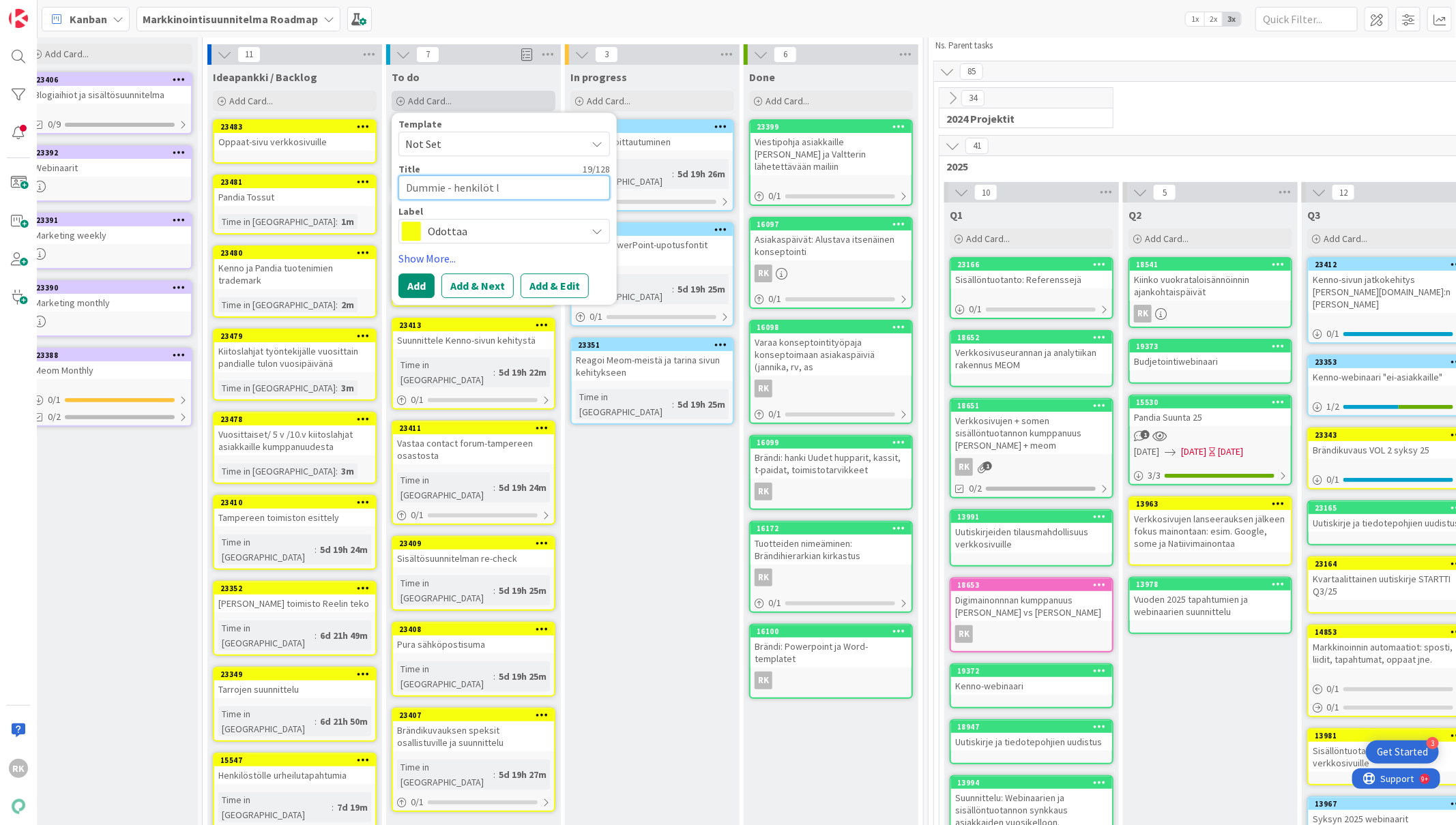
type textarea "x"
type textarea "Dummie - henkilöt li"
type textarea "x"
type textarea "Dummie - henkilöt lin"
type textarea "x"
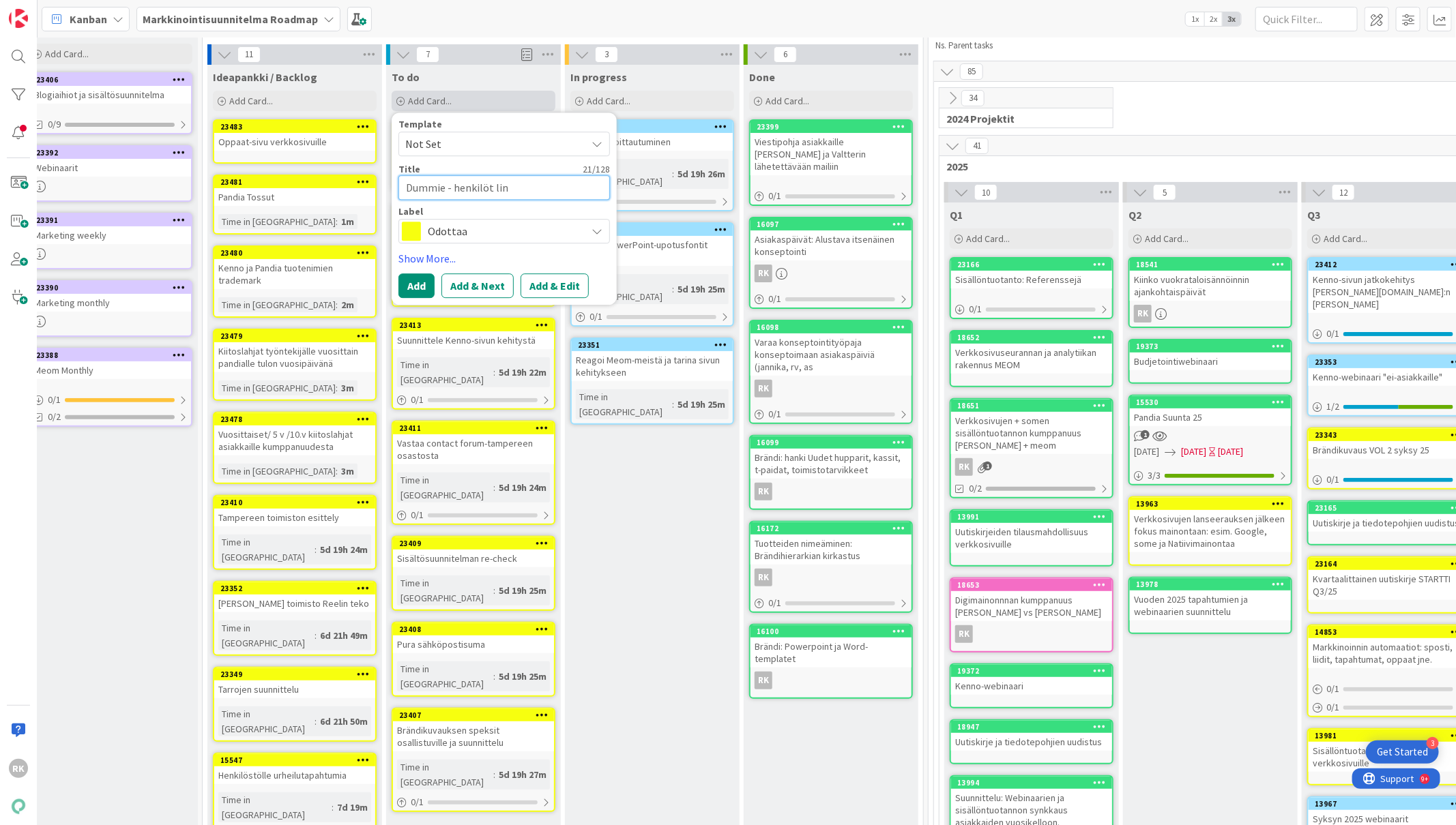
type textarea "Dummie - henkilöt linj"
type textarea "x"
type textarea "Dummie - henkilöt linjo"
type textarea "x"
type textarea "Dummie - henkilöt linjoi"
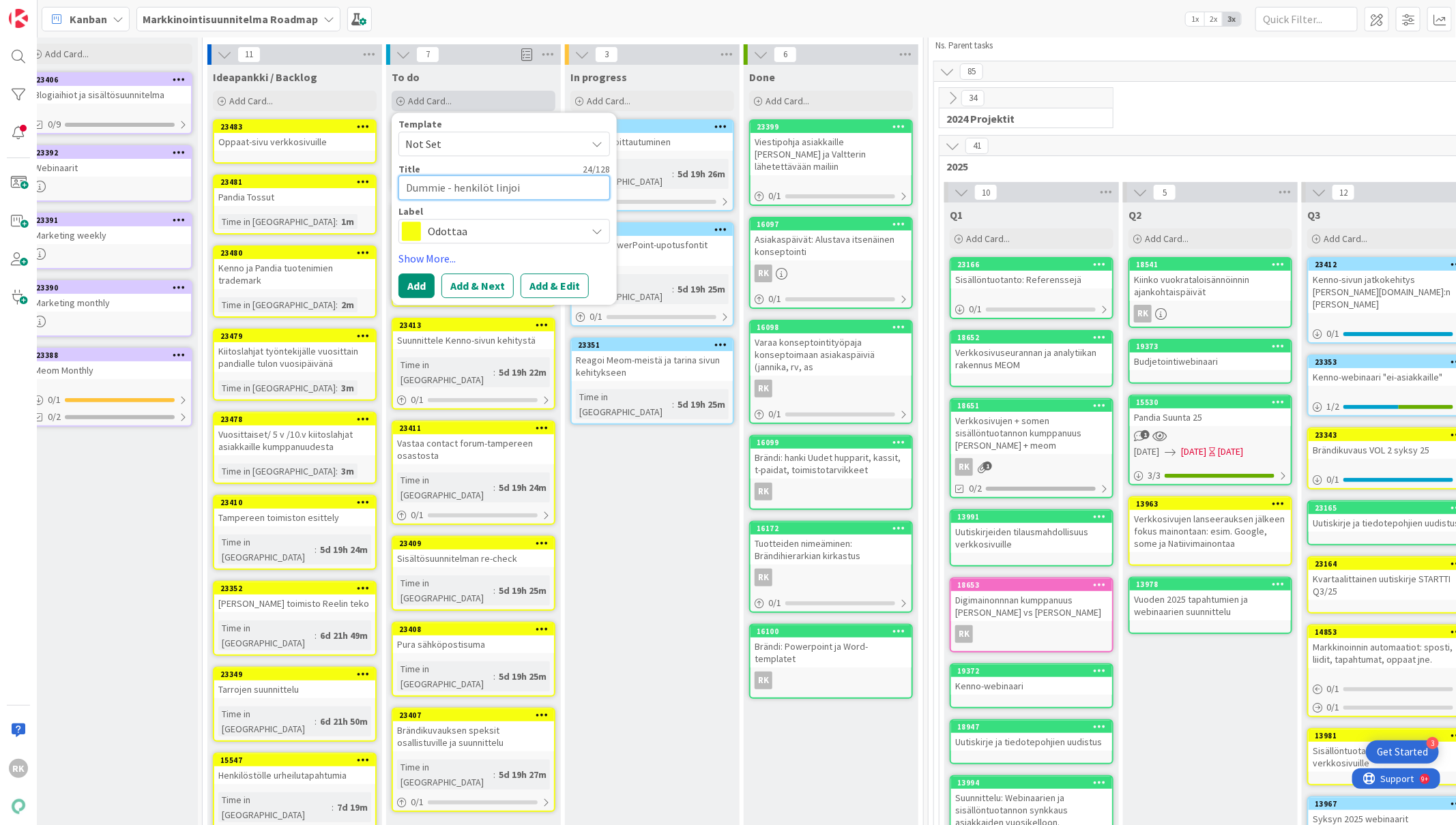
type textarea "x"
type textarea "Dummie - henkilöt linjoil"
type textarea "x"
type textarea "Dummie - henkilöt linjoill"
type textarea "x"
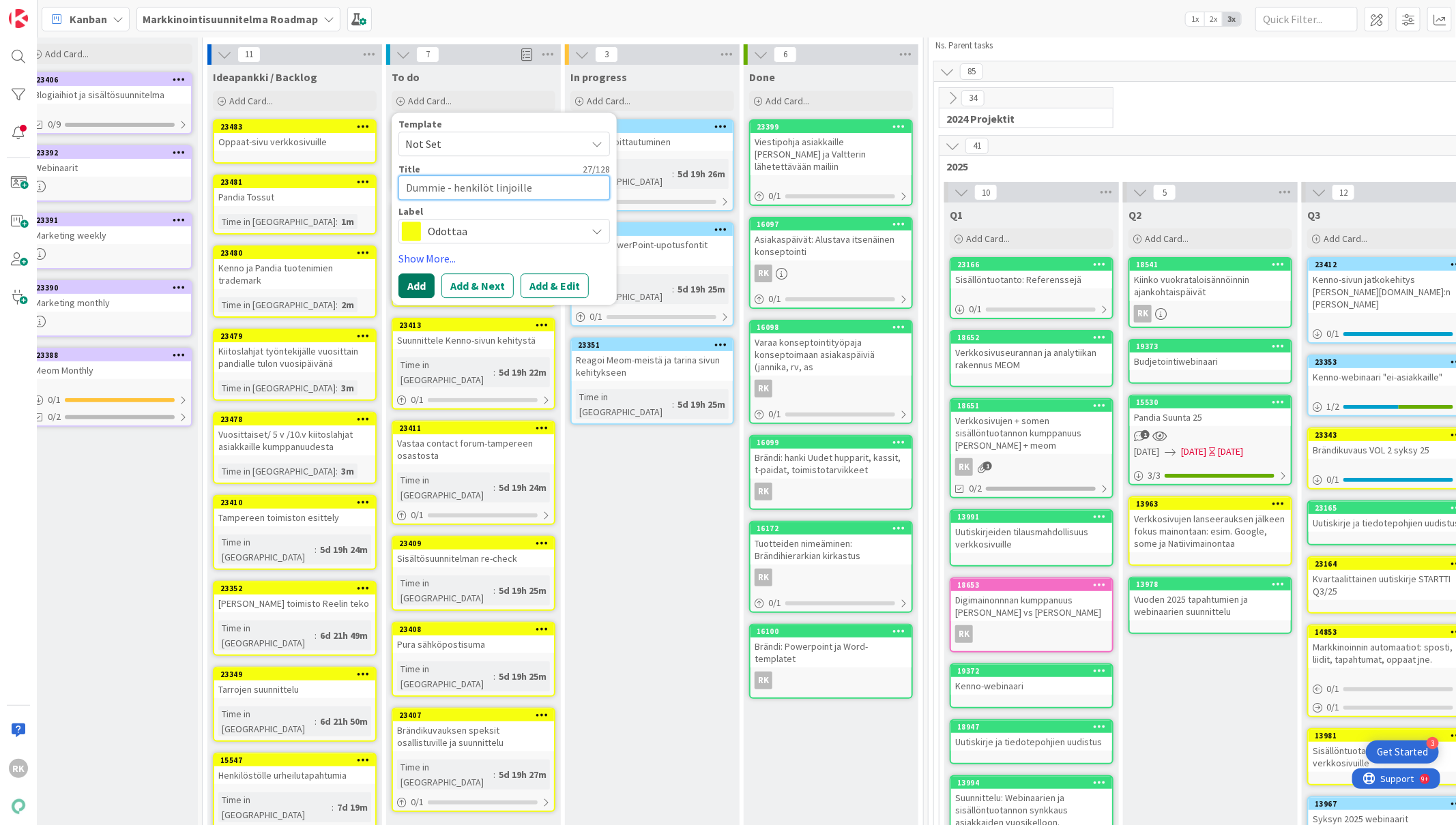
type textarea "Dummie - henkilöt linjoille"
click at [415, 282] on button "Add" at bounding box center [416, 286] width 36 height 25
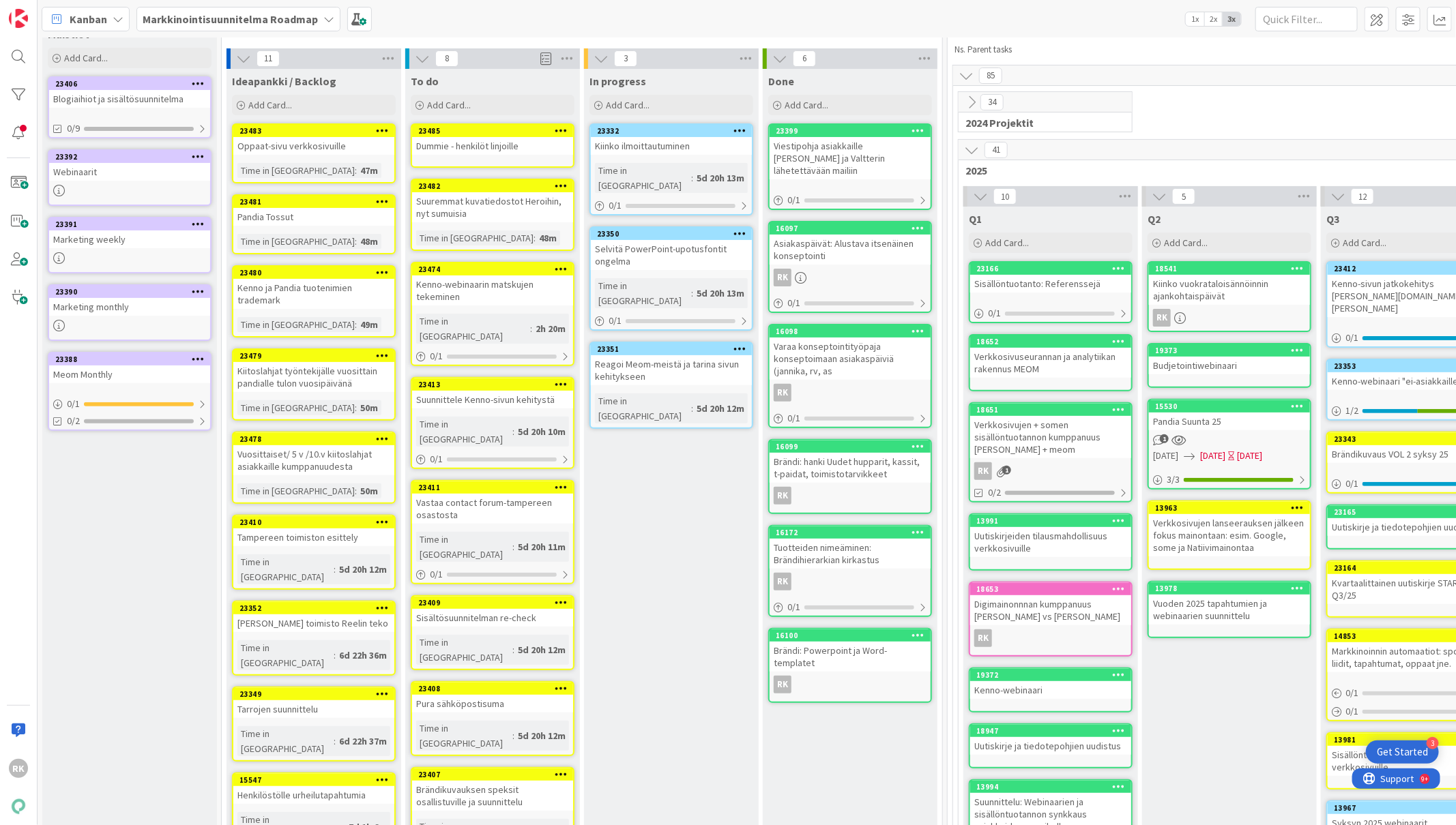
scroll to position [0, 0]
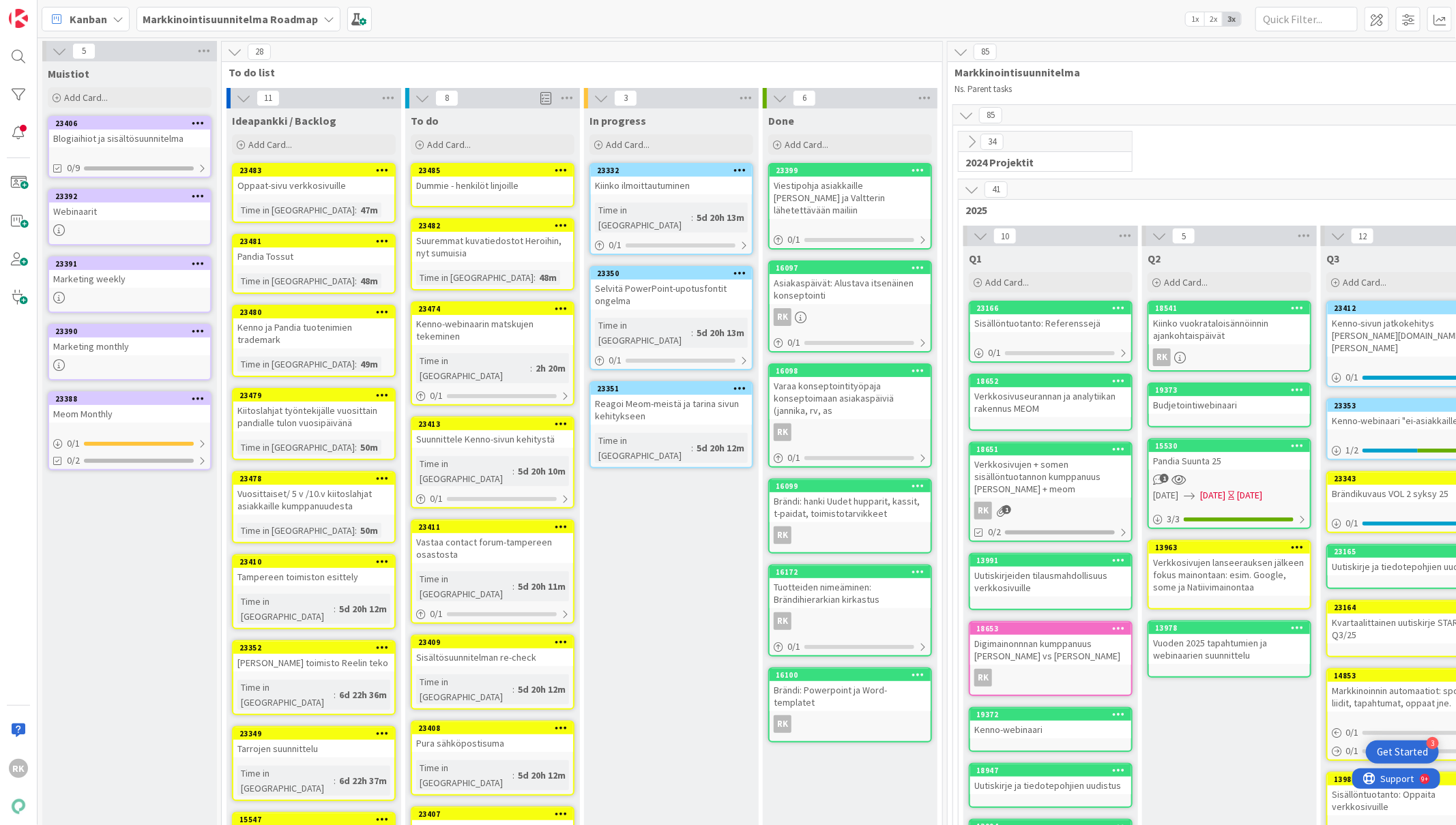
click at [310, 20] on b "Markkinointisuunnitelma Roadmap" at bounding box center [230, 19] width 175 height 14
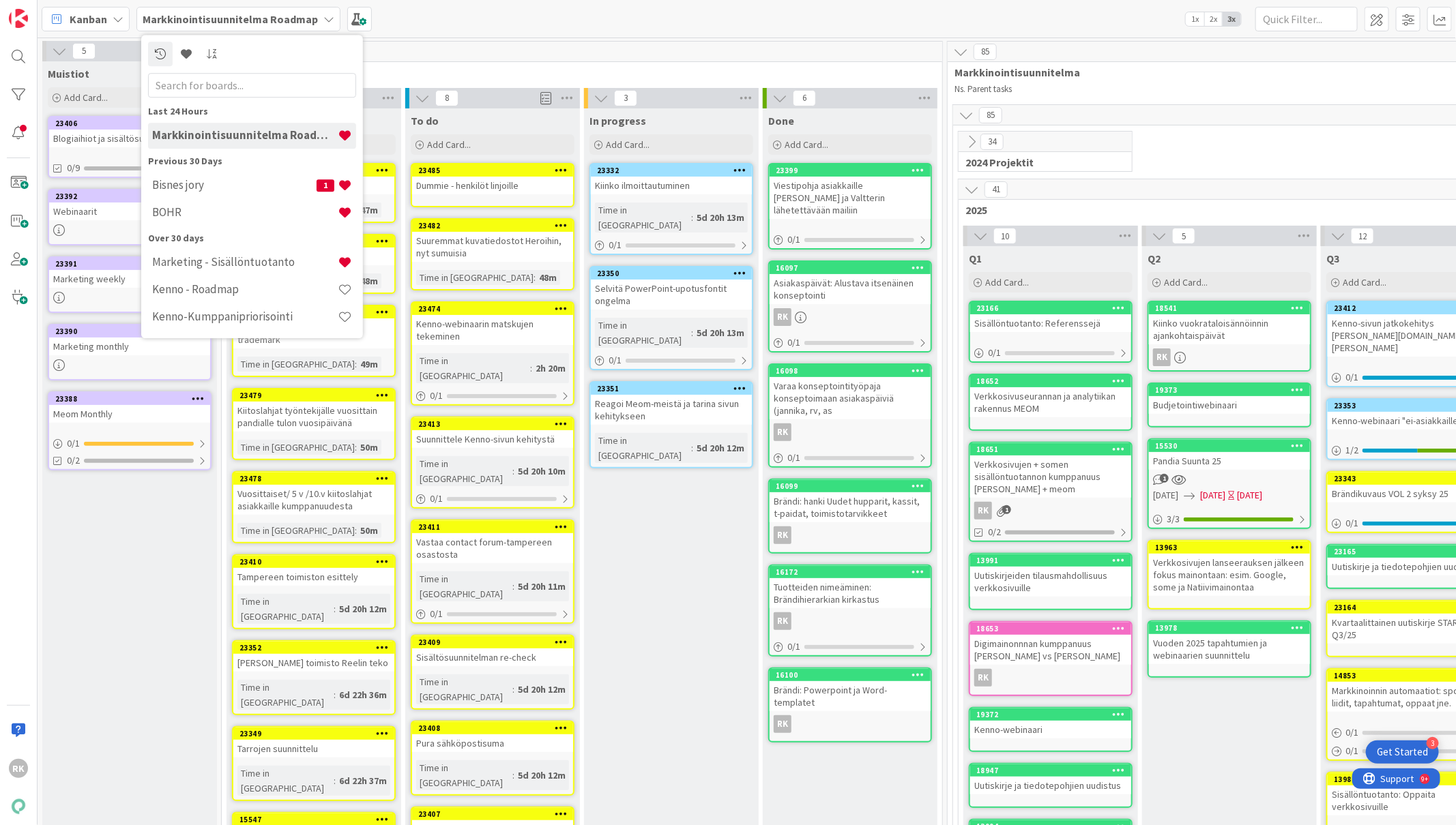
click at [437, 23] on div "Kanban Markkinointisuunnitelma Roadmap Last 24 Hours Markkinointisuunnitelma Ro…" at bounding box center [746, 19] width 1418 height 38
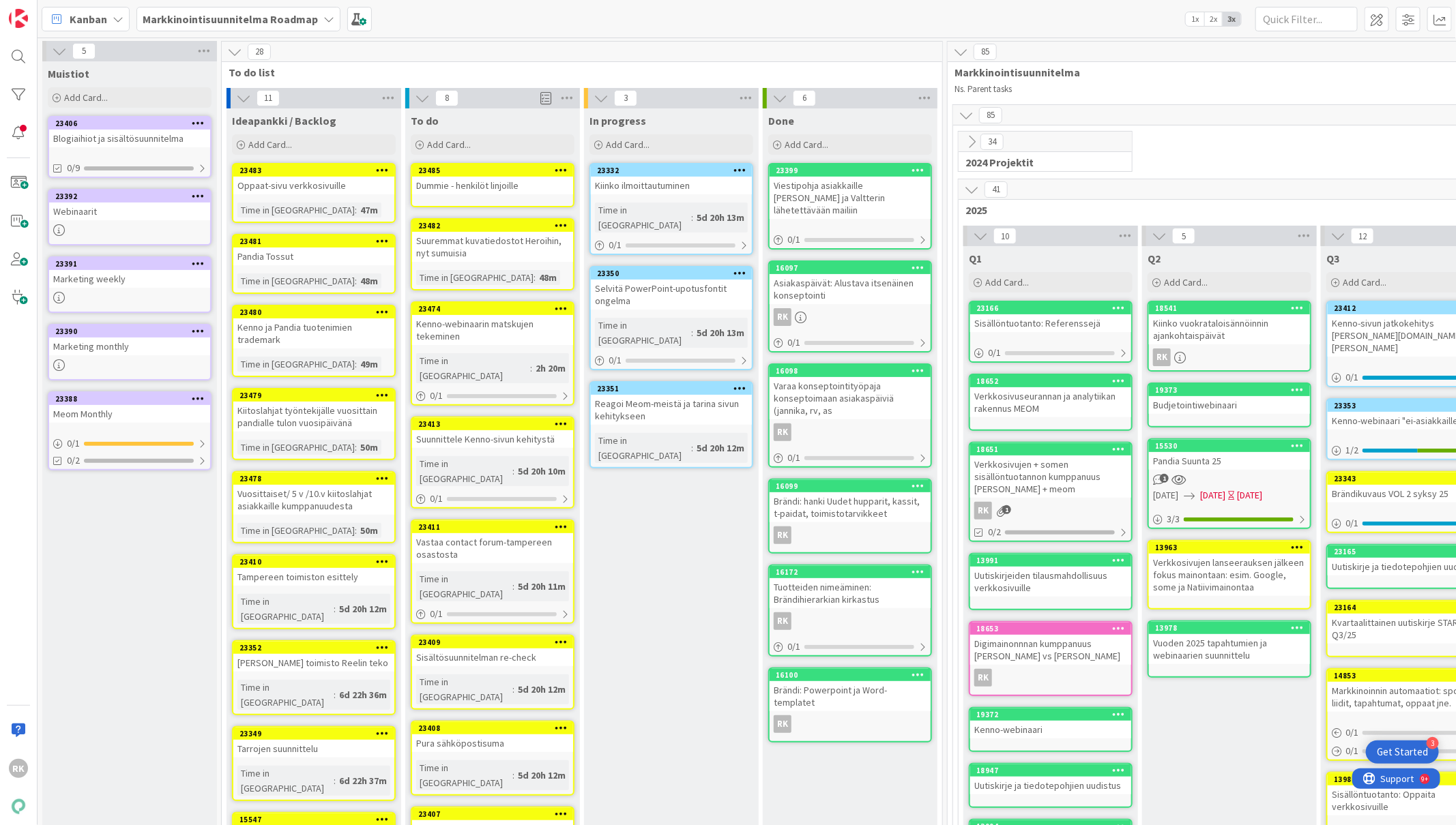
click at [307, 22] on b "Markkinointisuunnitelma Roadmap" at bounding box center [230, 19] width 175 height 14
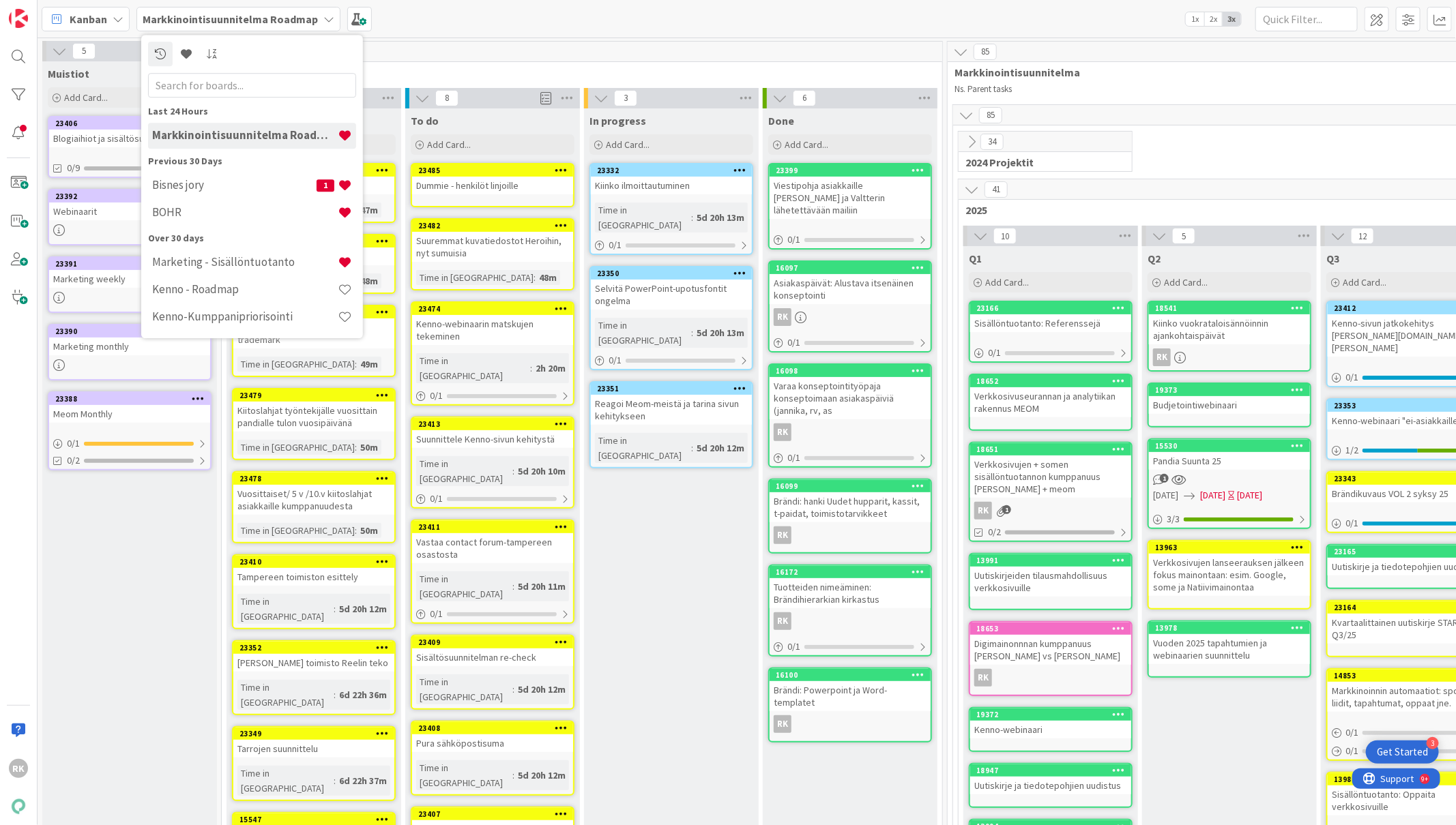
click at [387, 64] on div "28 To do list" at bounding box center [582, 62] width 721 height 40
